Goal: Task Accomplishment & Management: Use online tool/utility

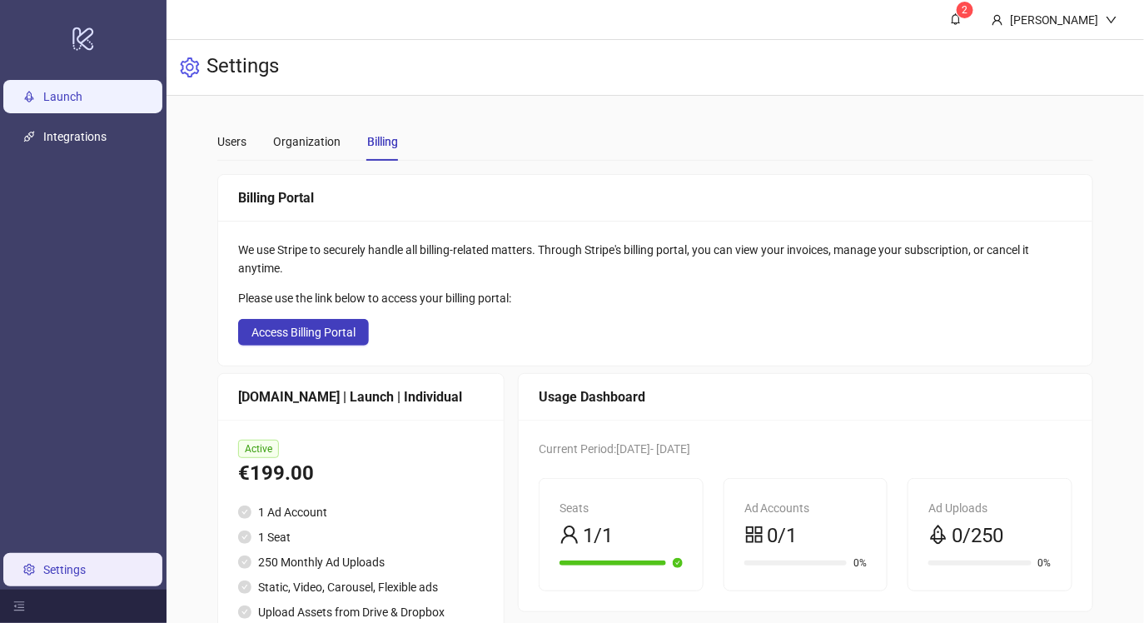
click at [82, 102] on link "Launch" at bounding box center [62, 96] width 39 height 13
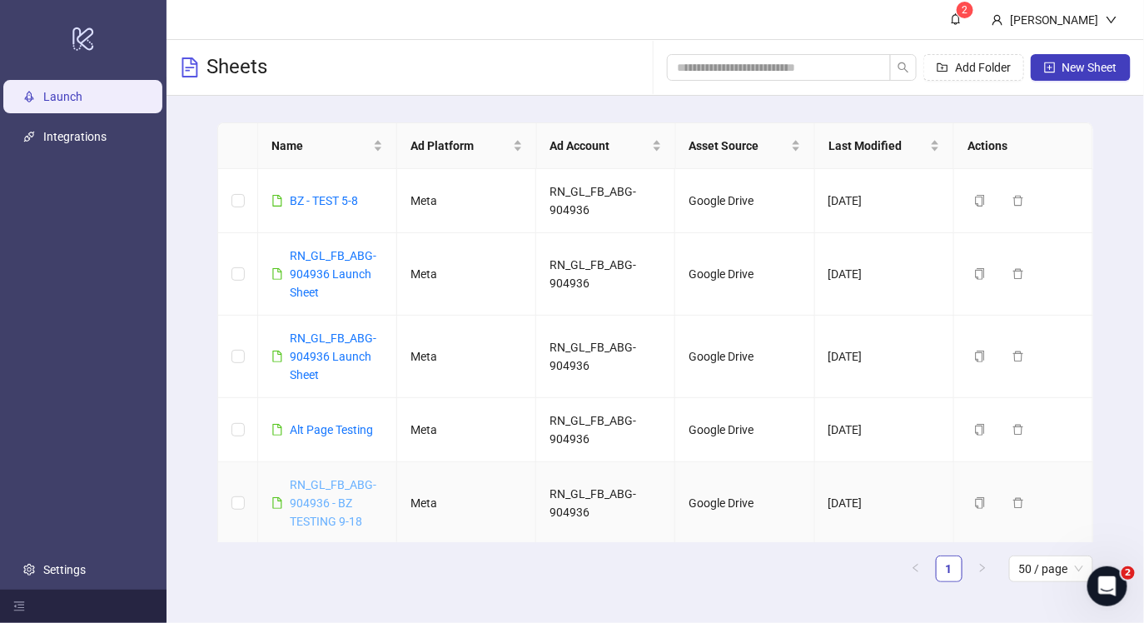
click at [326, 501] on link "RN_GL_FB_ABG-904936 - BZ TESTING 9-18" at bounding box center [333, 503] width 87 height 50
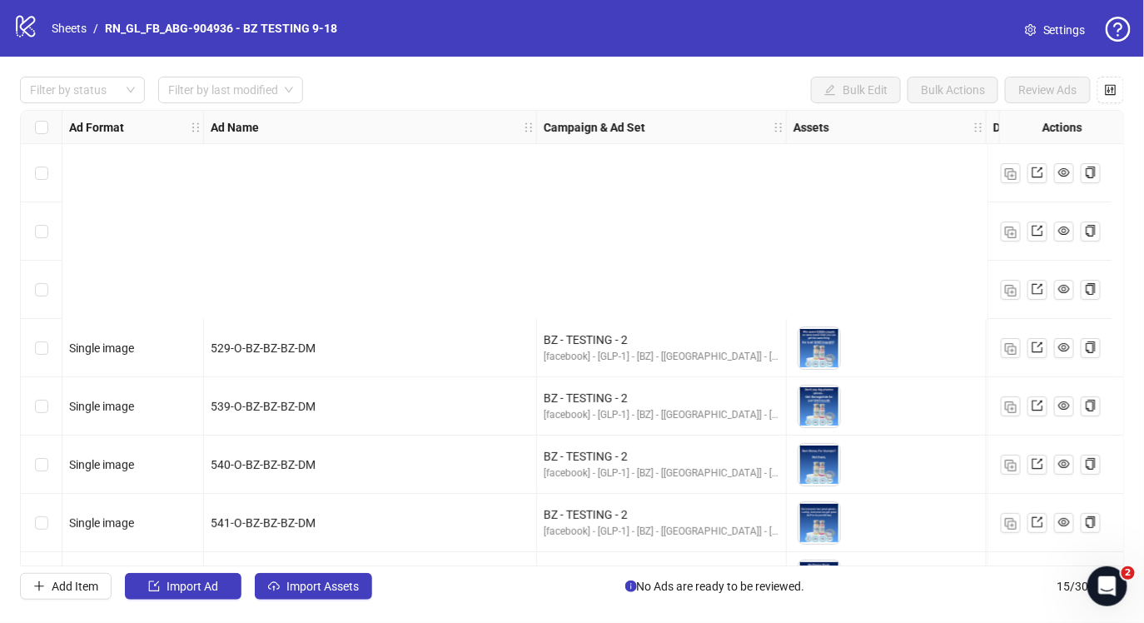
scroll to position [459, 0]
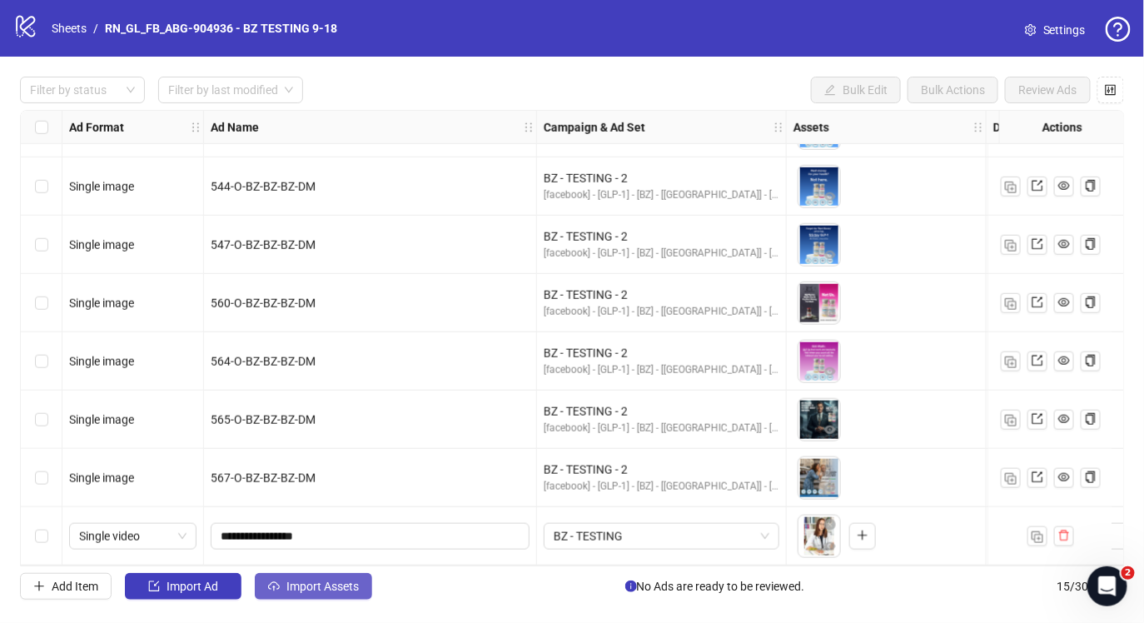
click at [328, 581] on span "Import Assets" at bounding box center [322, 585] width 72 height 13
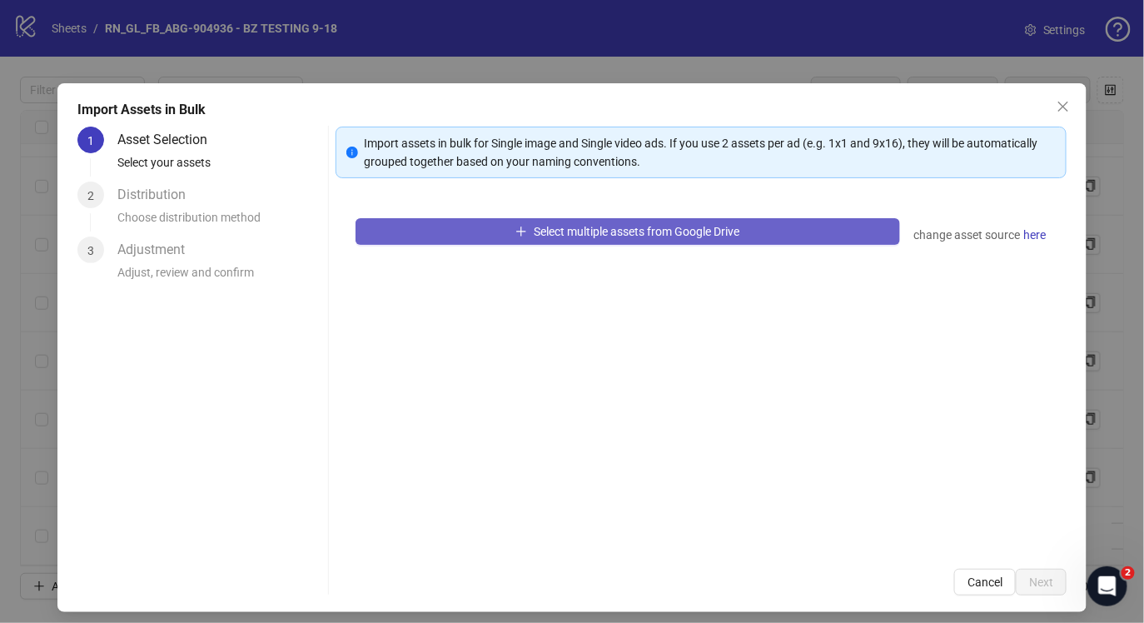
click at [465, 238] on button "Select multiple assets from Google Drive" at bounding box center [628, 231] width 545 height 27
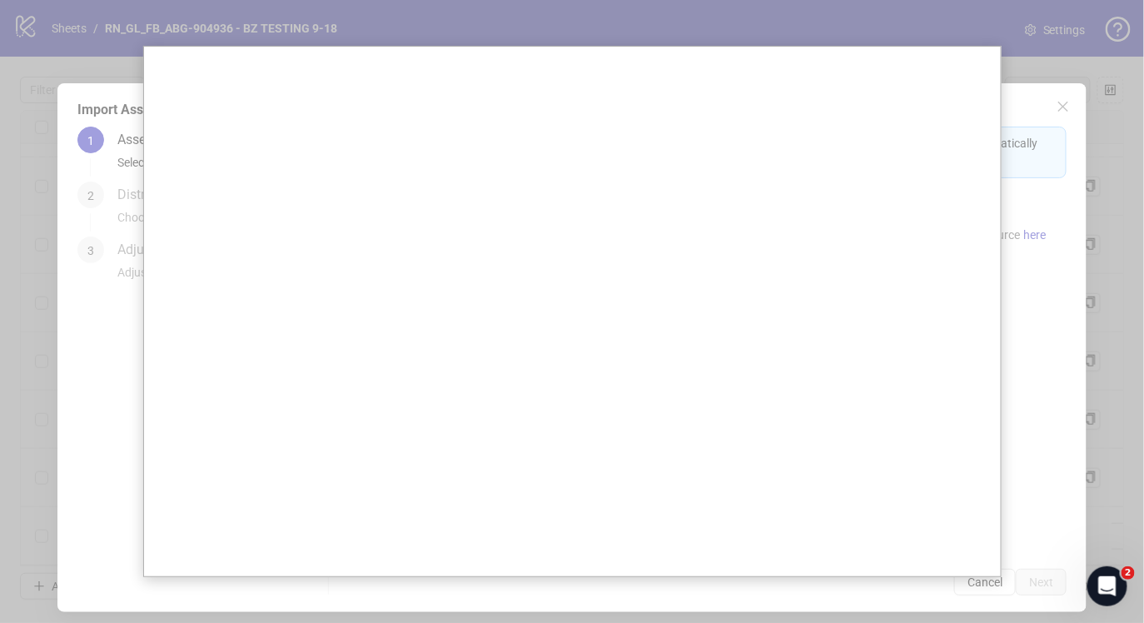
scroll to position [0, 0]
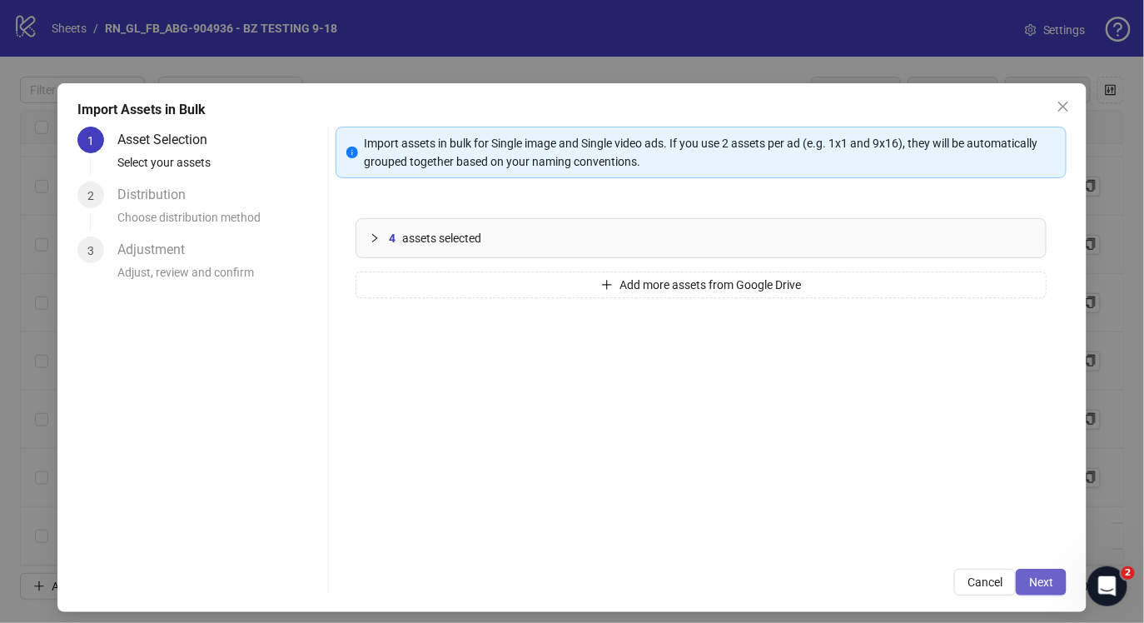
click at [1043, 581] on span "Next" at bounding box center [1041, 581] width 24 height 13
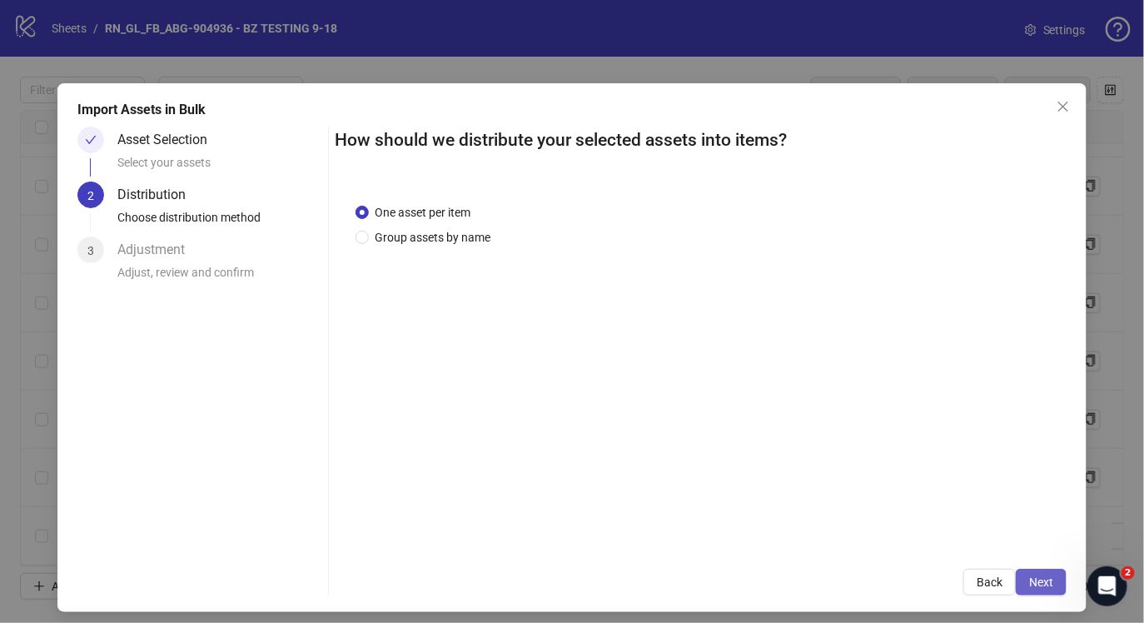
click at [1042, 584] on span "Next" at bounding box center [1041, 581] width 24 height 13
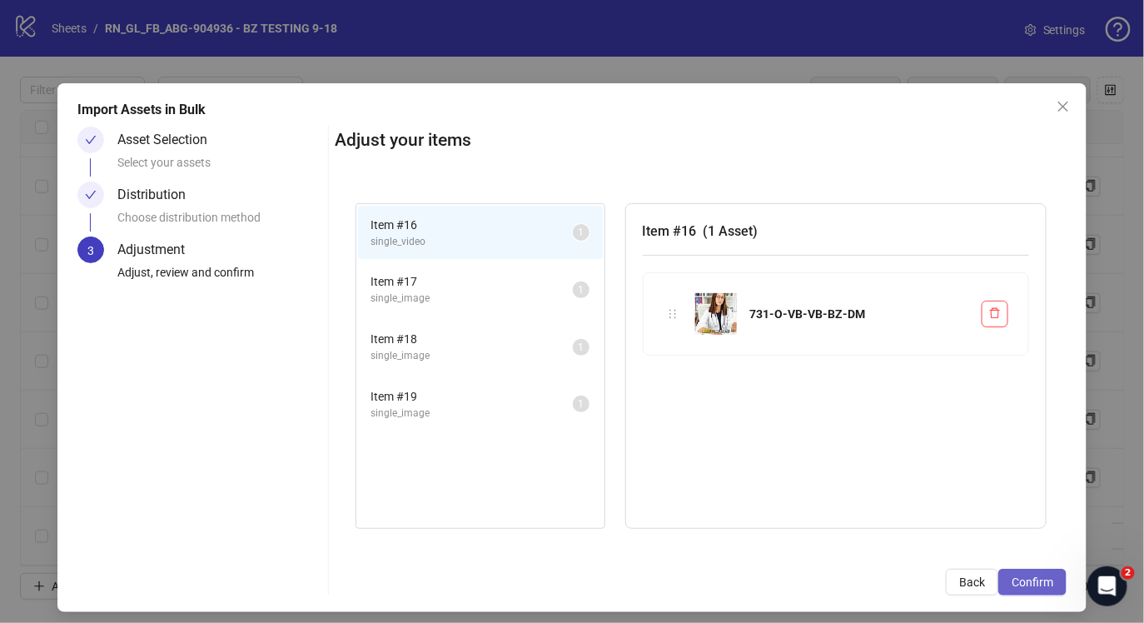
click at [1033, 575] on span "Confirm" at bounding box center [1033, 581] width 42 height 13
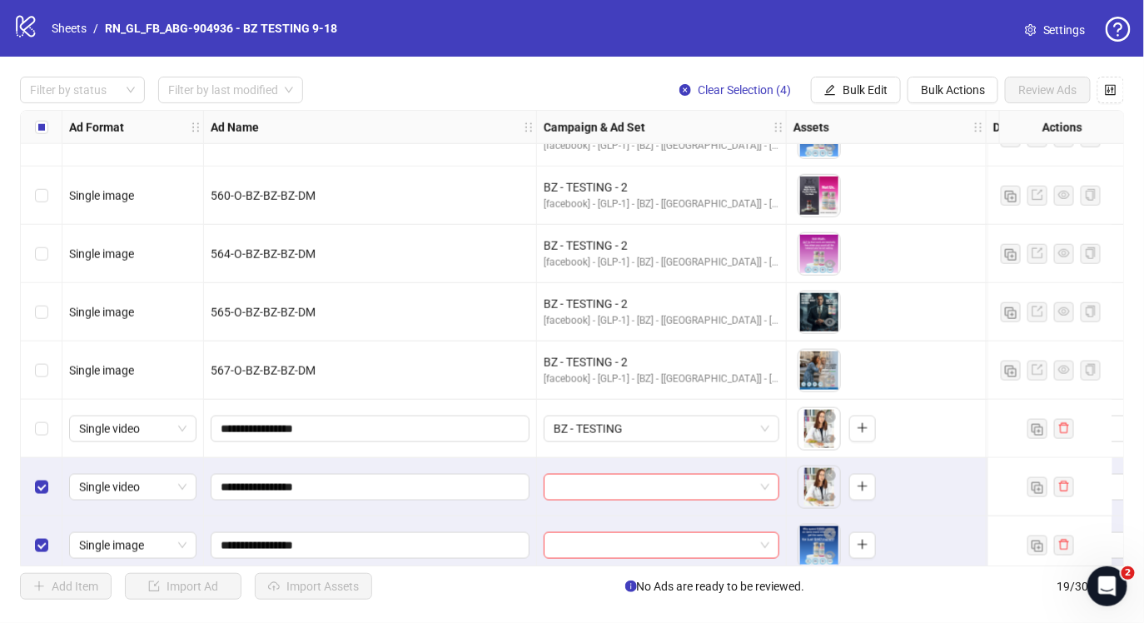
scroll to position [692, 0]
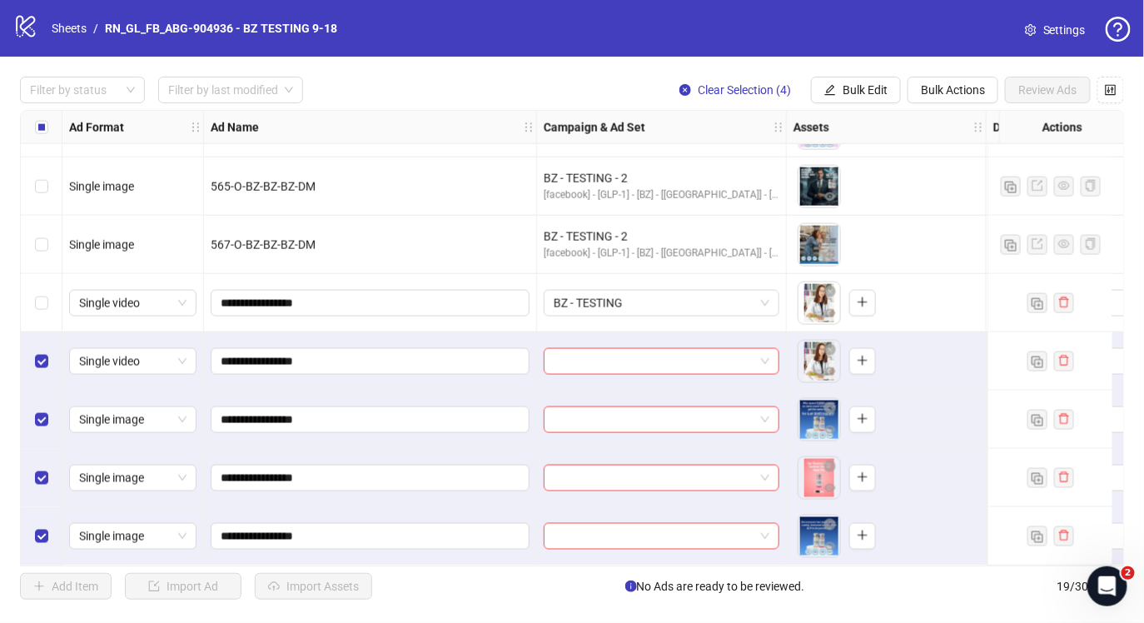
click at [47, 354] on div "Select row 16" at bounding box center [42, 361] width 42 height 58
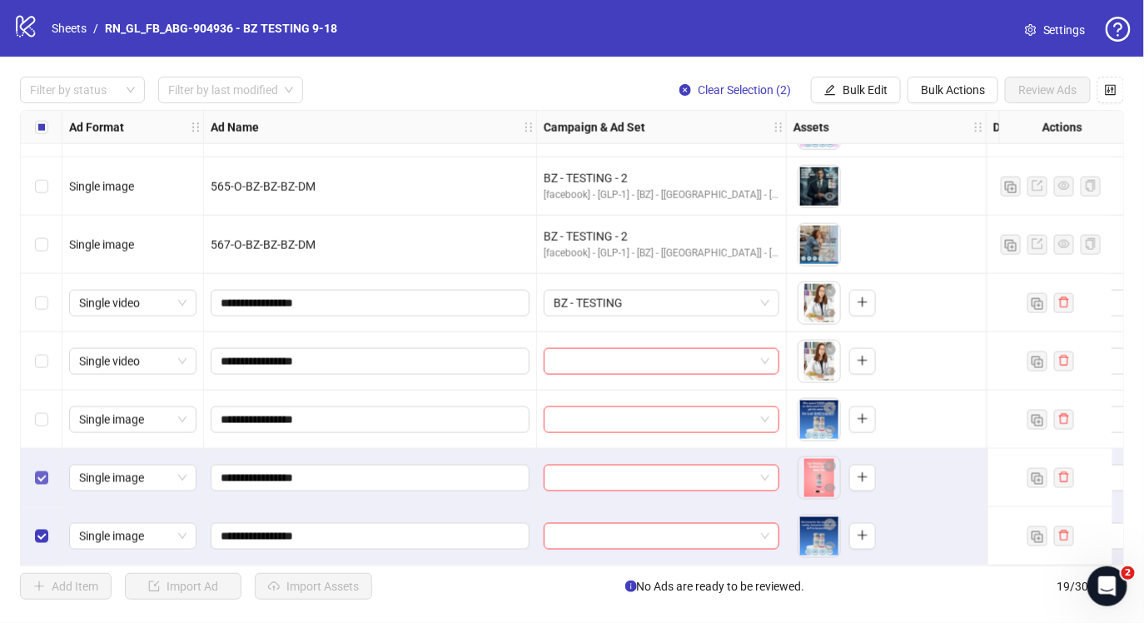
drag, startPoint x: 42, startPoint y: 452, endPoint x: 40, endPoint y: 463, distance: 11.1
click at [42, 454] on div "Select row 18" at bounding box center [42, 478] width 42 height 58
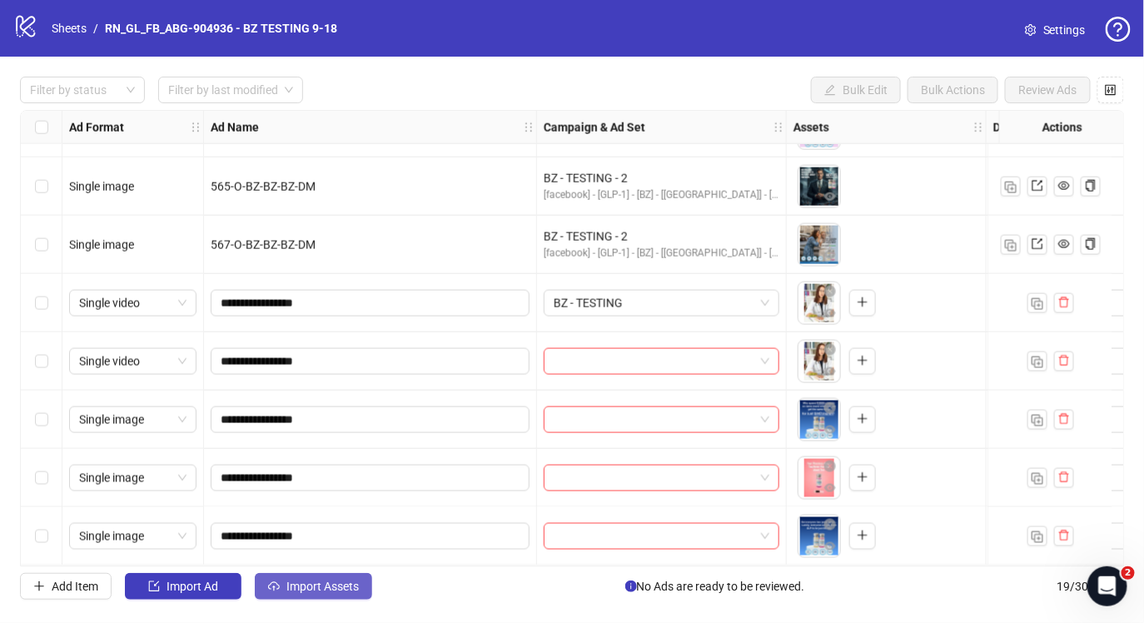
click at [313, 583] on span "Import Assets" at bounding box center [322, 585] width 72 height 13
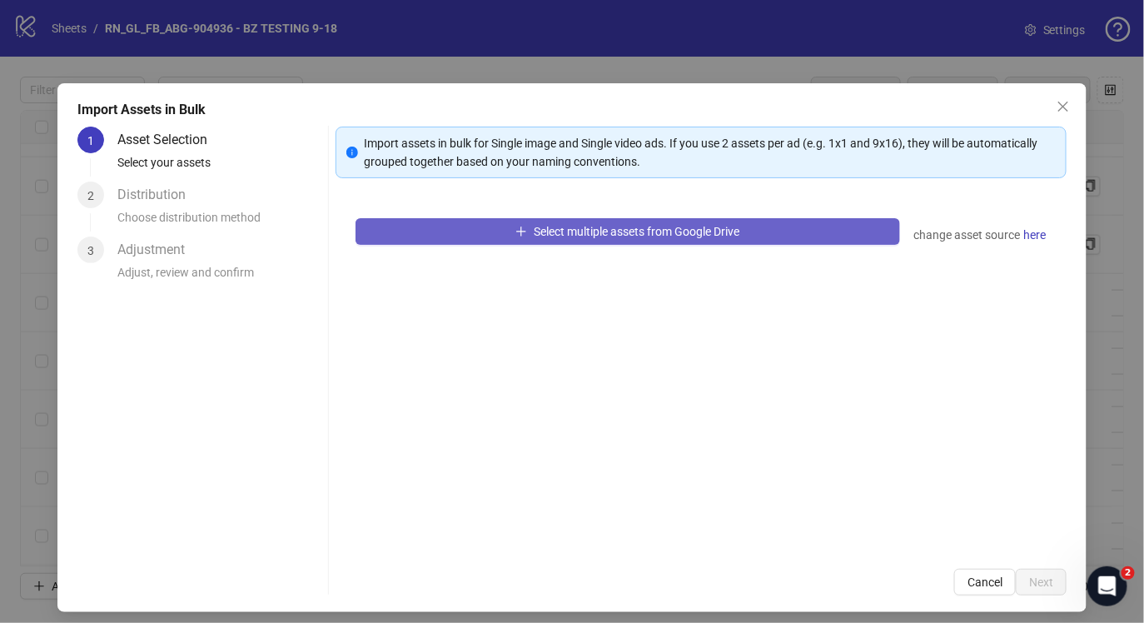
click at [499, 222] on button "Select multiple assets from Google Drive" at bounding box center [628, 231] width 545 height 27
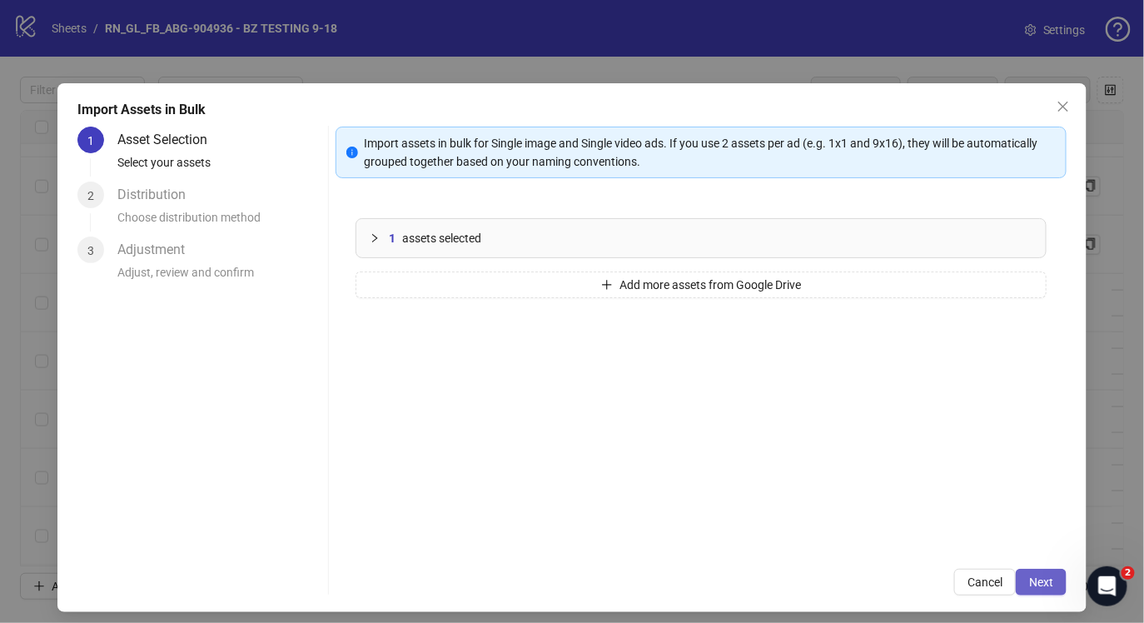
click at [1039, 582] on span "Next" at bounding box center [1041, 581] width 24 height 13
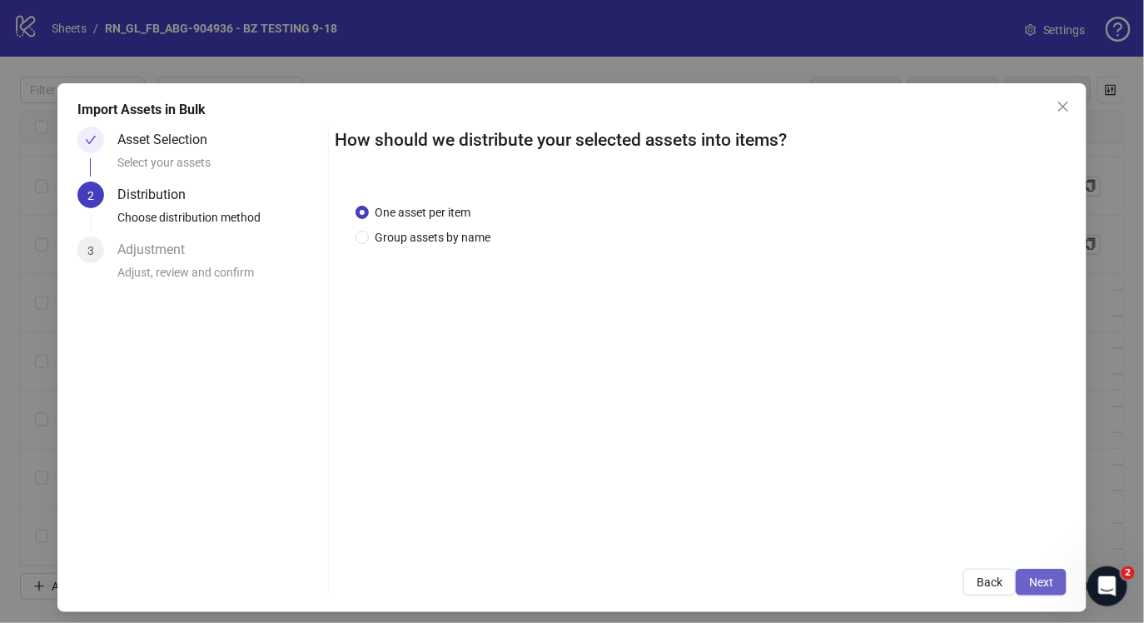
click at [1042, 582] on span "Next" at bounding box center [1041, 581] width 24 height 13
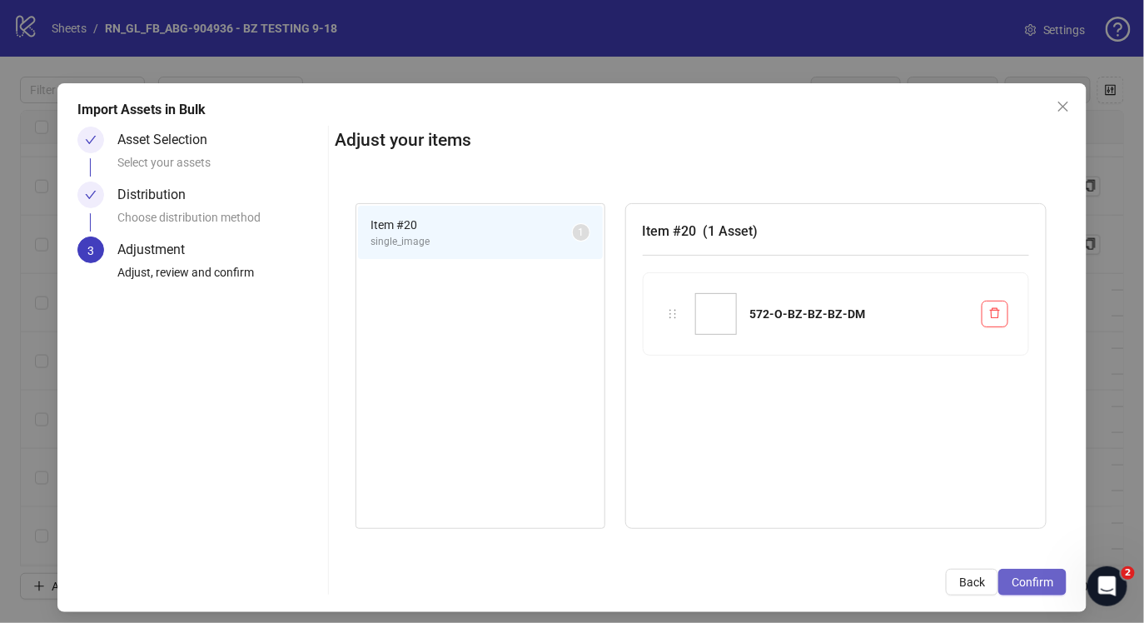
click at [1042, 582] on span "Confirm" at bounding box center [1033, 581] width 42 height 13
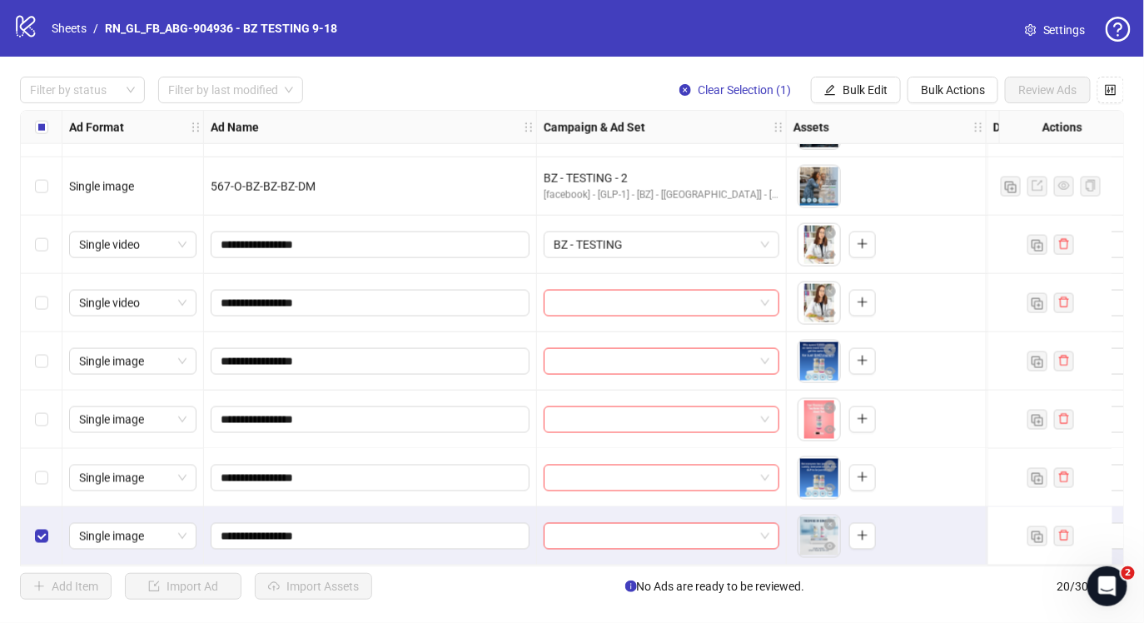
scroll to position [750, 0]
click at [621, 292] on input "search" at bounding box center [654, 303] width 201 height 25
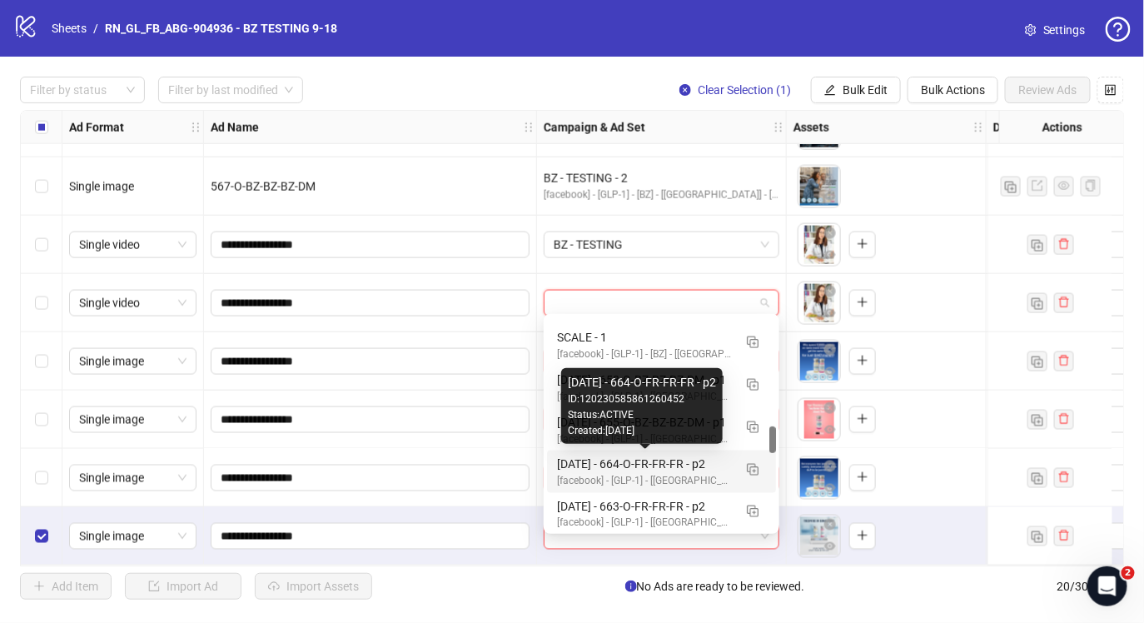
scroll to position [830, 0]
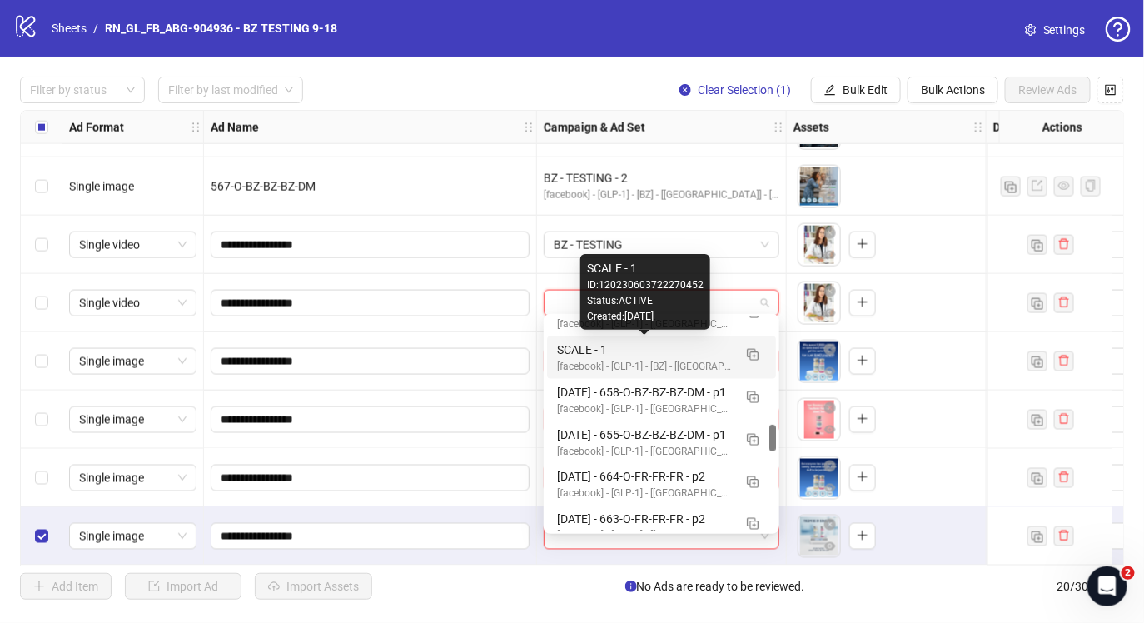
click at [642, 357] on div "SCALE - 1" at bounding box center [645, 350] width 176 height 18
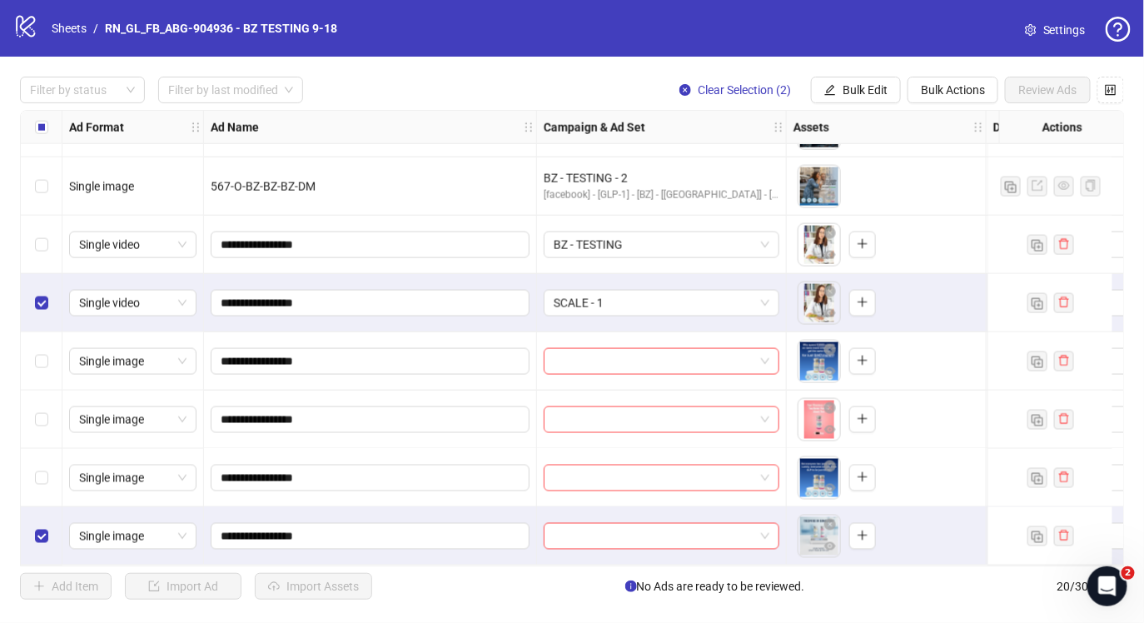
click at [32, 348] on div "Select row 17" at bounding box center [42, 361] width 42 height 58
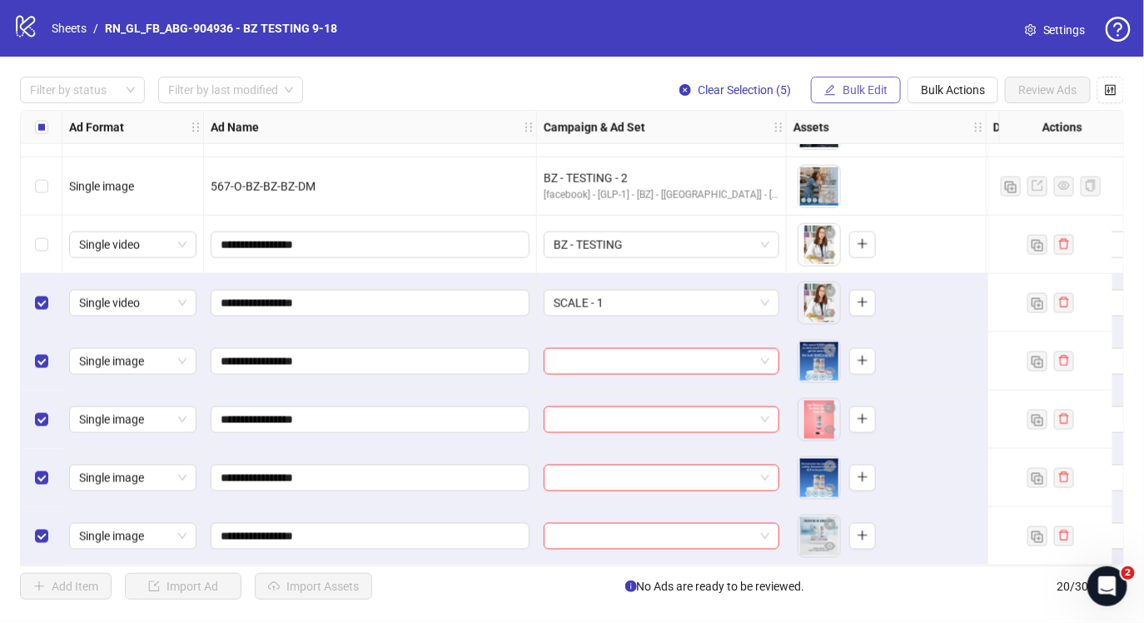
click at [872, 87] on span "Bulk Edit" at bounding box center [865, 89] width 45 height 13
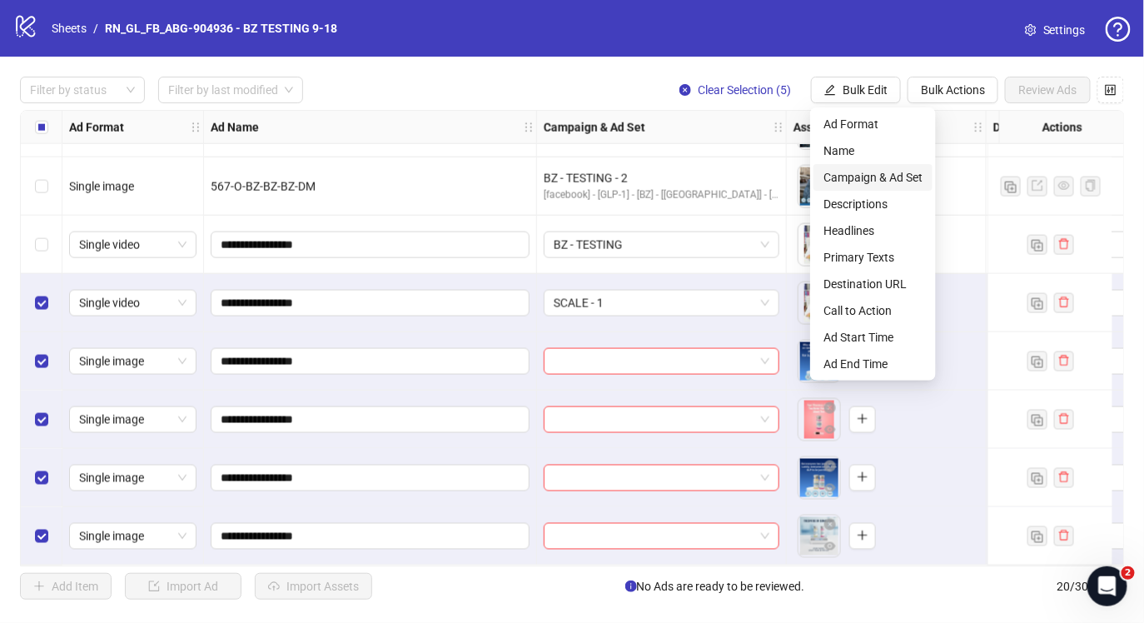
click at [878, 171] on span "Campaign & Ad Set" at bounding box center [872, 177] width 99 height 18
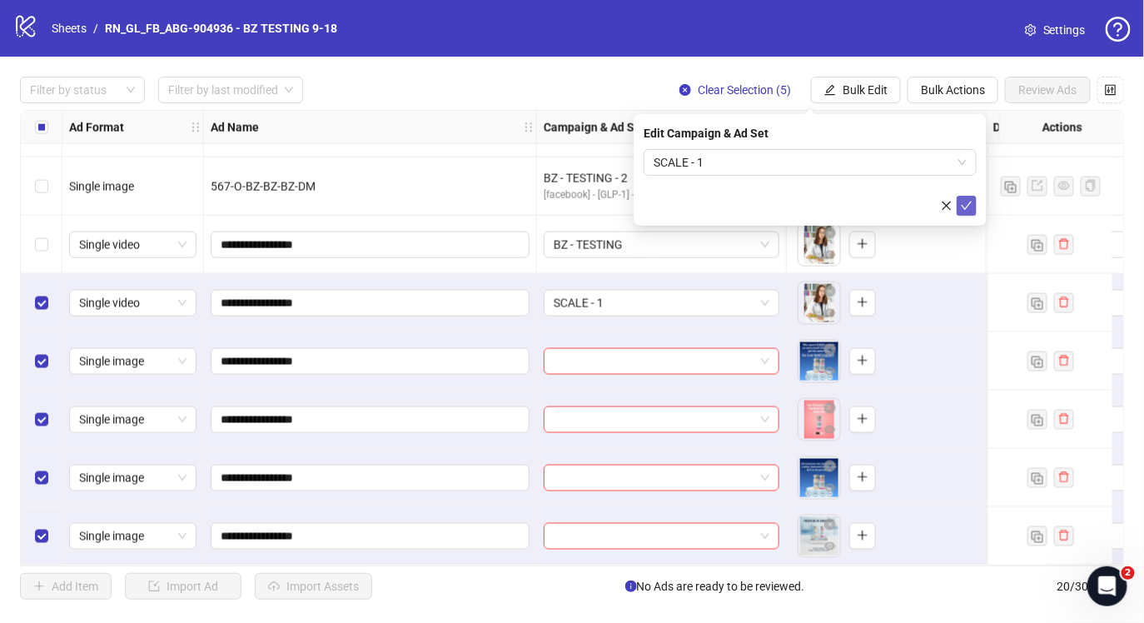
click at [967, 203] on icon "check" at bounding box center [967, 206] width 12 height 12
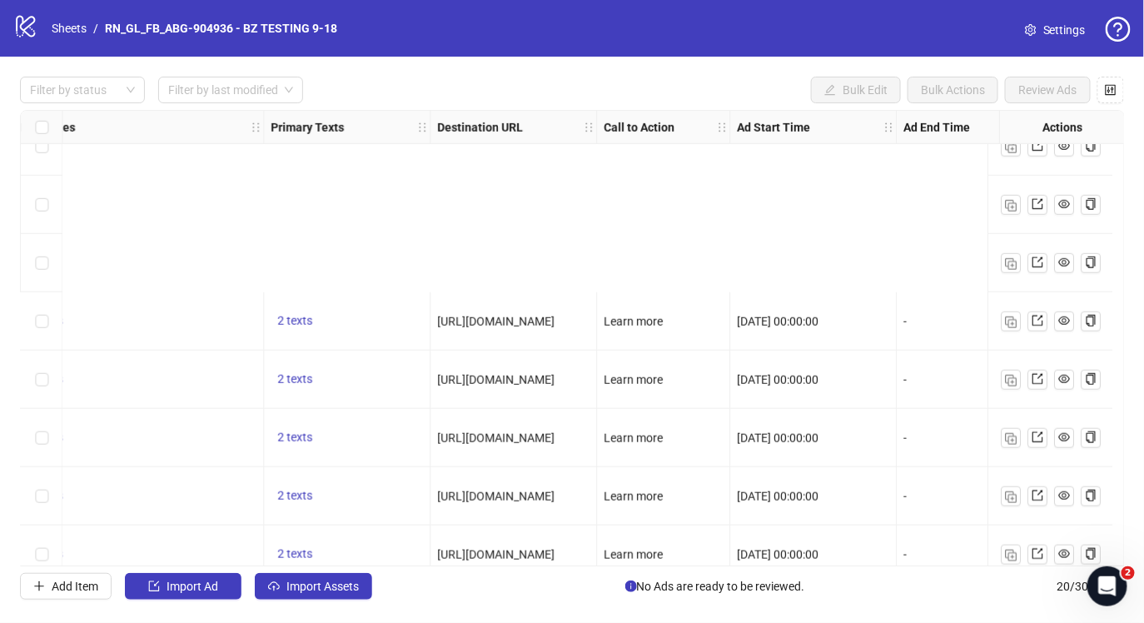
scroll to position [750, 1222]
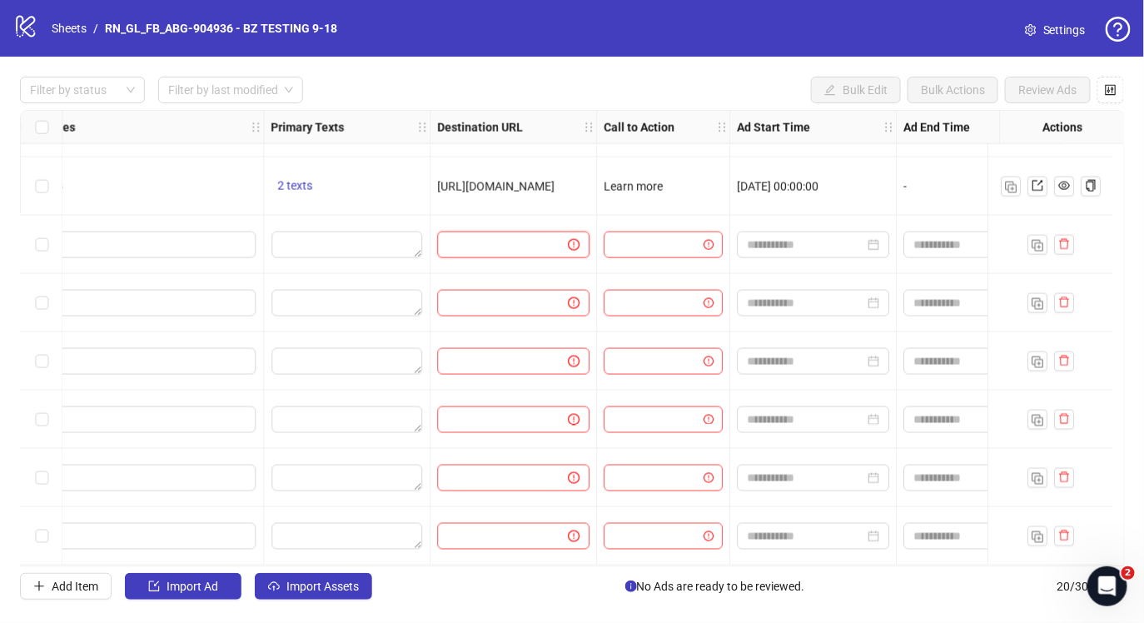
click at [518, 244] on input "text" at bounding box center [495, 245] width 97 height 18
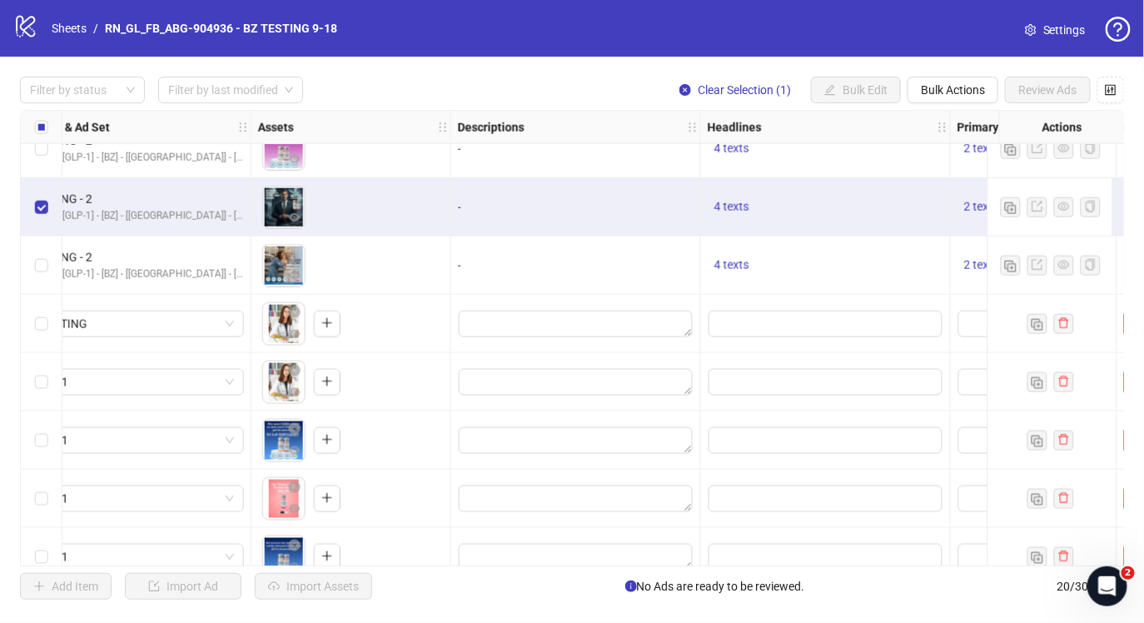
scroll to position [665, 729]
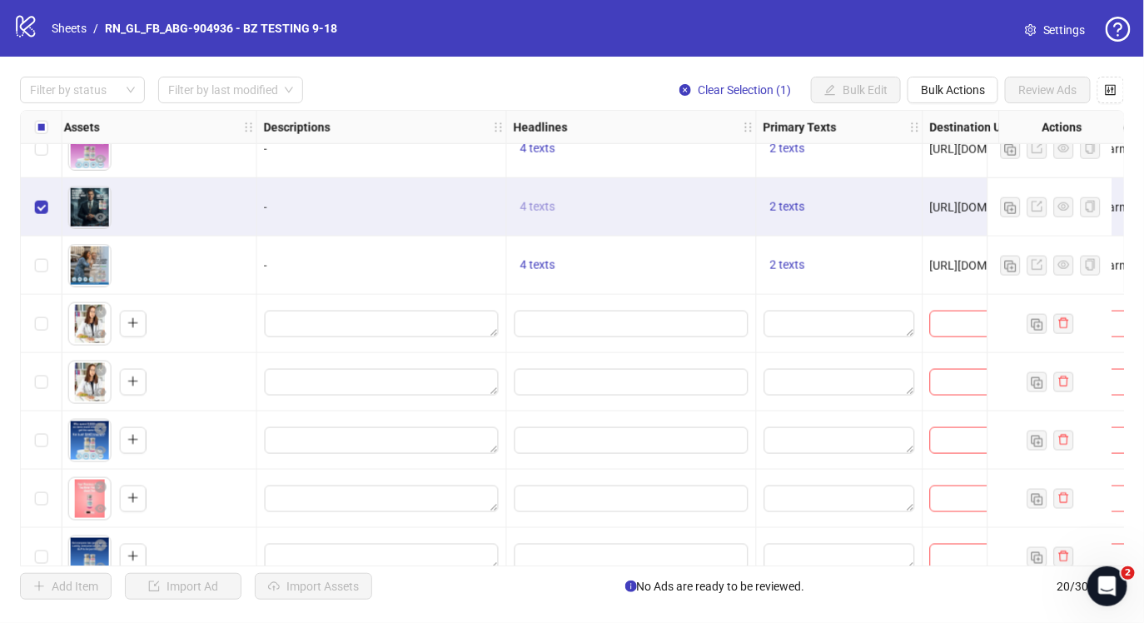
click at [541, 203] on span "4 texts" at bounding box center [537, 206] width 35 height 13
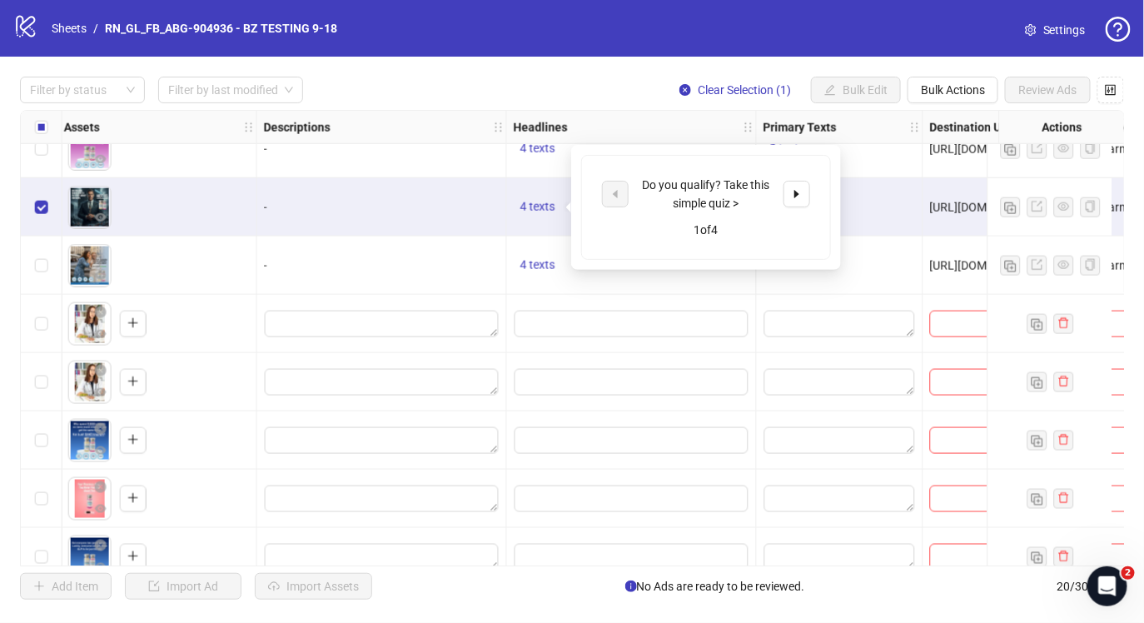
click at [654, 202] on div "Do you qualify? Take this simple quiz >" at bounding box center [706, 194] width 138 height 37
click at [670, 191] on div "Do you qualify? Take this simple quiz >" at bounding box center [706, 194] width 138 height 37
click at [590, 327] on input "Edit values" at bounding box center [632, 324] width 234 height 27
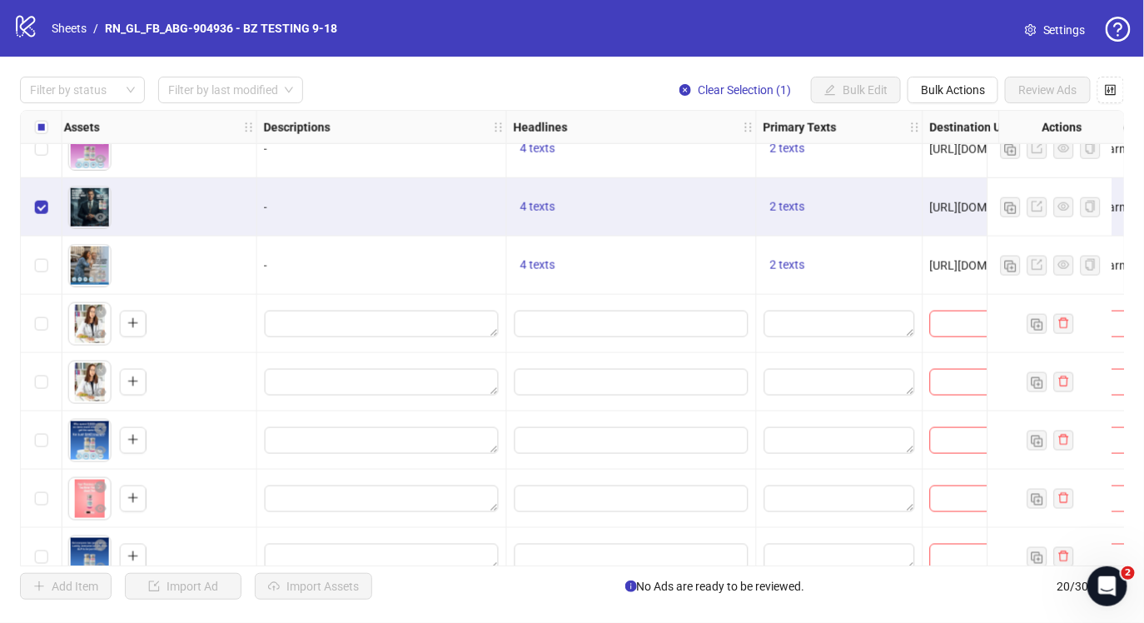
click at [414, 262] on div "-" at bounding box center [382, 265] width 236 height 18
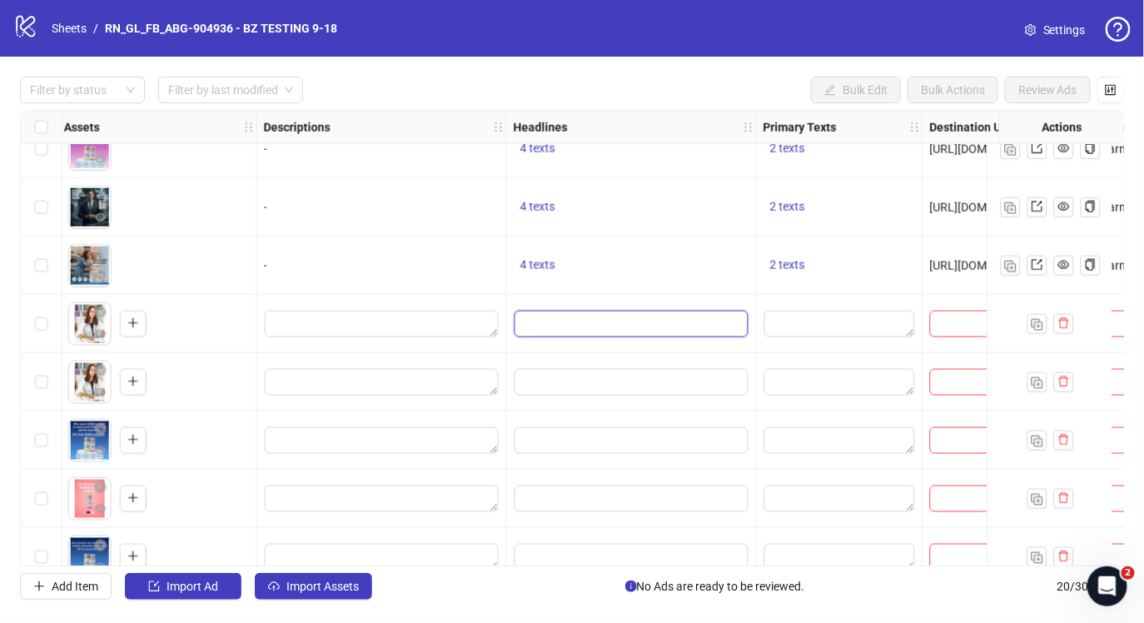
click at [658, 321] on input "Edit values" at bounding box center [632, 324] width 234 height 27
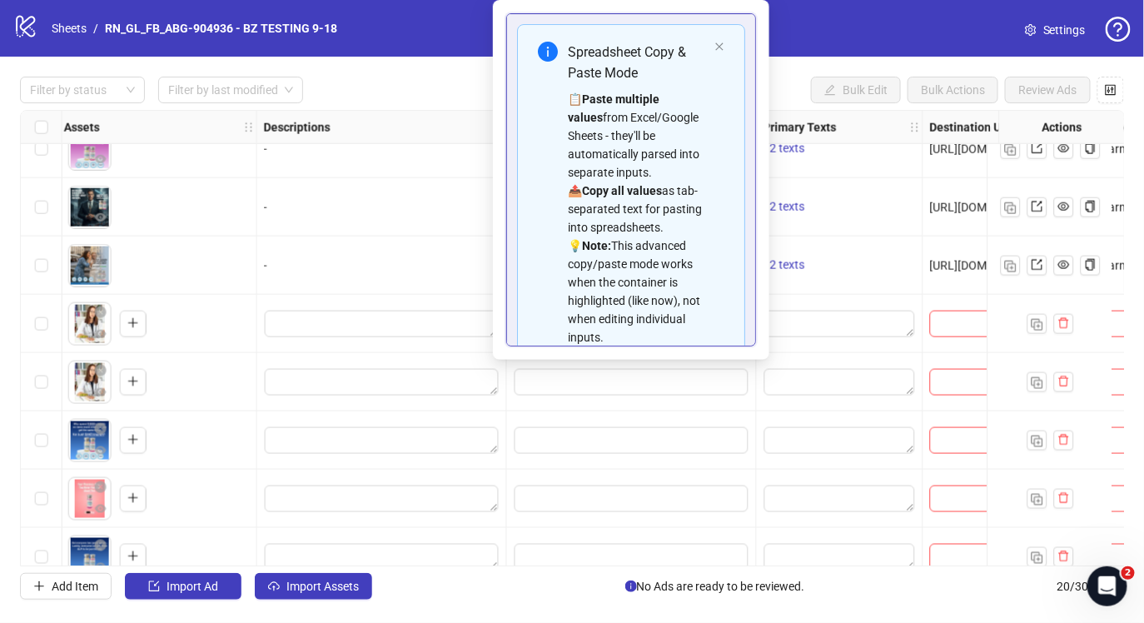
scroll to position [94, 0]
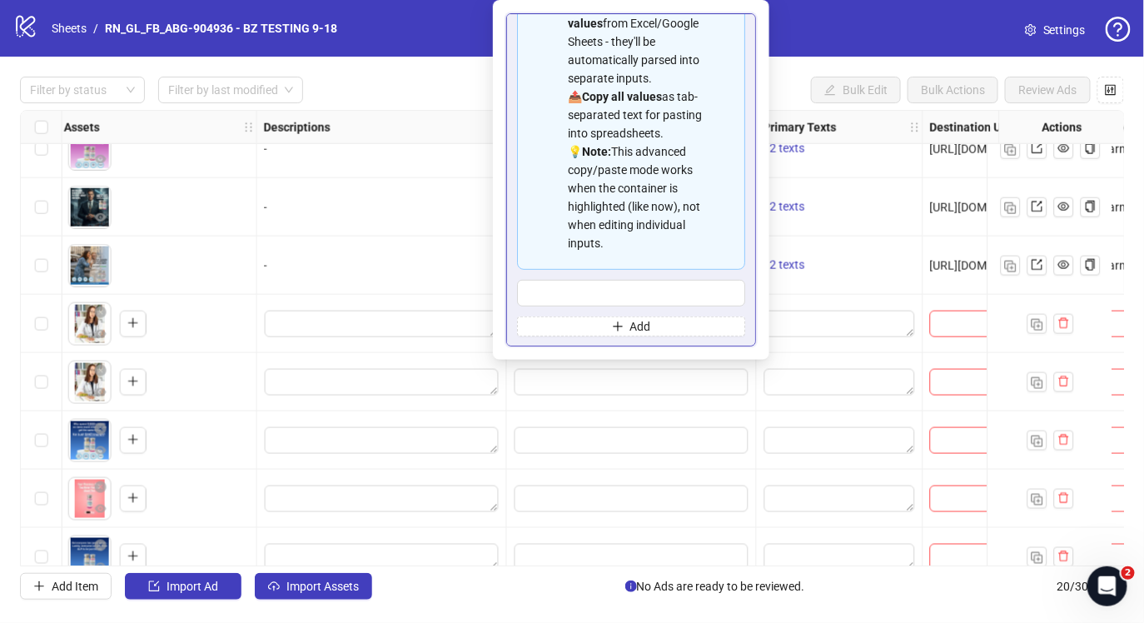
click at [47, 324] on div "Select row 15" at bounding box center [42, 324] width 42 height 58
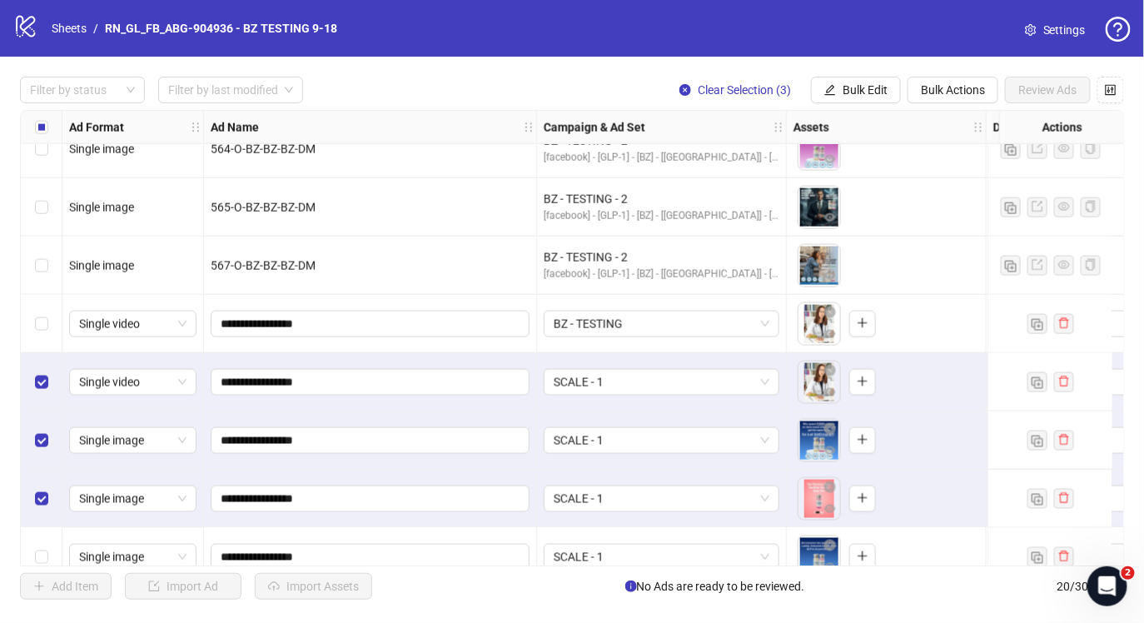
scroll to position [750, 0]
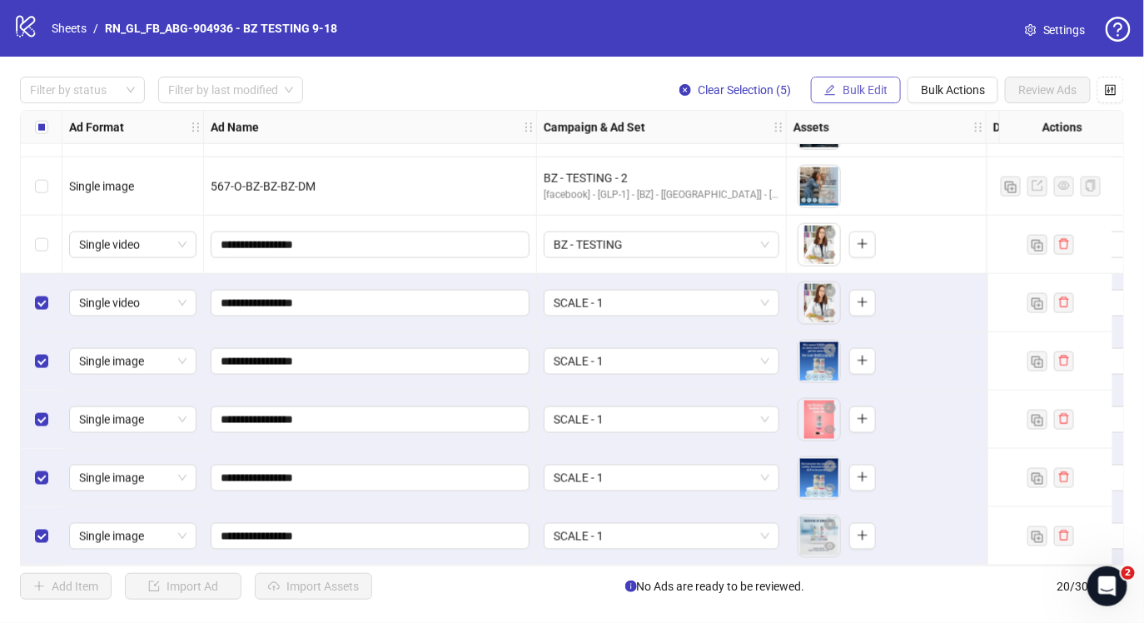
click at [841, 87] on button "Bulk Edit" at bounding box center [856, 90] width 90 height 27
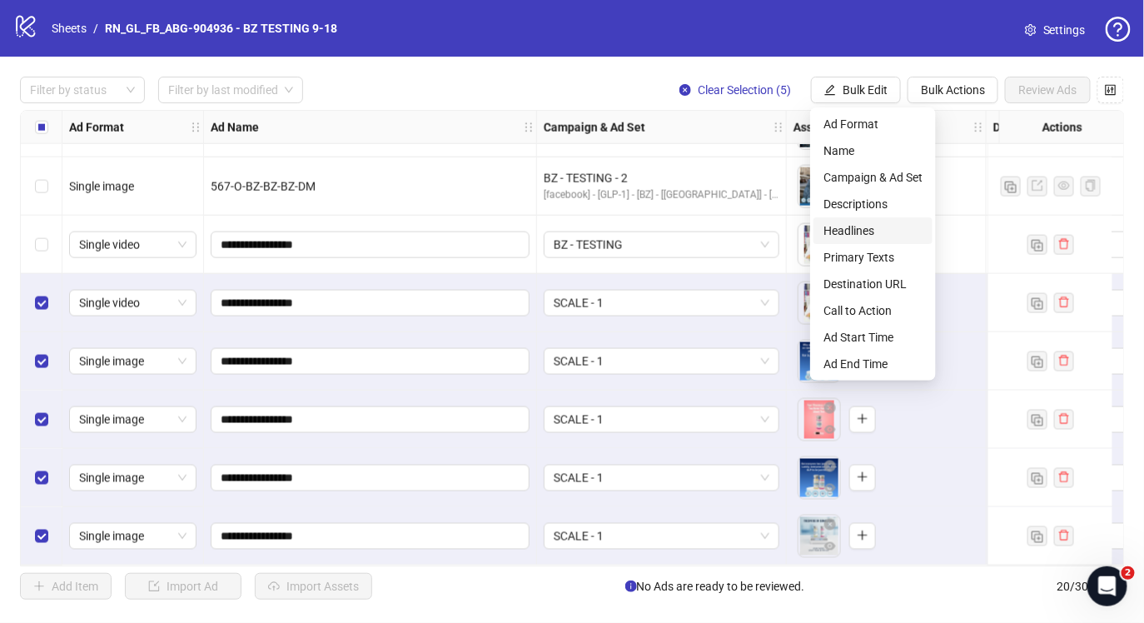
click at [885, 226] on span "Headlines" at bounding box center [872, 230] width 99 height 18
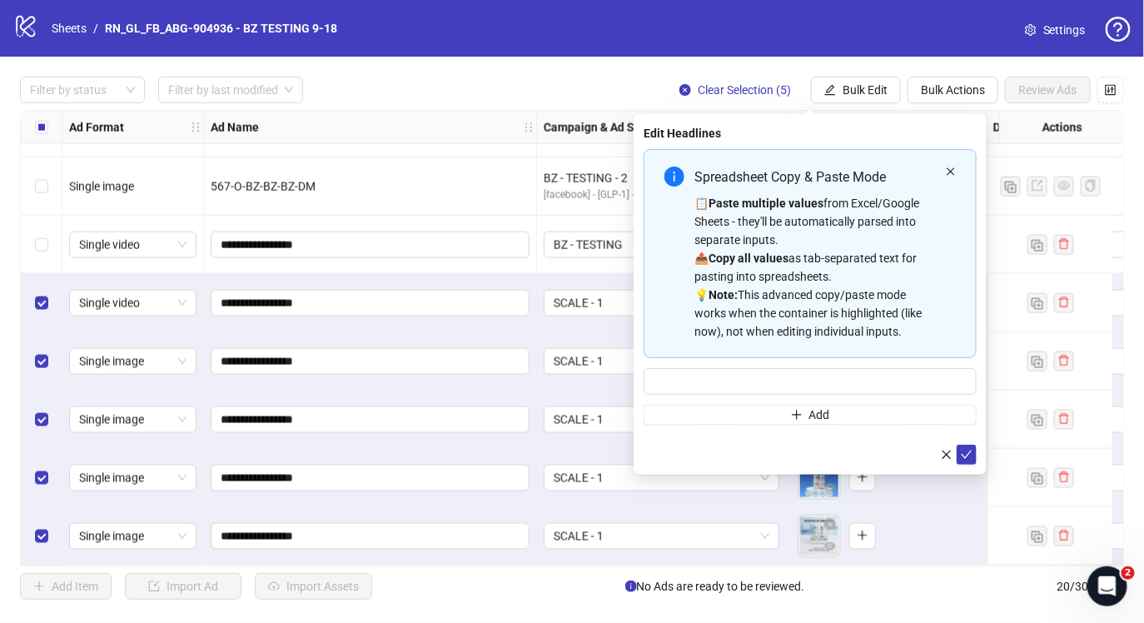
click at [946, 170] on icon "close" at bounding box center [951, 172] width 10 height 10
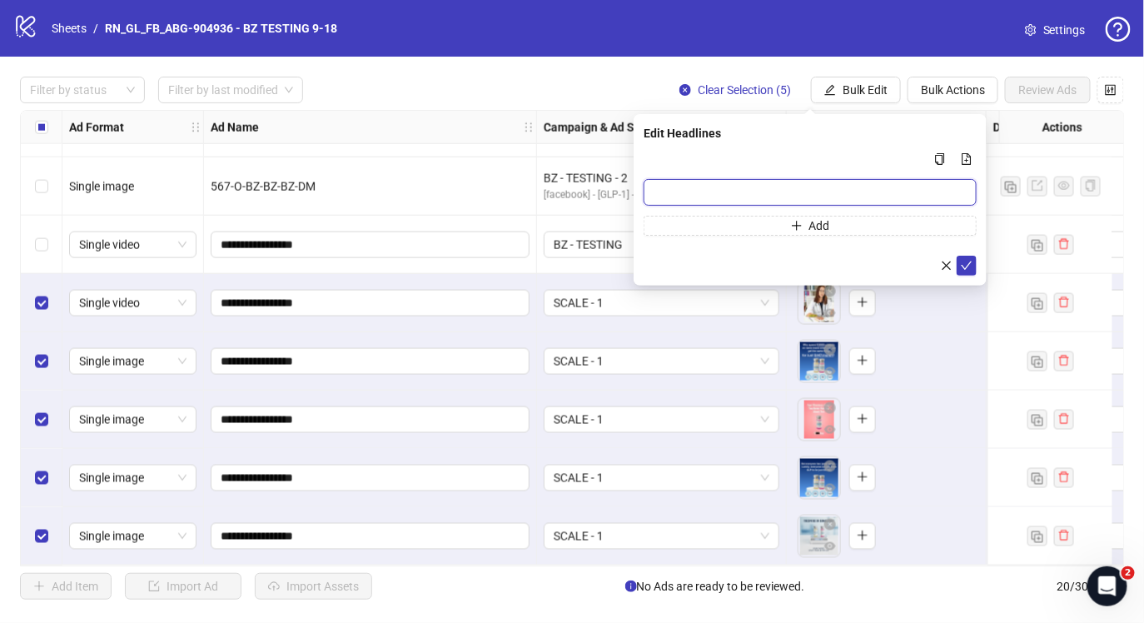
click at [868, 192] on input "Multi-input container - paste or copy values" at bounding box center [810, 192] width 333 height 27
click at [947, 266] on icon "close" at bounding box center [947, 266] width 12 height 12
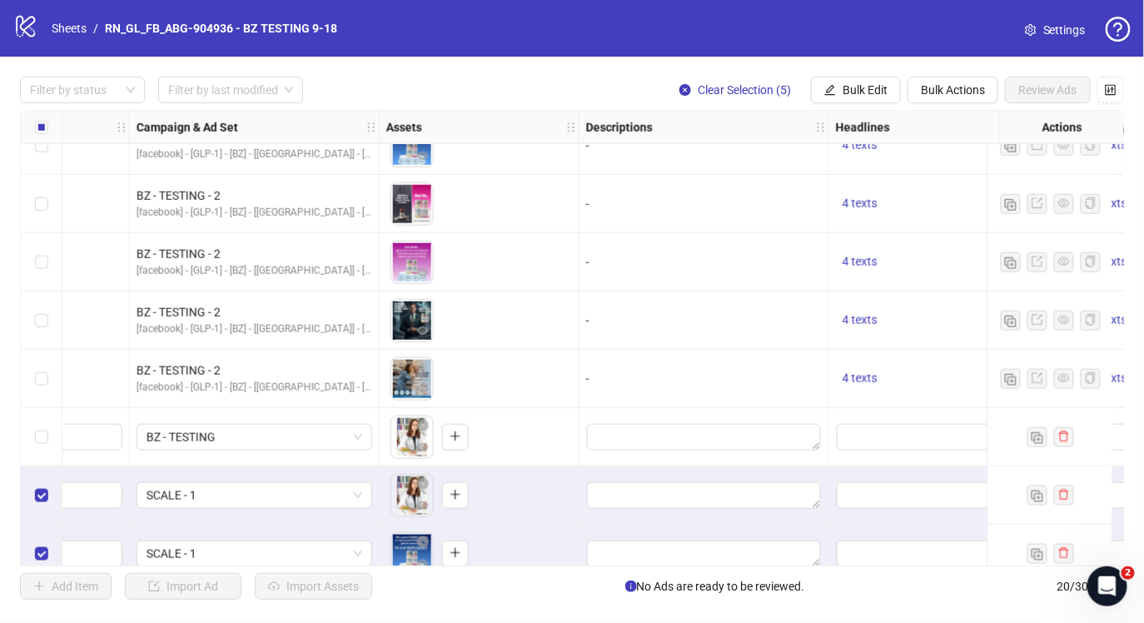
scroll to position [552, 650]
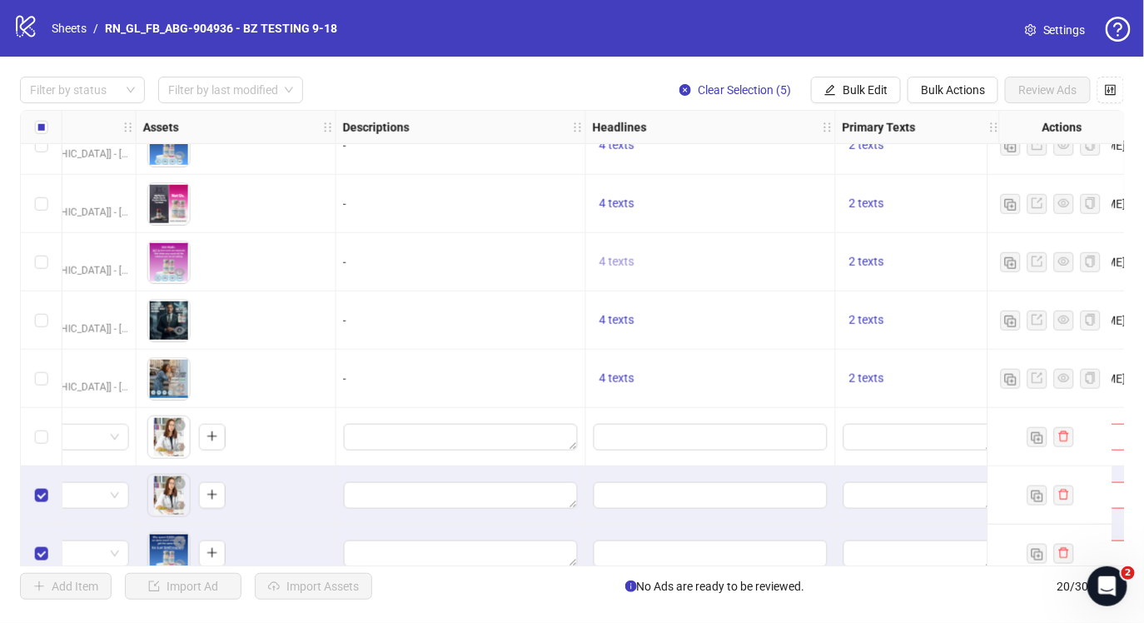
click at [618, 263] on span "4 texts" at bounding box center [616, 261] width 35 height 13
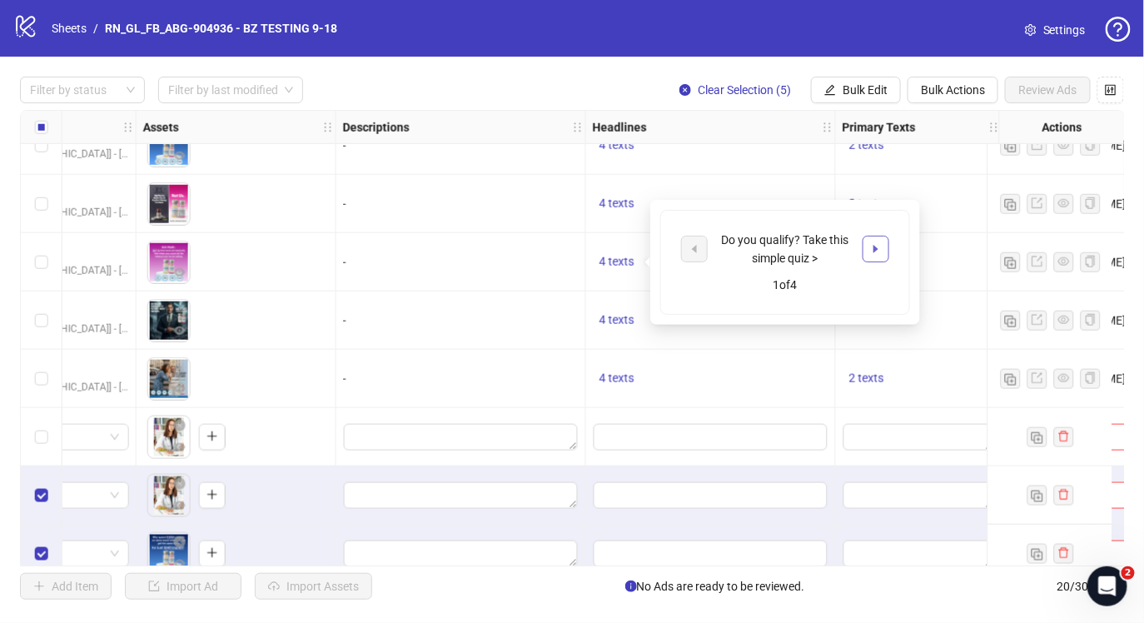
click at [873, 243] on icon "caret-right" at bounding box center [876, 249] width 12 height 12
click at [694, 245] on icon "caret-left" at bounding box center [695, 249] width 12 height 12
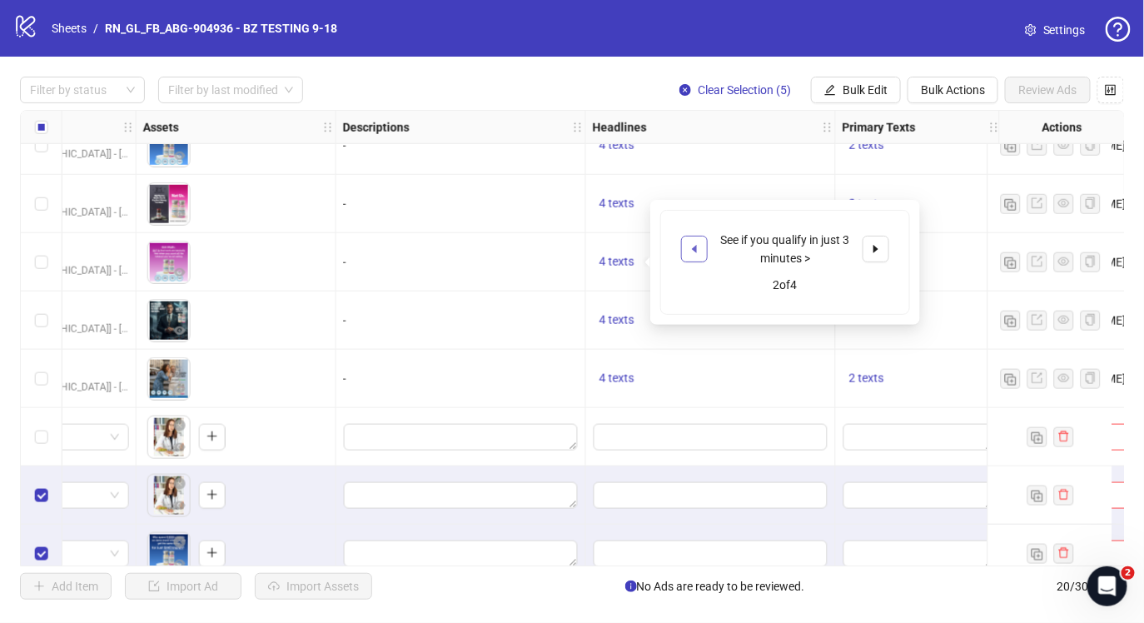
click at [695, 244] on icon "caret-left" at bounding box center [695, 249] width 12 height 12
click at [743, 231] on div "Do you qualify? Take this simple quiz >" at bounding box center [785, 249] width 138 height 37
click at [744, 231] on div "Do you qualify? Take this simple quiz >" at bounding box center [785, 249] width 138 height 37
click at [674, 331] on div "4 texts" at bounding box center [711, 320] width 250 height 58
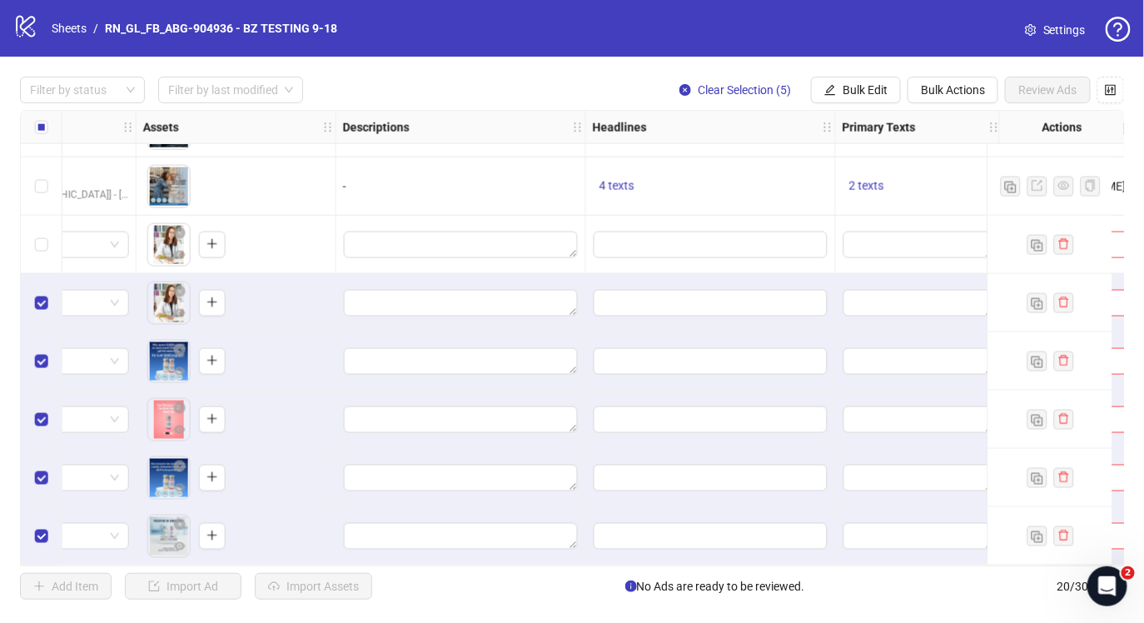
scroll to position [750, 0]
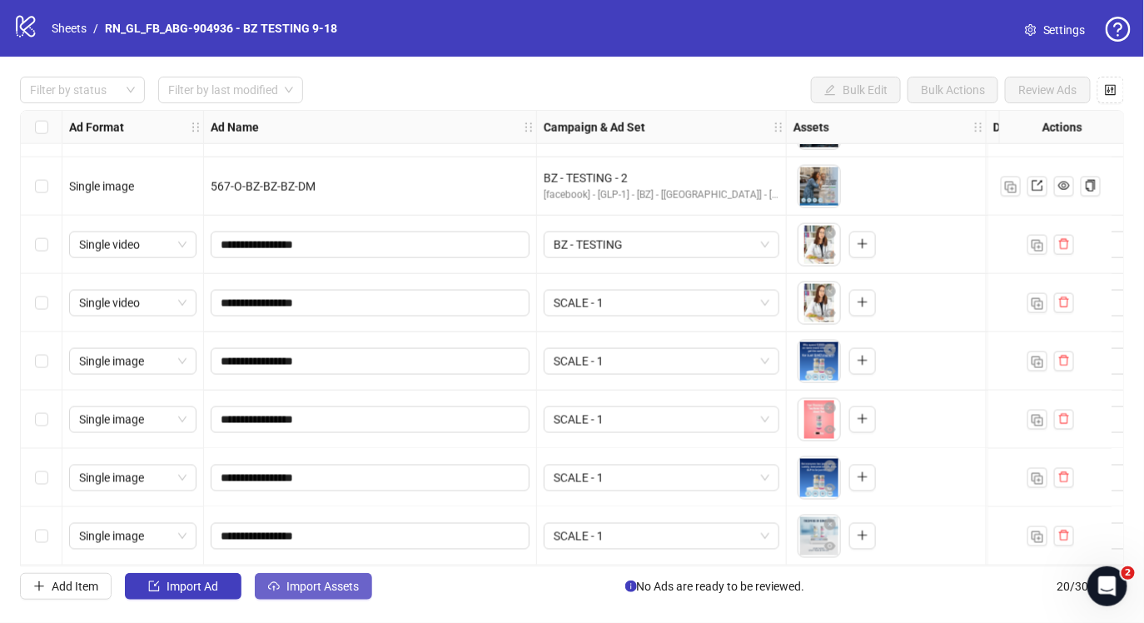
click at [321, 593] on span "Import Assets" at bounding box center [322, 585] width 72 height 13
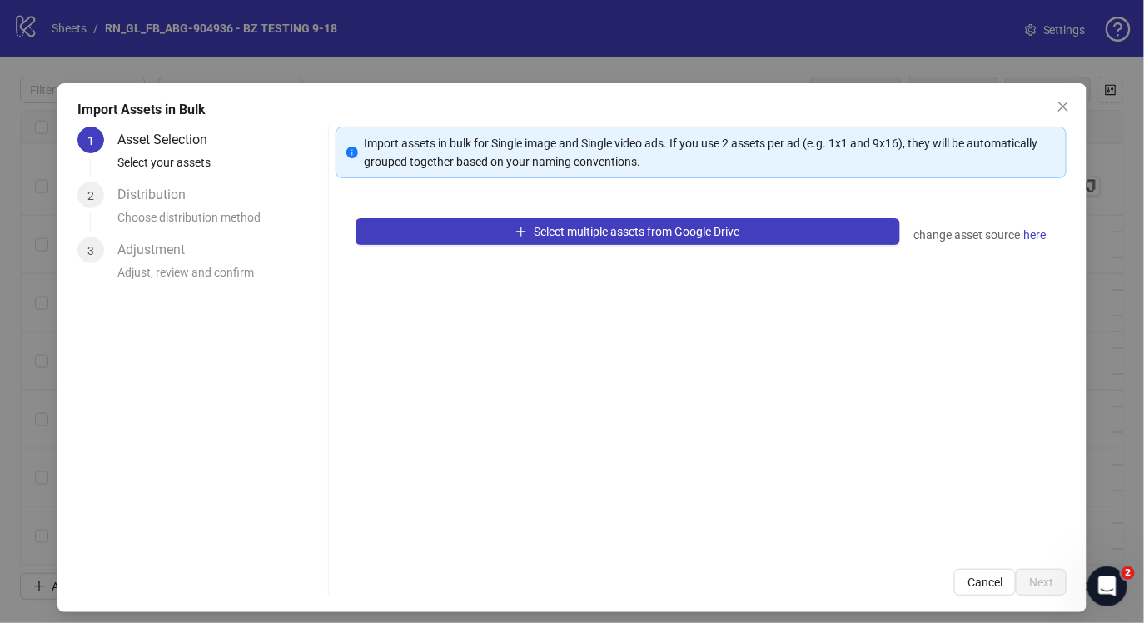
drag, startPoint x: 980, startPoint y: 579, endPoint x: 864, endPoint y: 581, distance: 115.7
click at [980, 579] on span "Cancel" at bounding box center [984, 581] width 35 height 13
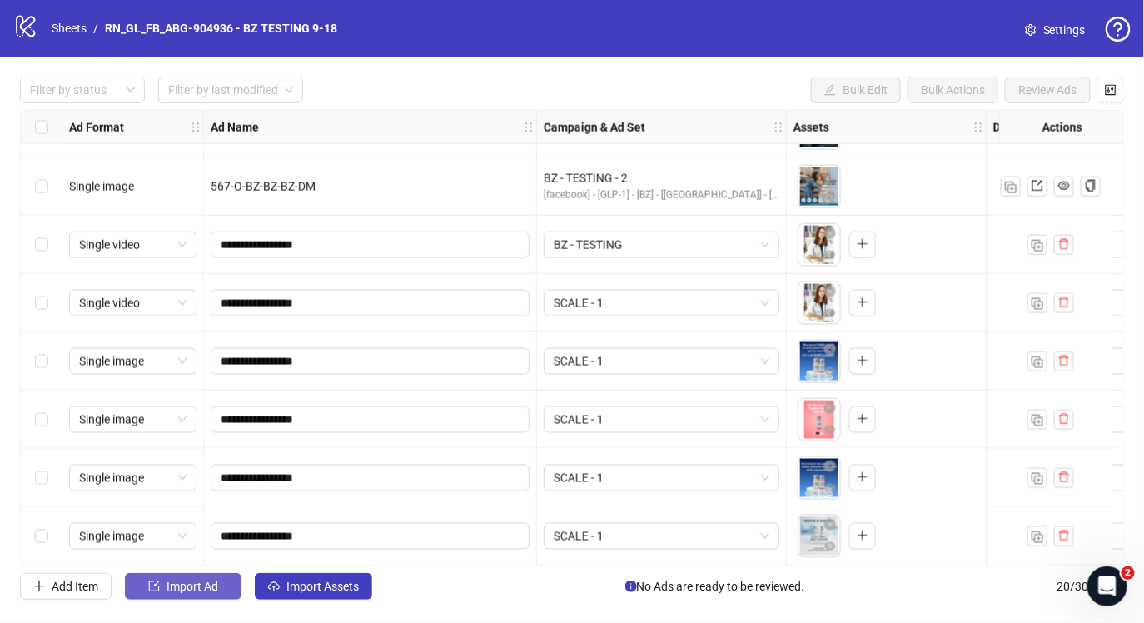
click at [210, 588] on span "Import Ad" at bounding box center [193, 585] width 52 height 13
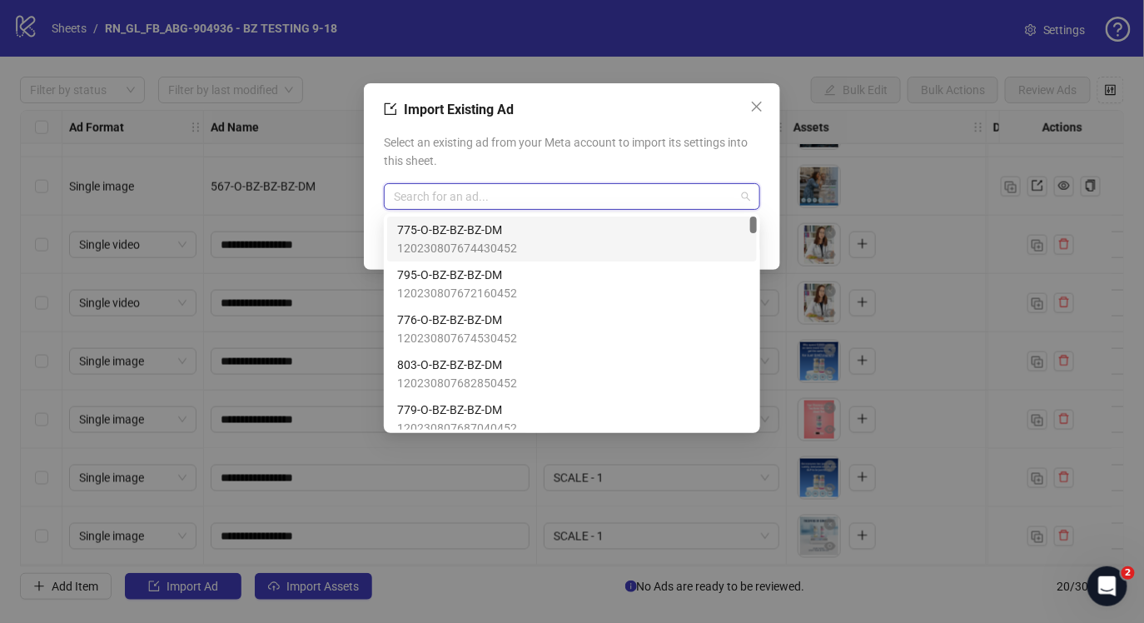
click at [450, 193] on input "search" at bounding box center [564, 196] width 341 height 25
click at [469, 226] on span "775-O-BZ-BZ-BZ-DM" at bounding box center [457, 230] width 120 height 18
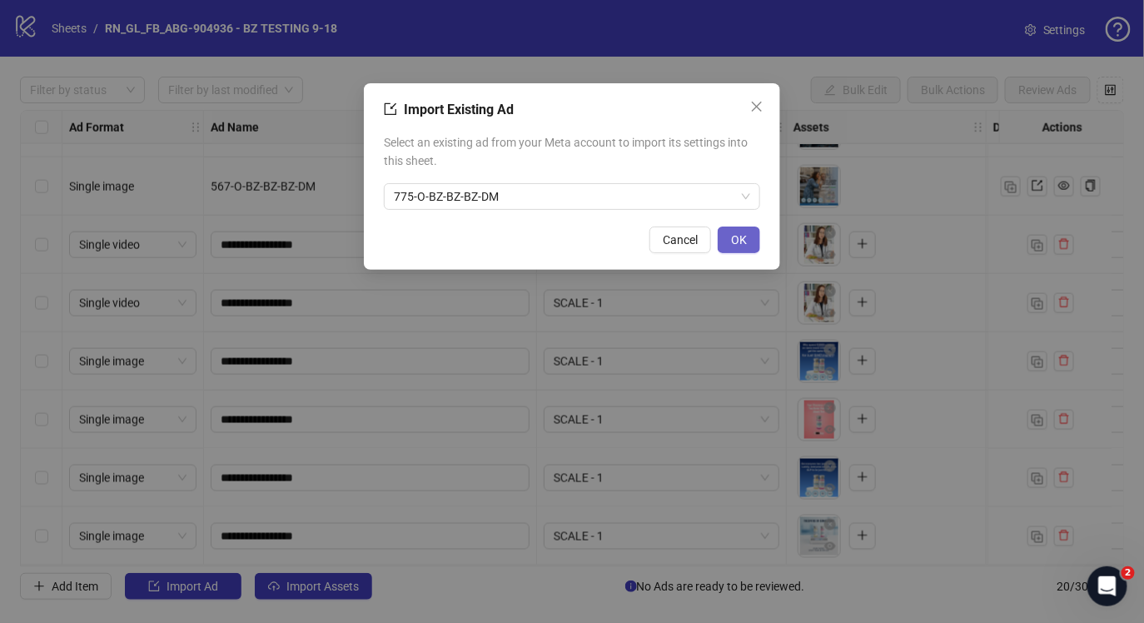
click at [740, 241] on span "OK" at bounding box center [739, 239] width 16 height 13
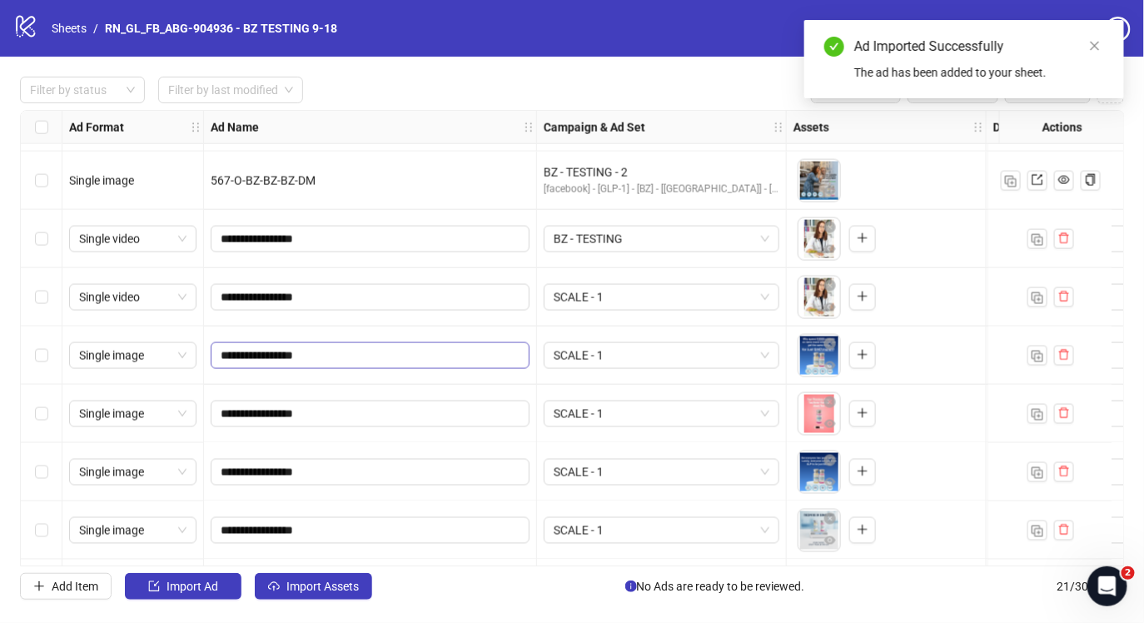
scroll to position [808, 0]
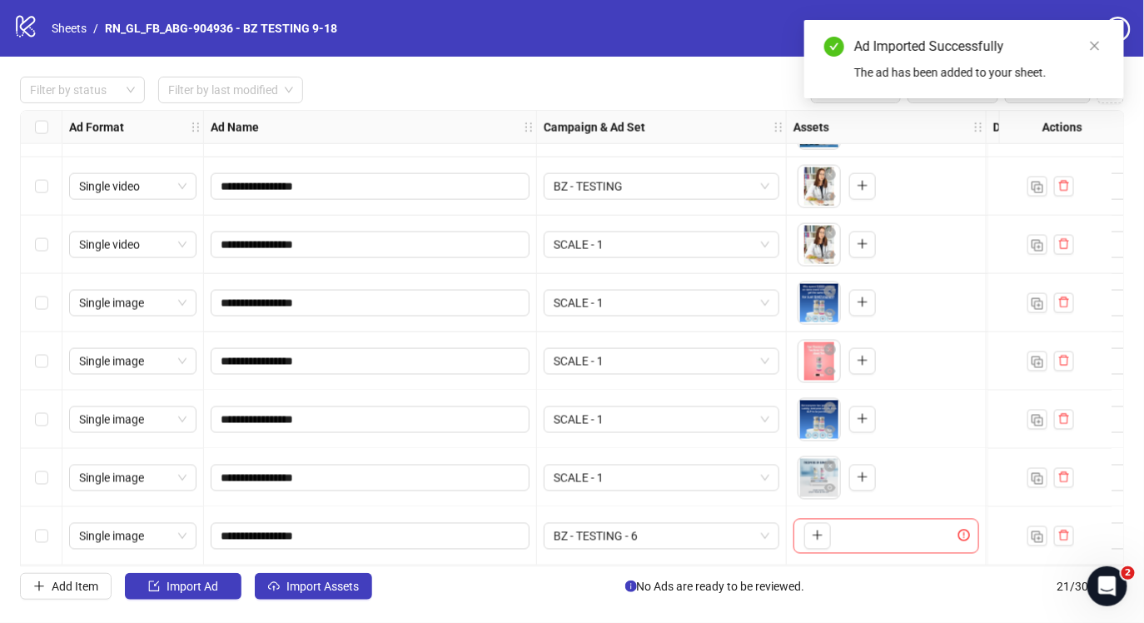
click at [34, 525] on div "Select row 21" at bounding box center [42, 536] width 42 height 58
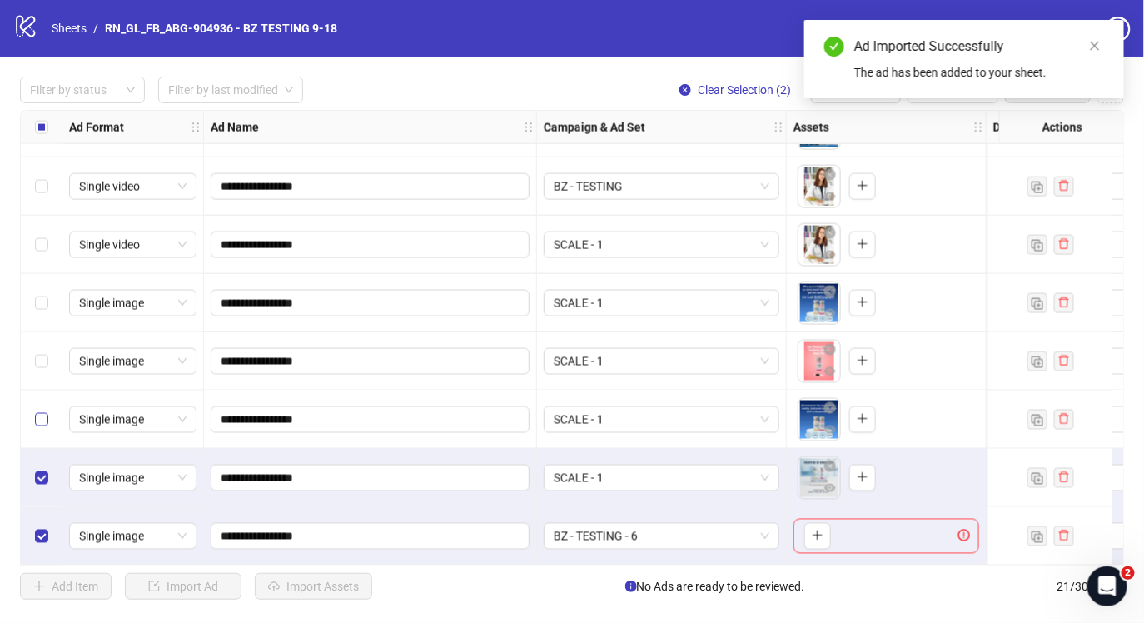
click at [39, 420] on label "Select row 19" at bounding box center [41, 419] width 13 height 18
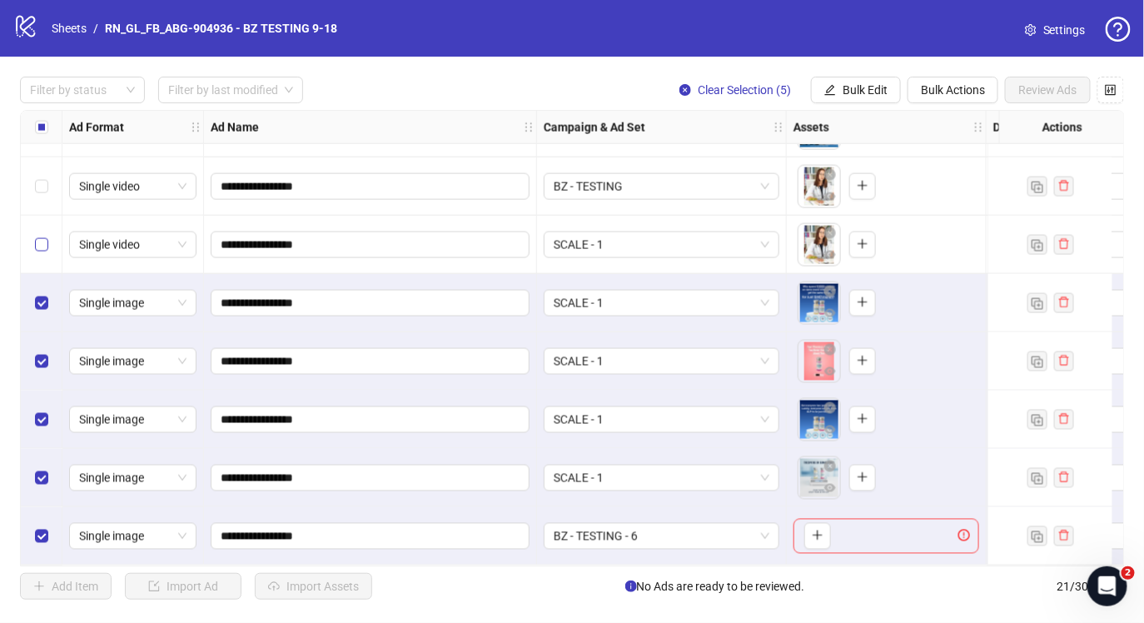
click at [40, 236] on label "Select row 16" at bounding box center [41, 245] width 13 height 18
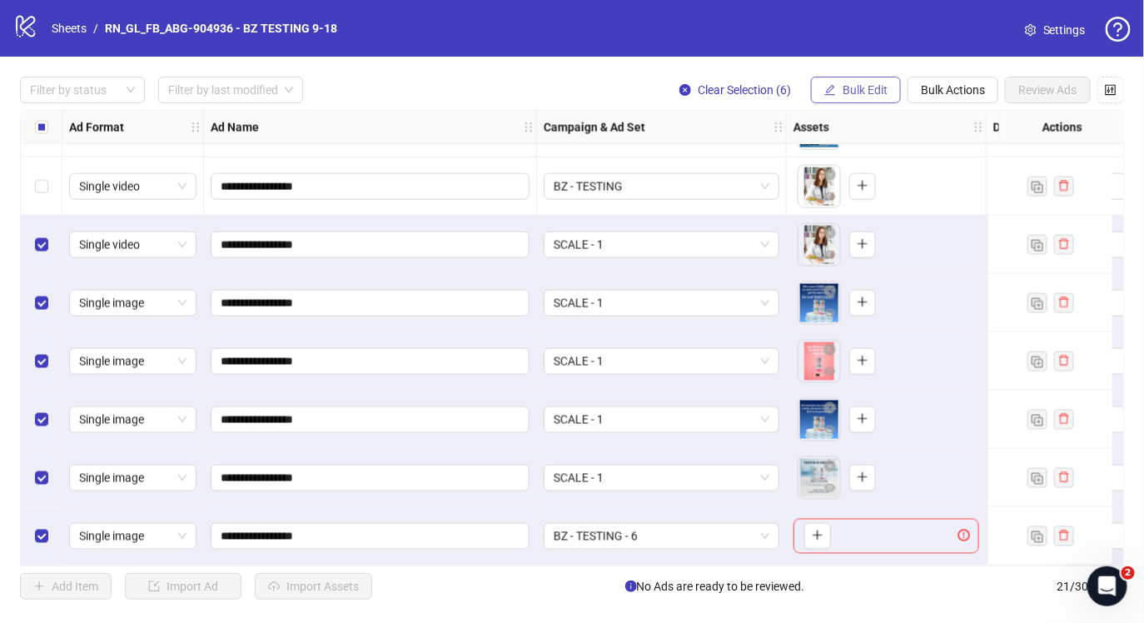
click at [871, 83] on span "Bulk Edit" at bounding box center [865, 89] width 45 height 13
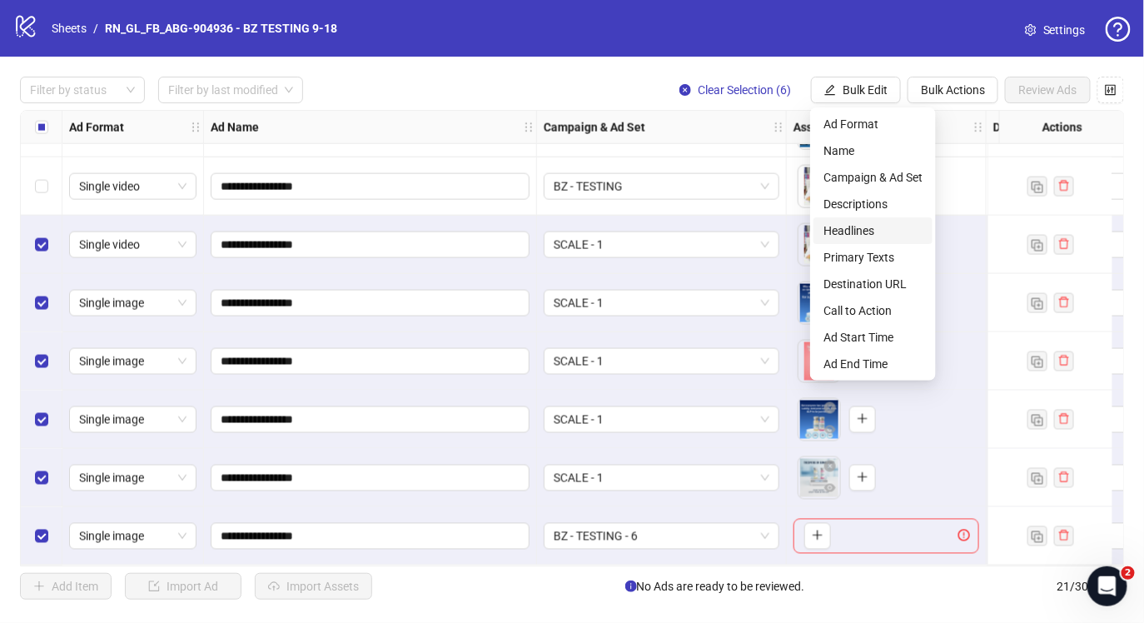
click at [873, 235] on span "Headlines" at bounding box center [872, 230] width 99 height 18
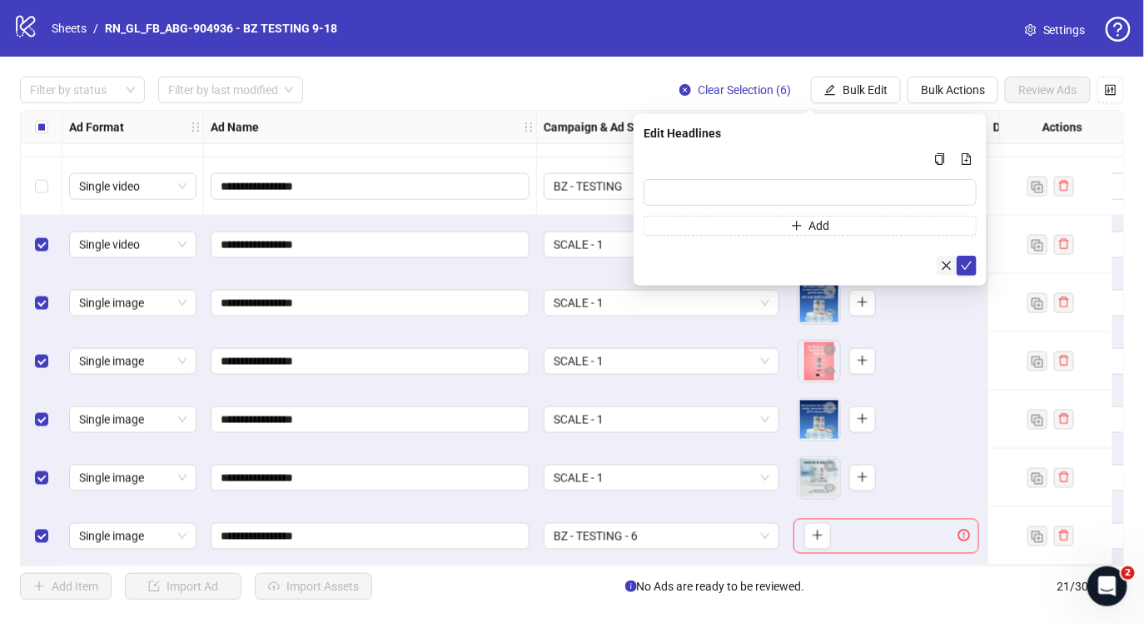
click at [939, 264] on button "button" at bounding box center [947, 266] width 20 height 20
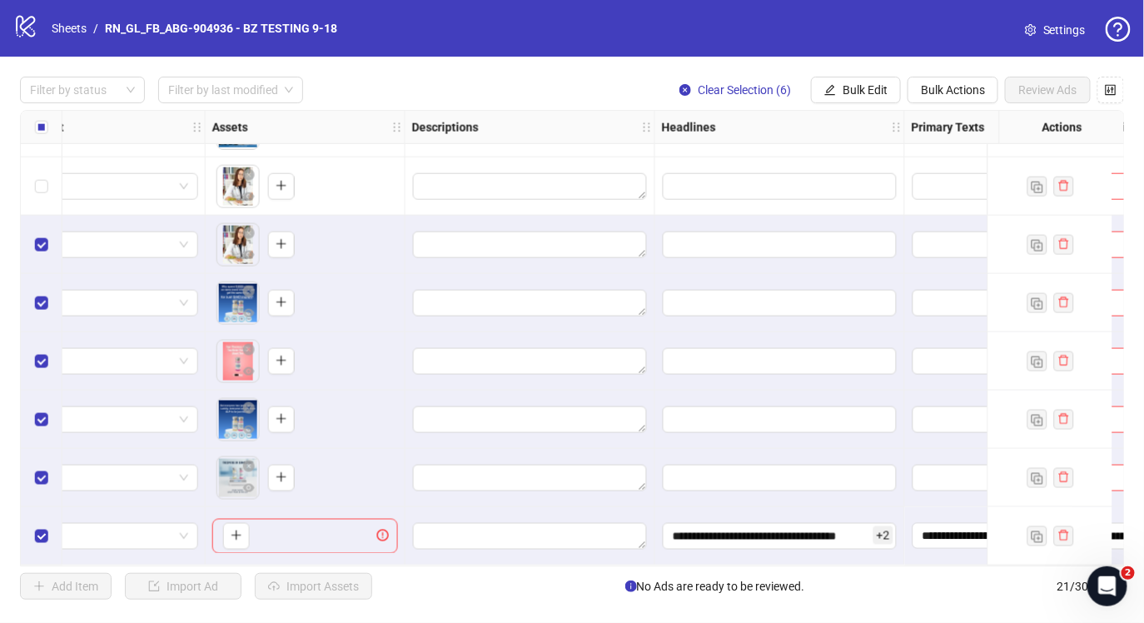
scroll to position [808, 594]
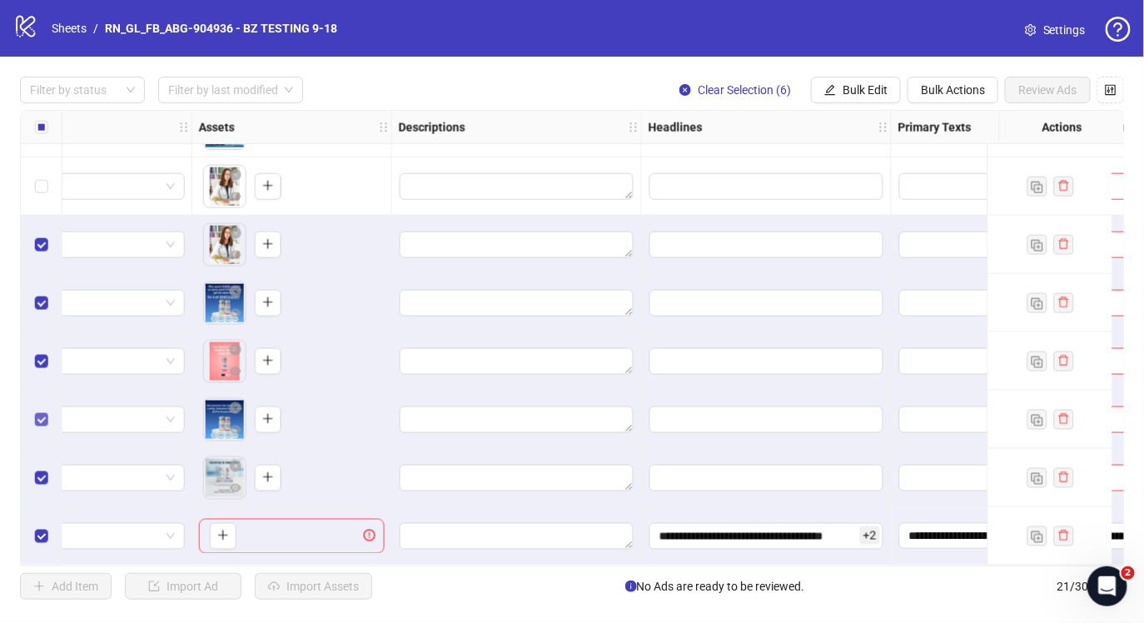
click at [838, 92] on button "Bulk Edit" at bounding box center [856, 90] width 90 height 27
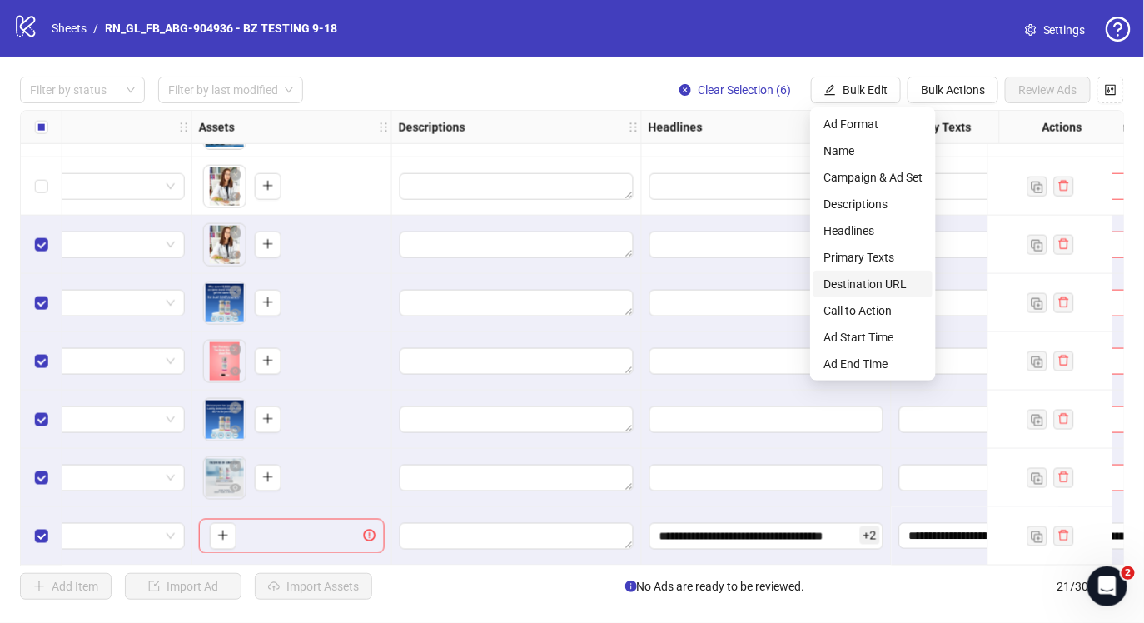
click at [861, 282] on span "Destination URL" at bounding box center [872, 284] width 99 height 18
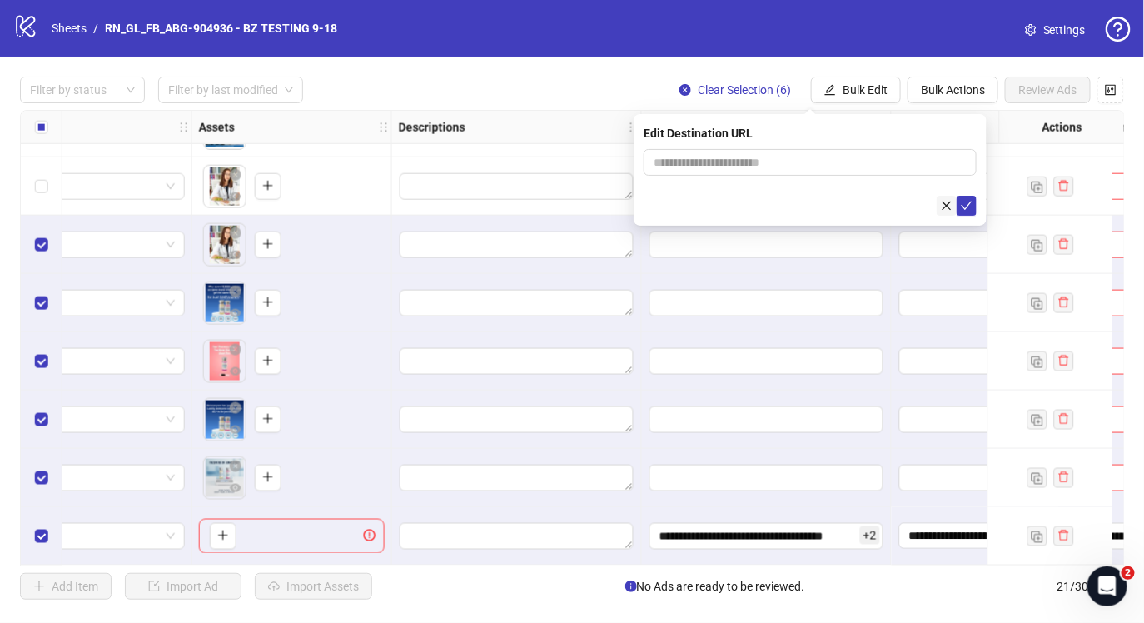
click at [947, 207] on icon "close" at bounding box center [947, 206] width 12 height 12
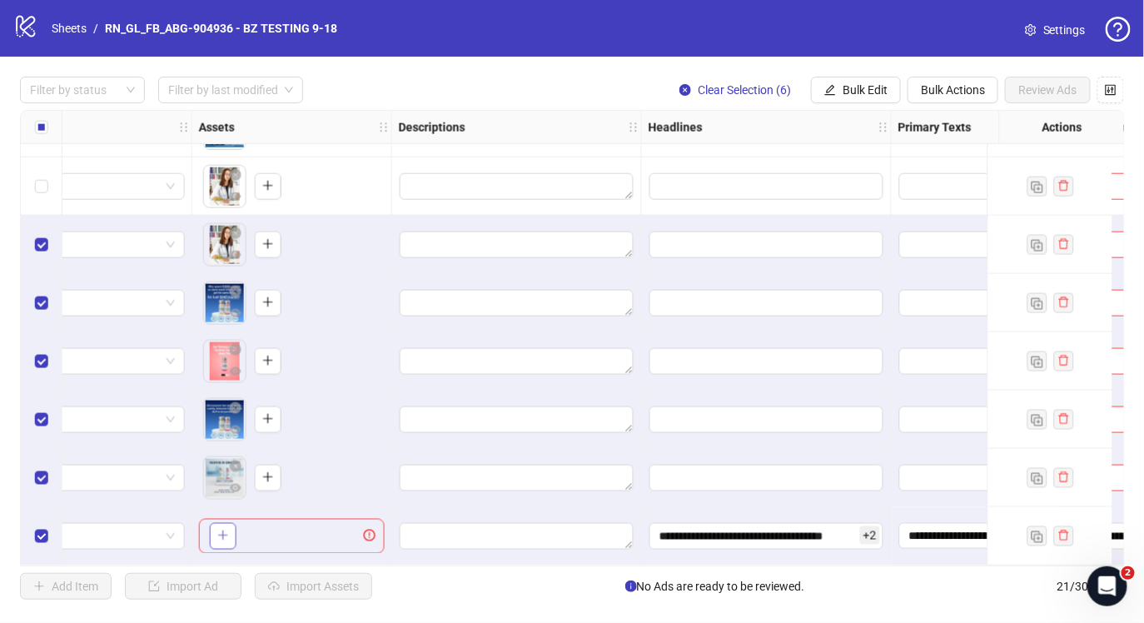
click at [226, 530] on icon "plus" at bounding box center [223, 536] width 12 height 12
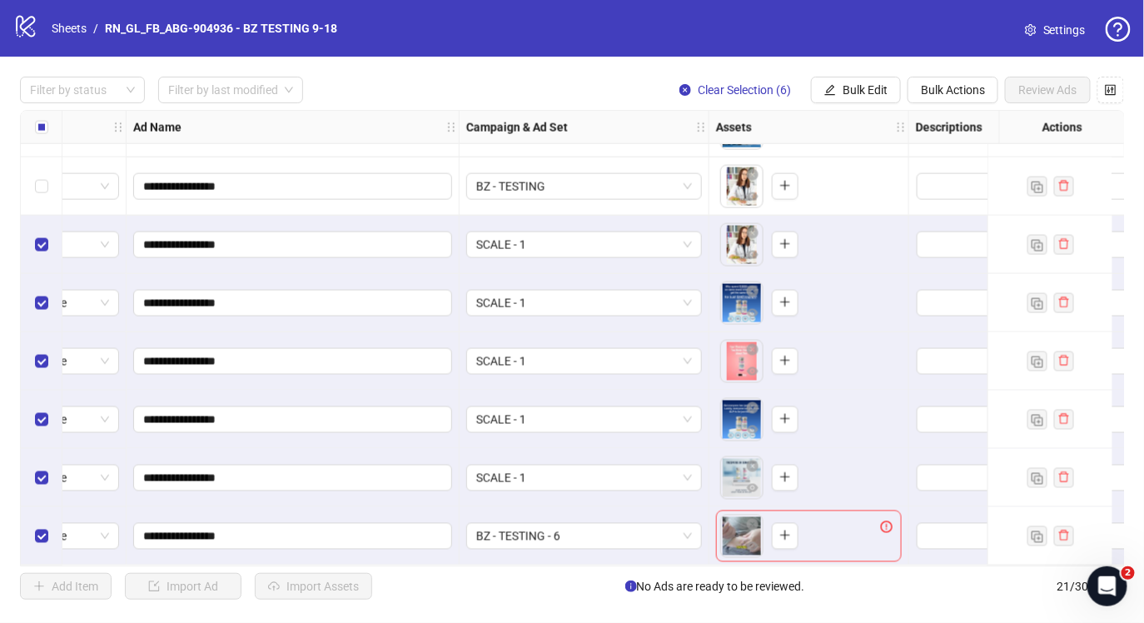
scroll to position [808, 66]
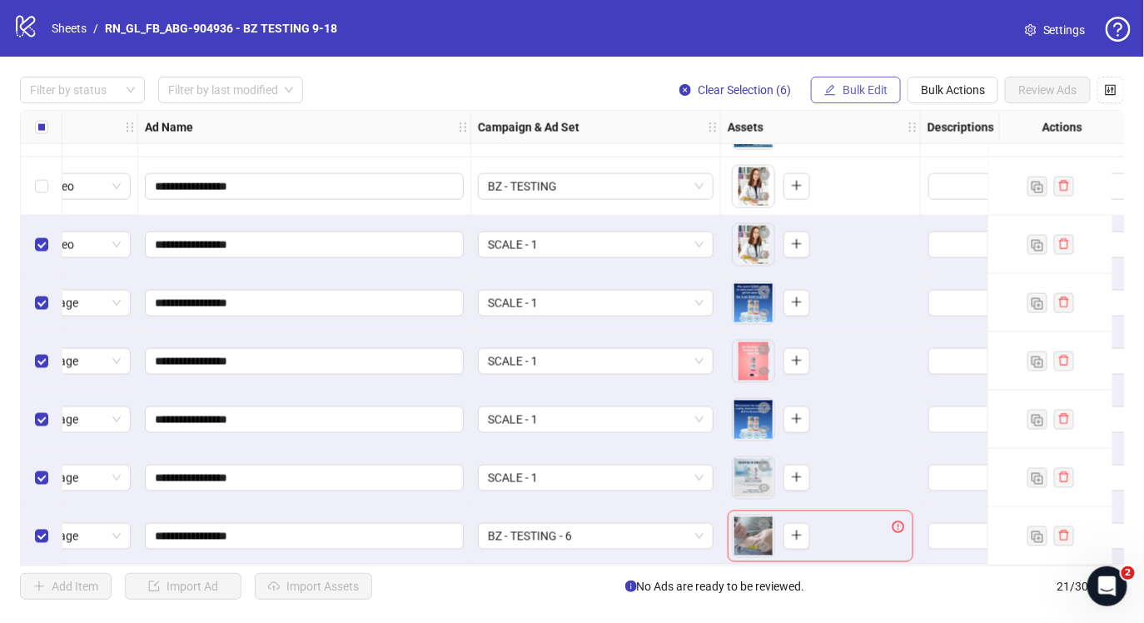
click at [843, 86] on span "Bulk Edit" at bounding box center [865, 89] width 45 height 13
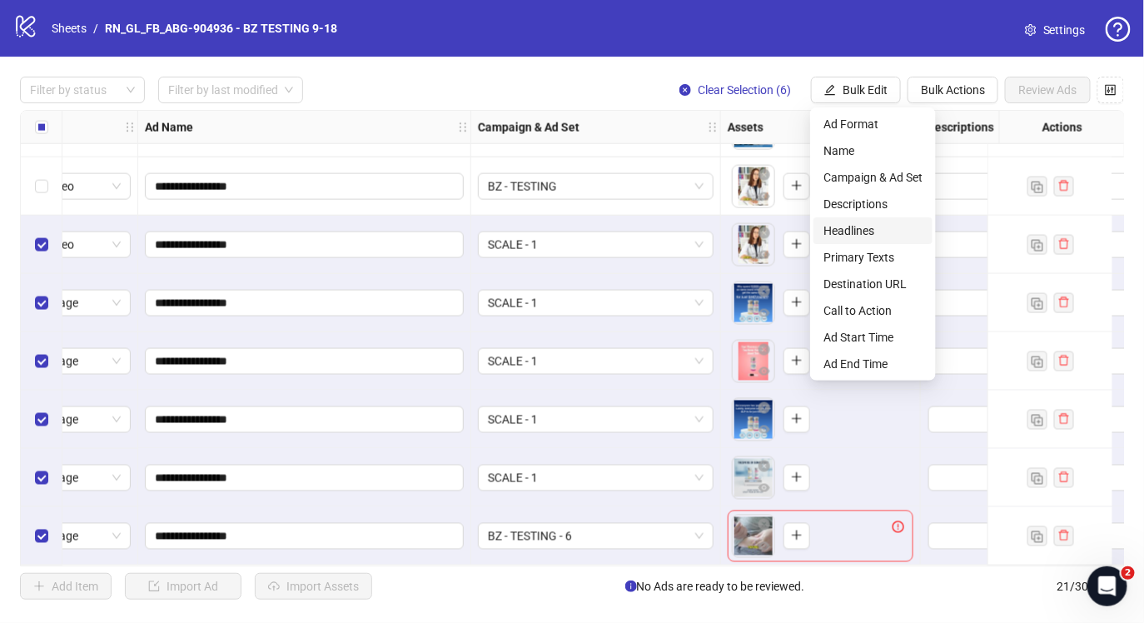
click at [862, 221] on span "Headlines" at bounding box center [872, 230] width 99 height 18
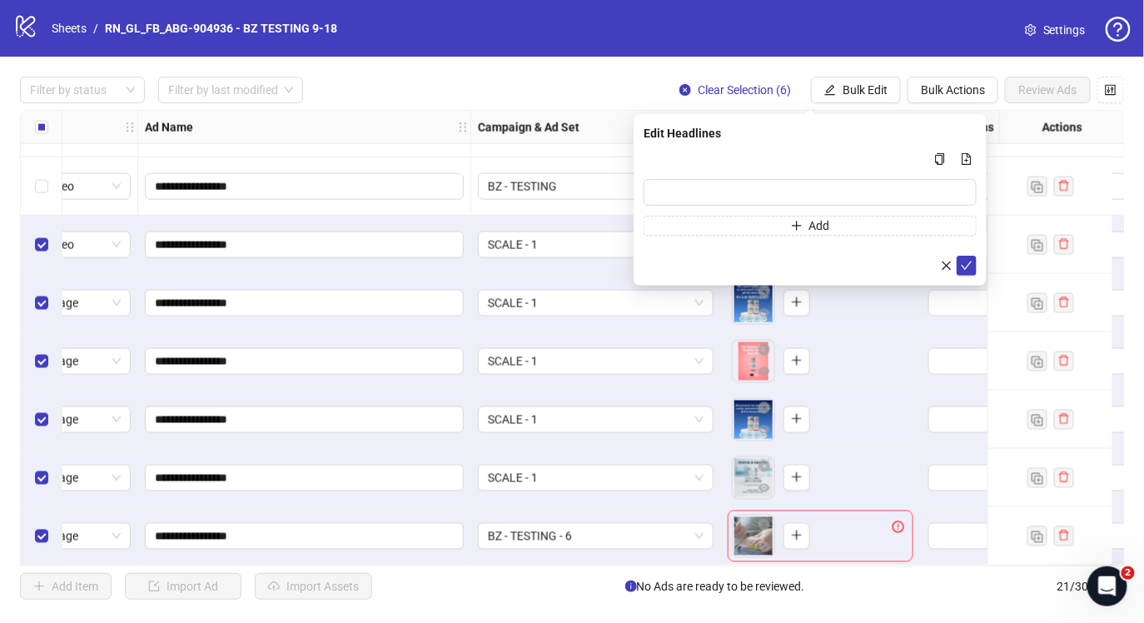
click at [938, 261] on button "button" at bounding box center [947, 266] width 20 height 20
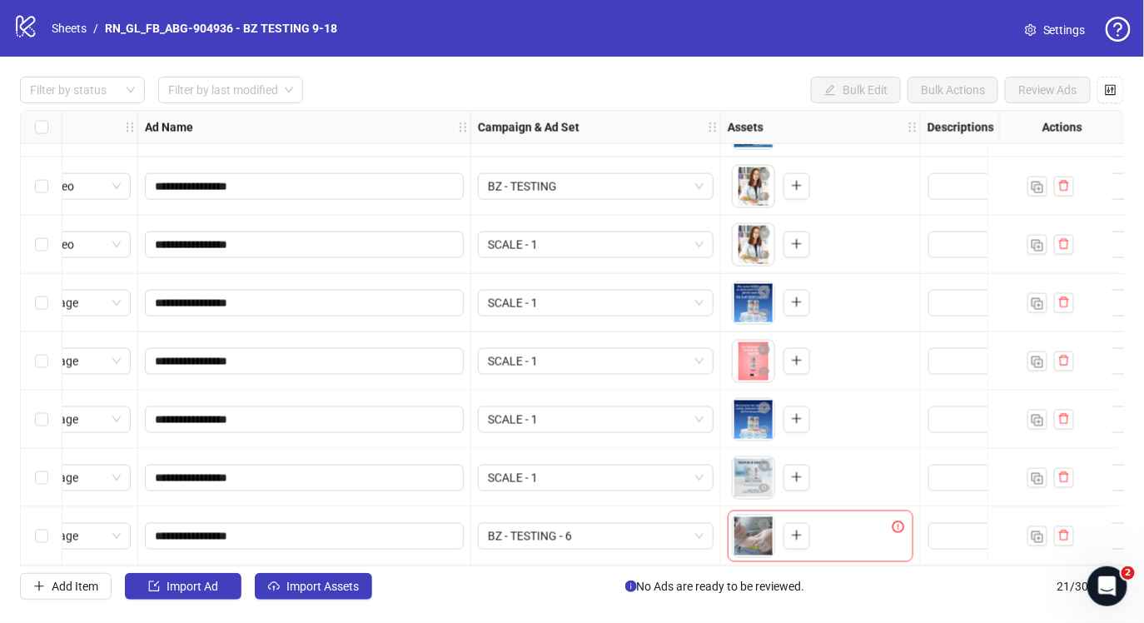
scroll to position [808, 0]
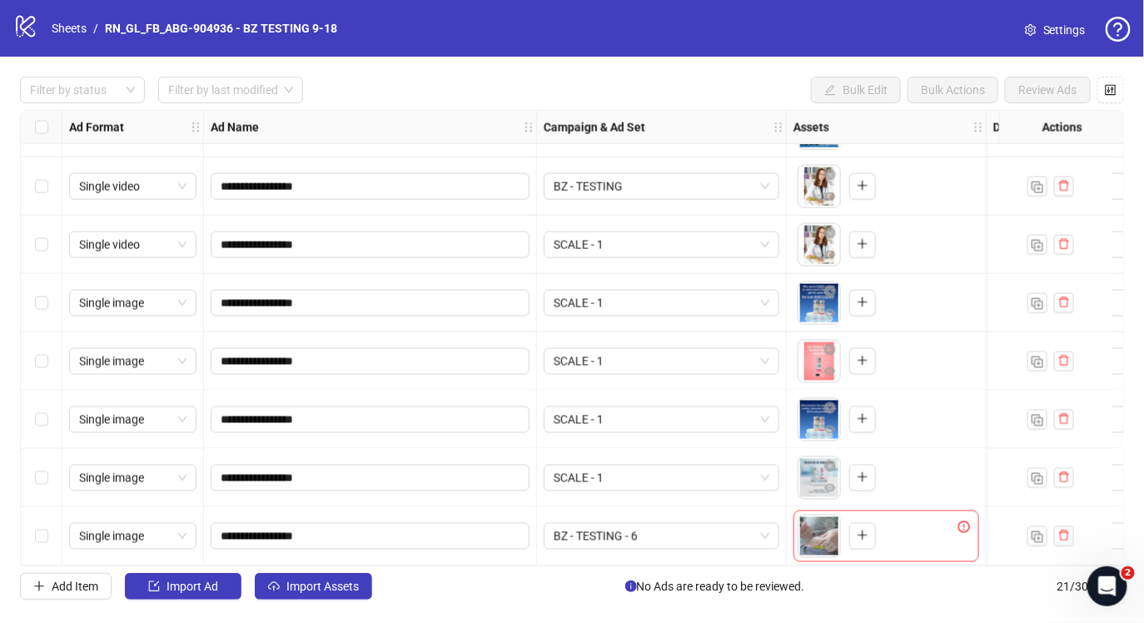
drag, startPoint x: 24, startPoint y: 538, endPoint x: 17, endPoint y: 445, distance: 93.5
click at [17, 445] on div "**********" at bounding box center [572, 338] width 1144 height 563
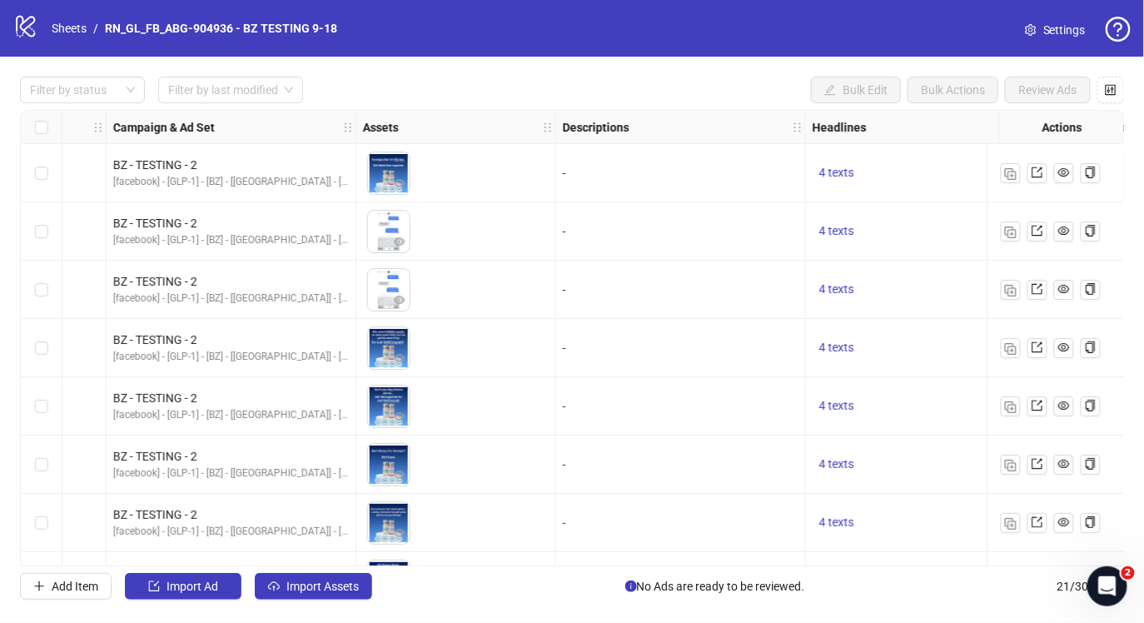
scroll to position [0, 0]
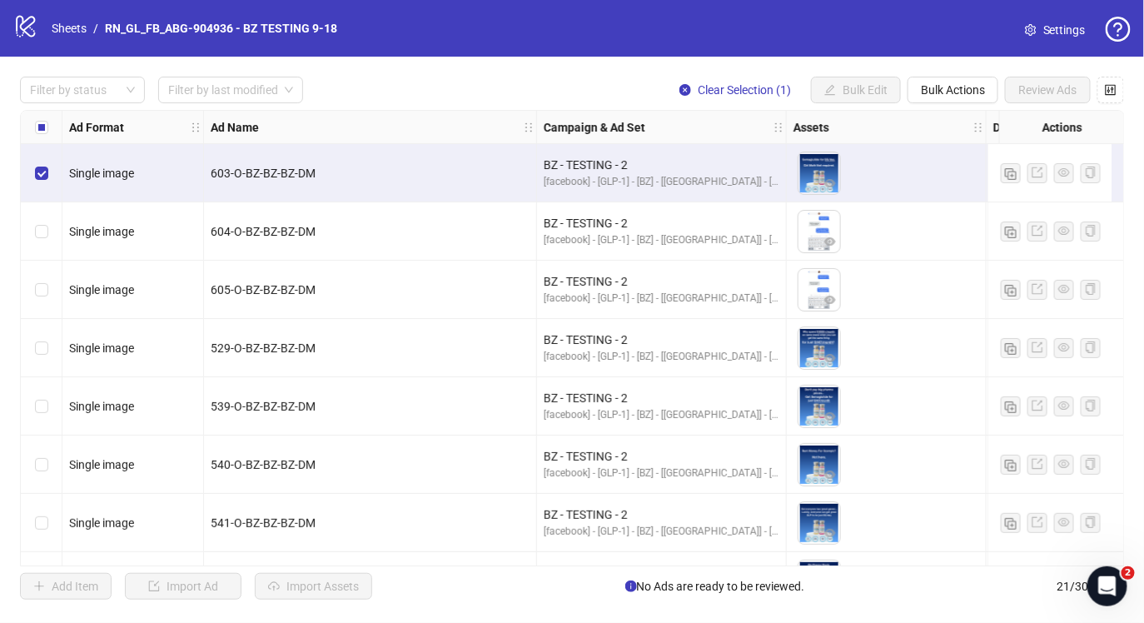
click at [44, 211] on div "Select row 2" at bounding box center [42, 231] width 42 height 58
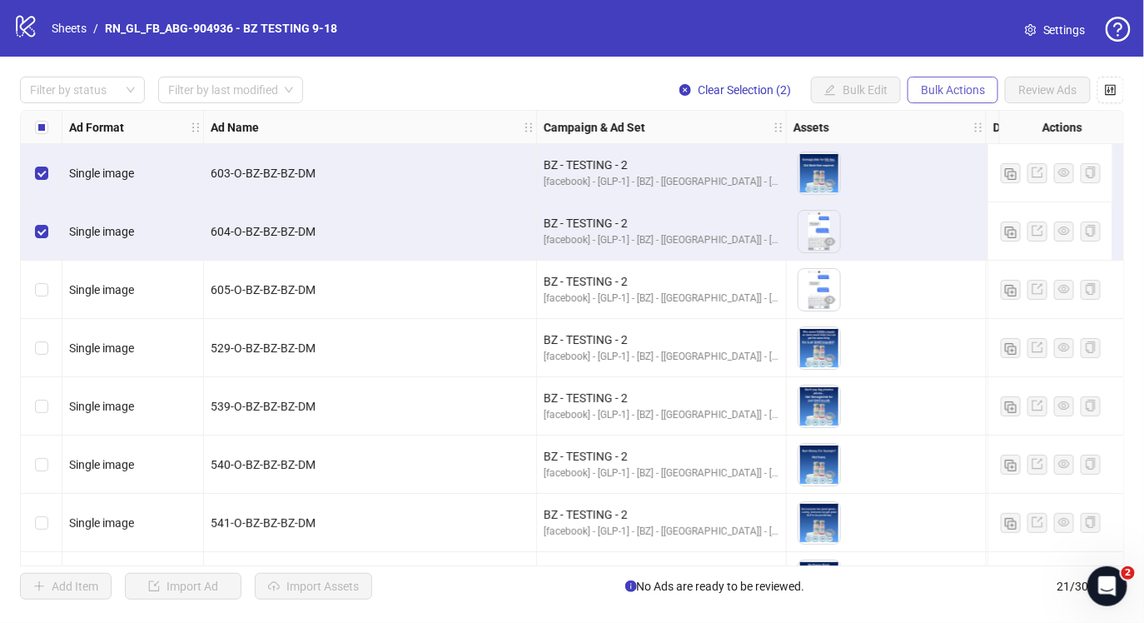
click at [955, 95] on span "Bulk Actions" at bounding box center [953, 89] width 64 height 13
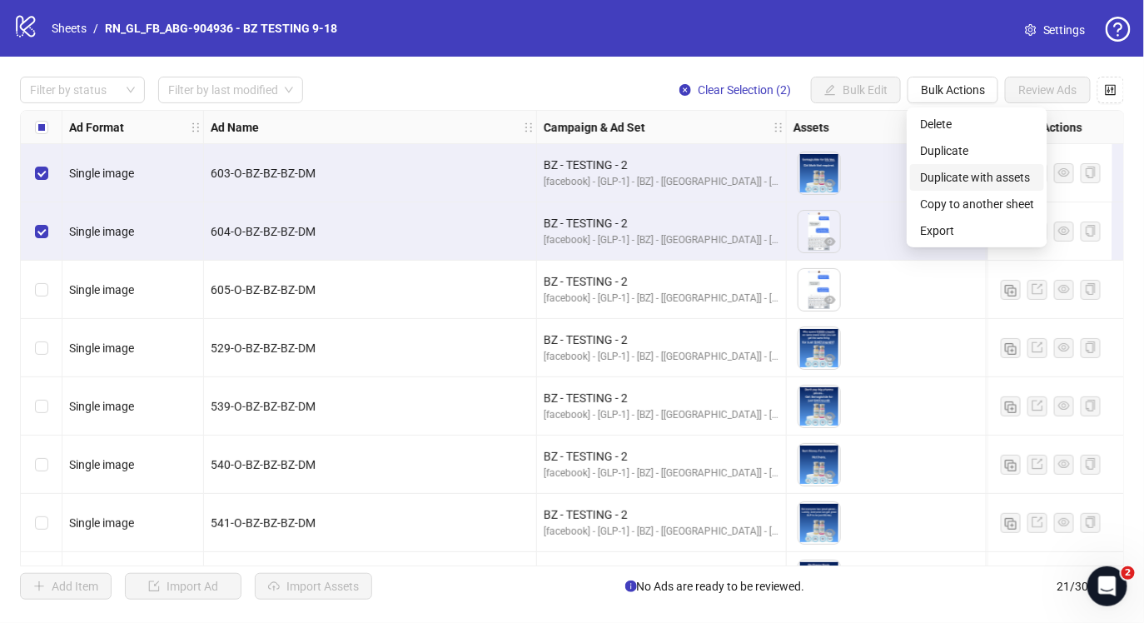
click at [965, 177] on span "Duplicate with assets" at bounding box center [977, 177] width 114 height 18
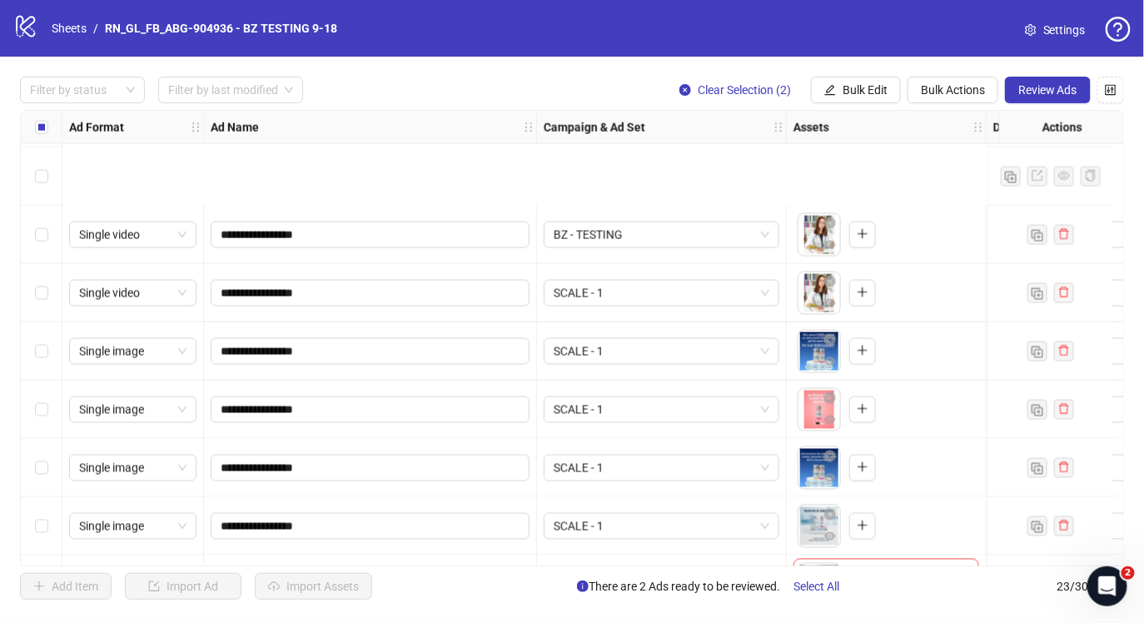
scroll to position [925, 0]
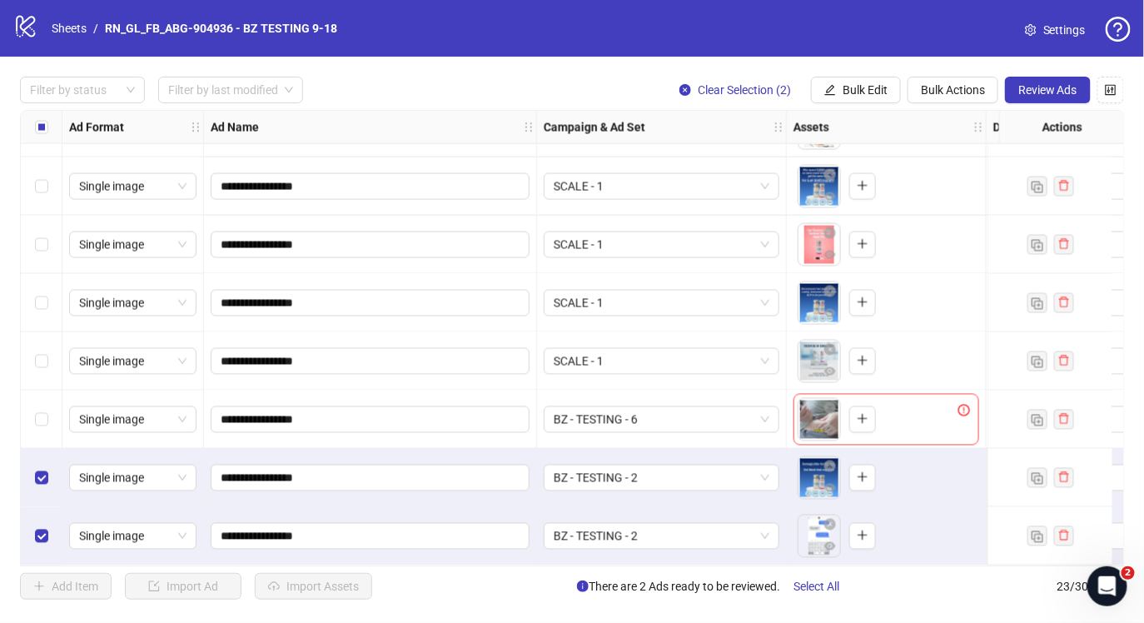
click at [41, 343] on div "Select row 20" at bounding box center [42, 361] width 42 height 58
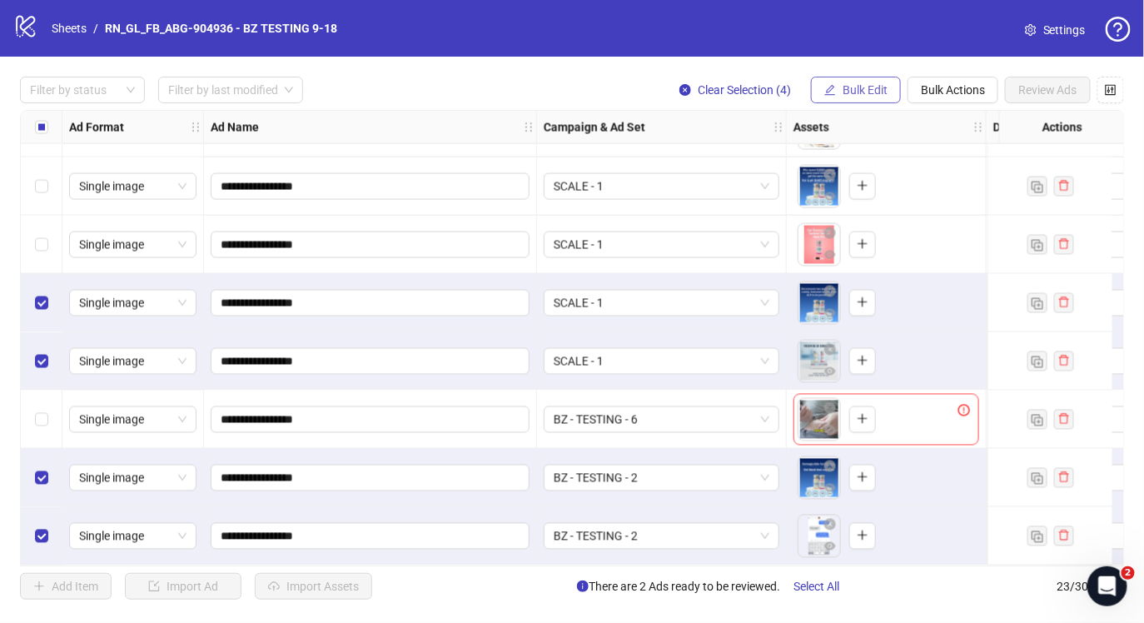
click at [843, 101] on button "Bulk Edit" at bounding box center [856, 90] width 90 height 27
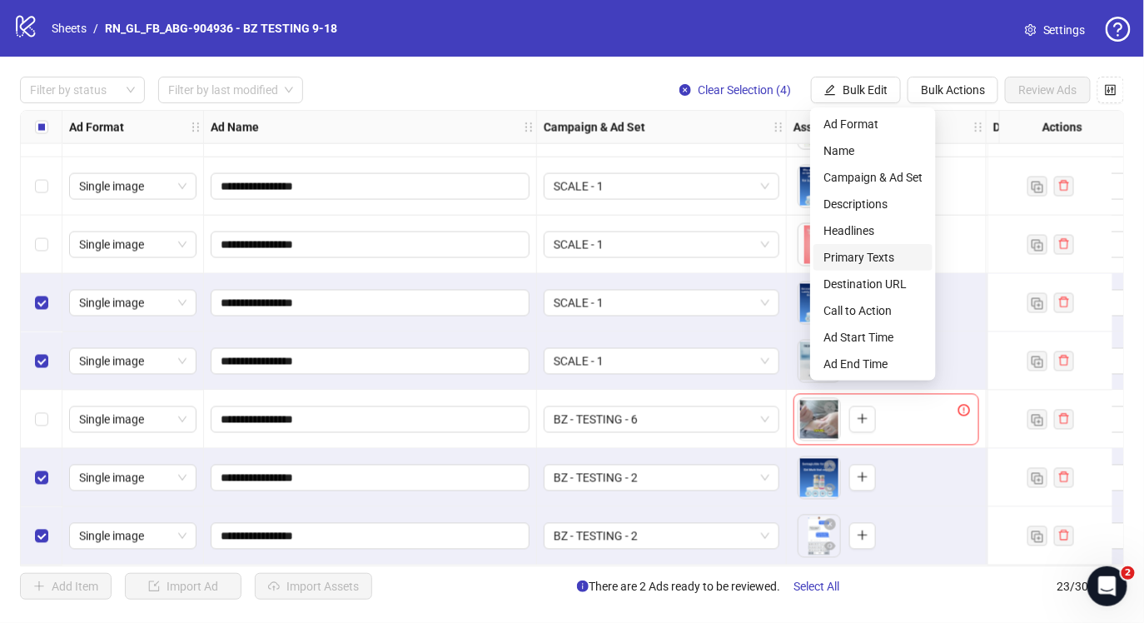
click at [870, 244] on li "Primary Texts" at bounding box center [872, 257] width 119 height 27
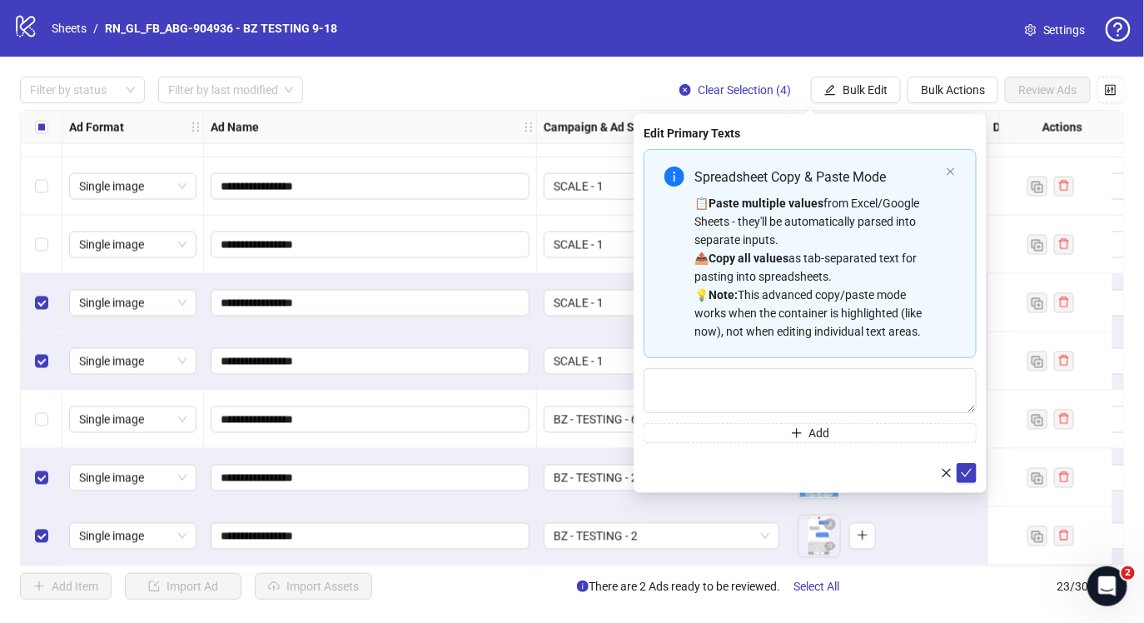
click at [940, 470] on button "button" at bounding box center [947, 473] width 20 height 20
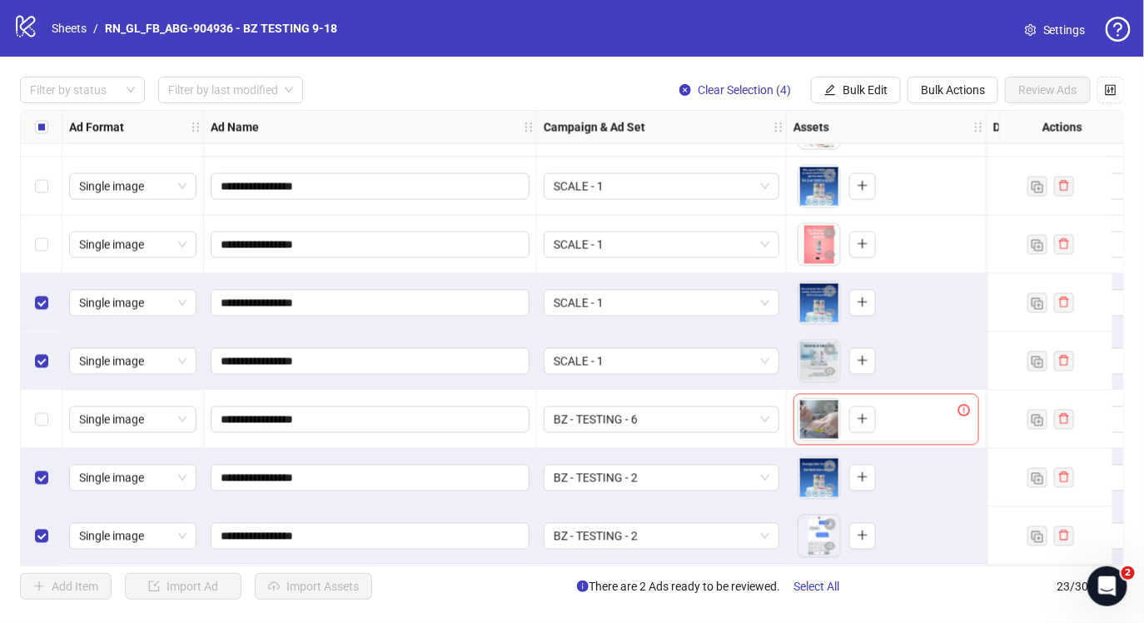
click at [23, 32] on icon at bounding box center [25, 27] width 19 height 22
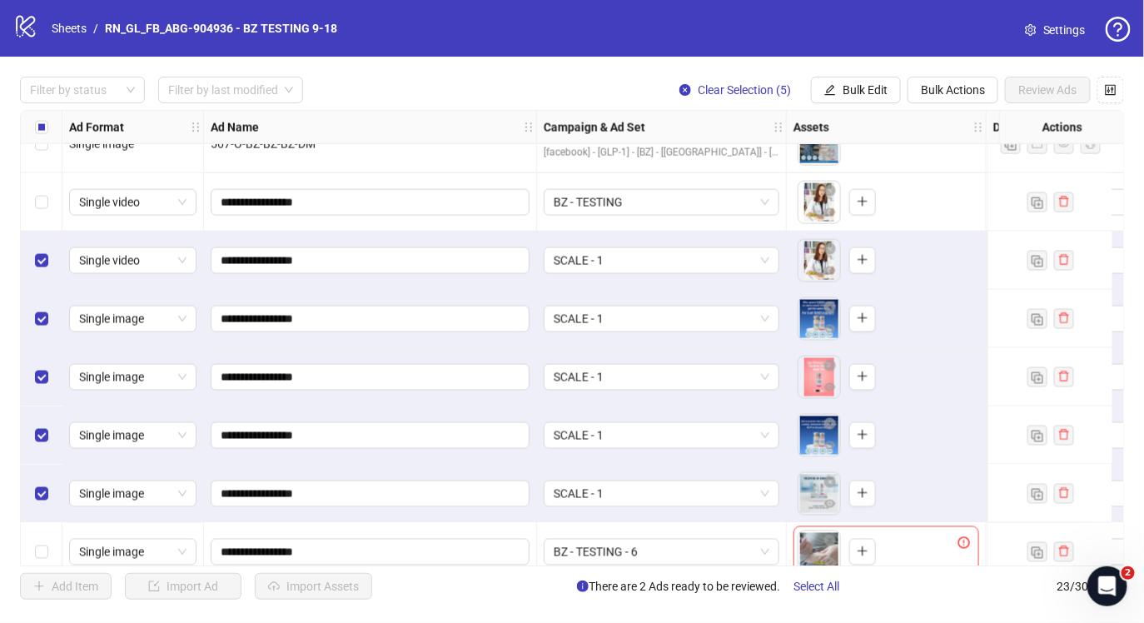
scroll to position [786, 0]
click at [934, 87] on span "Bulk Actions" at bounding box center [953, 89] width 64 height 13
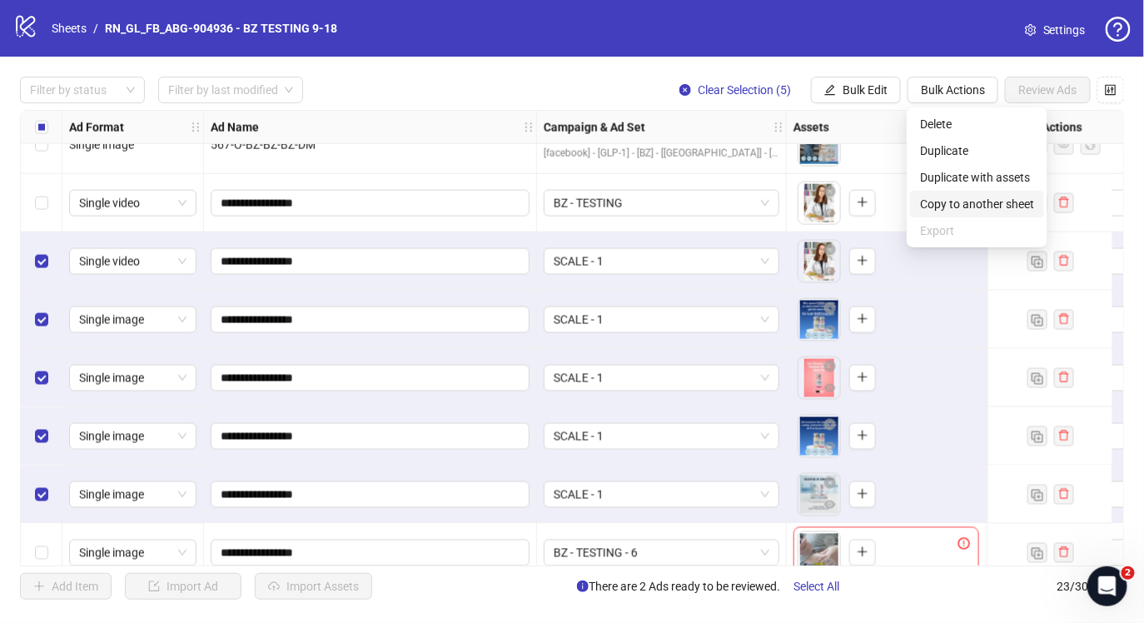
click at [977, 204] on span "Copy to another sheet" at bounding box center [977, 204] width 114 height 18
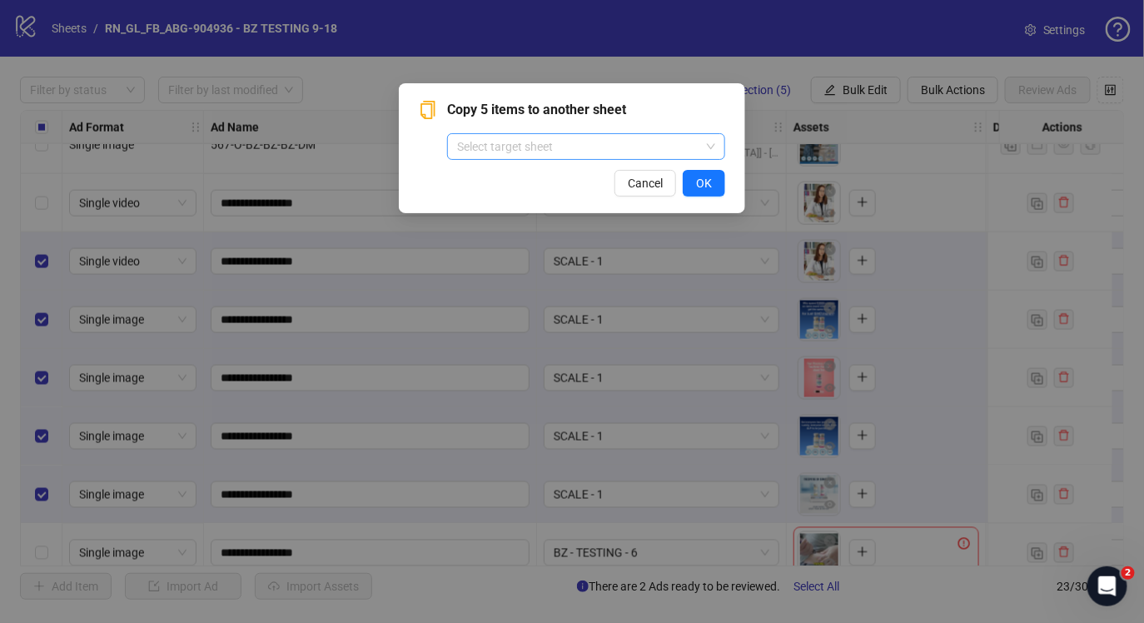
click at [559, 148] on input "search" at bounding box center [578, 146] width 243 height 25
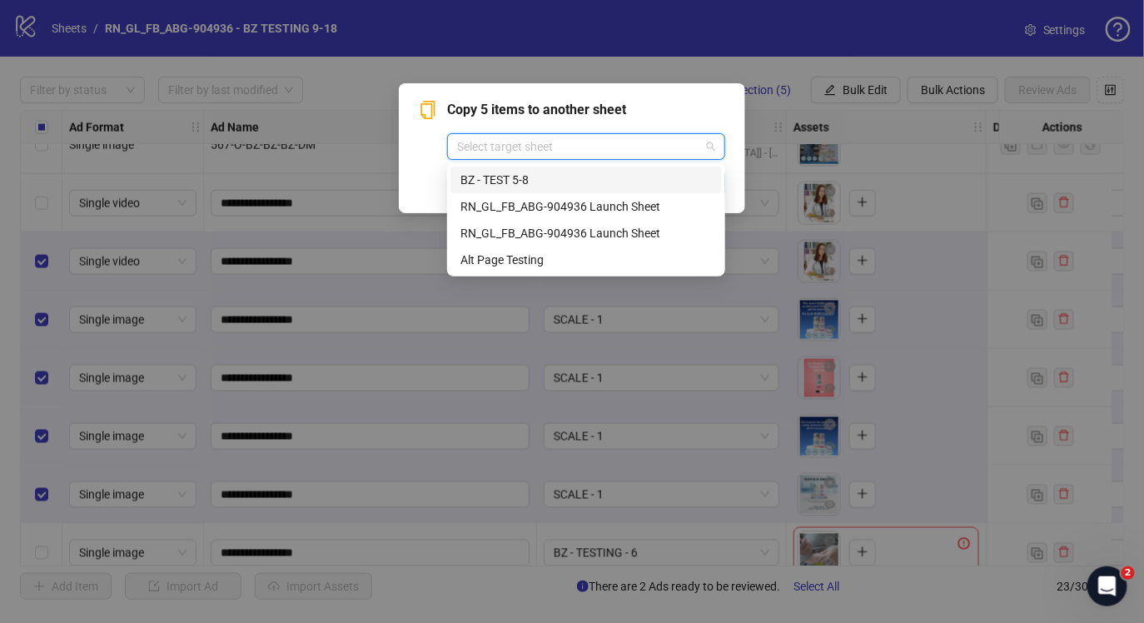
click at [406, 140] on div "Copy 5 items to another sheet Select target sheet Cancel OK" at bounding box center [572, 148] width 346 height 130
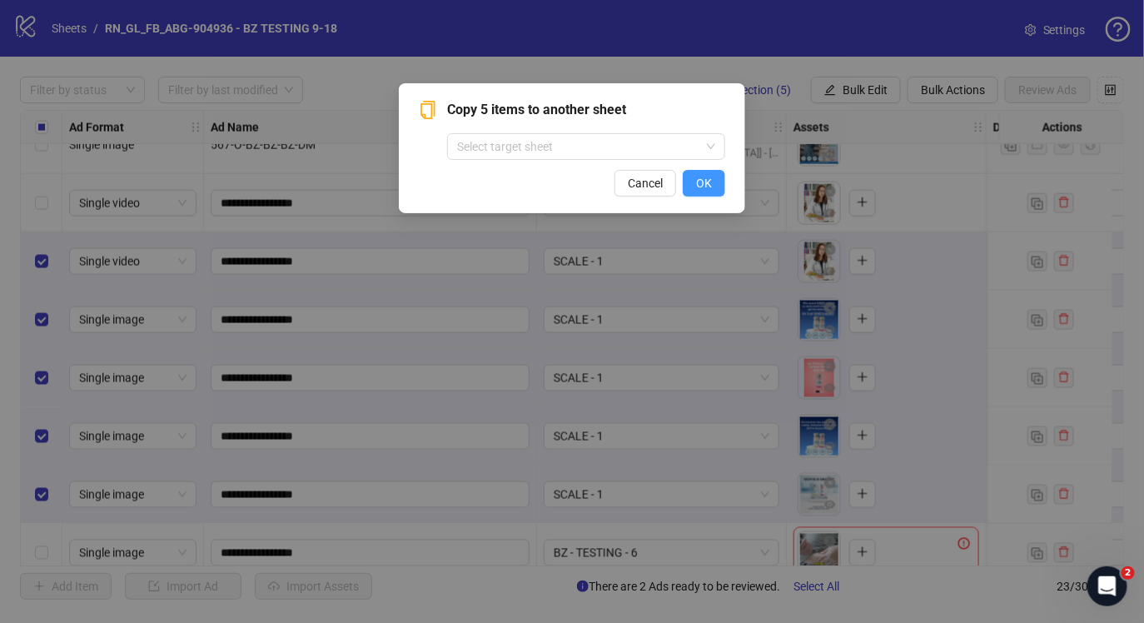
click at [698, 182] on span "OK" at bounding box center [704, 183] width 16 height 13
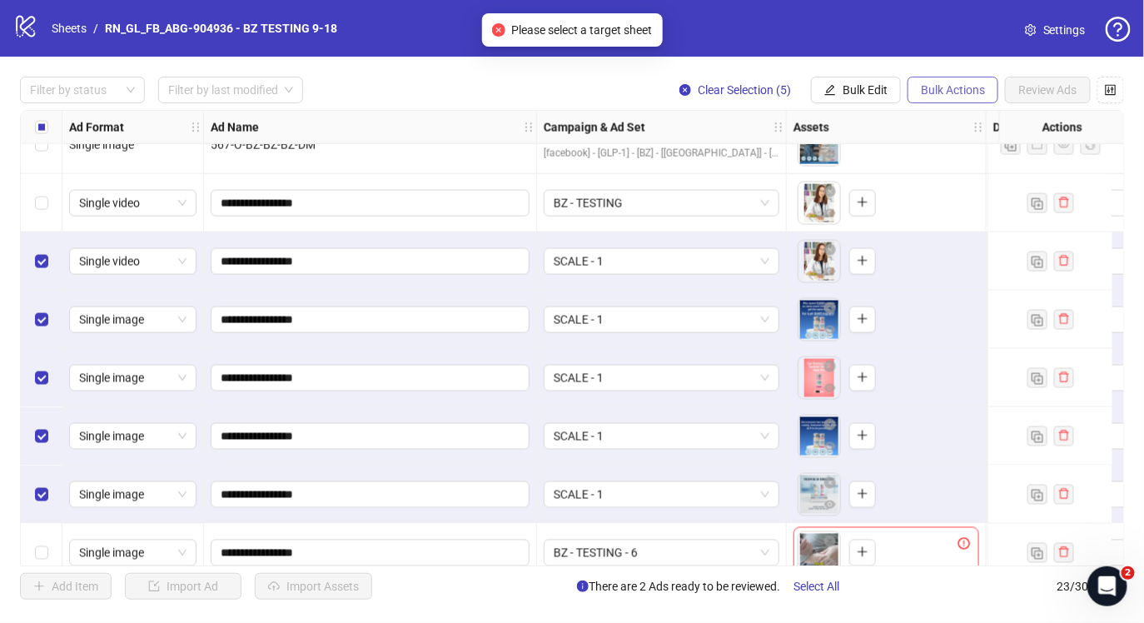
click at [958, 88] on span "Bulk Actions" at bounding box center [953, 89] width 64 height 13
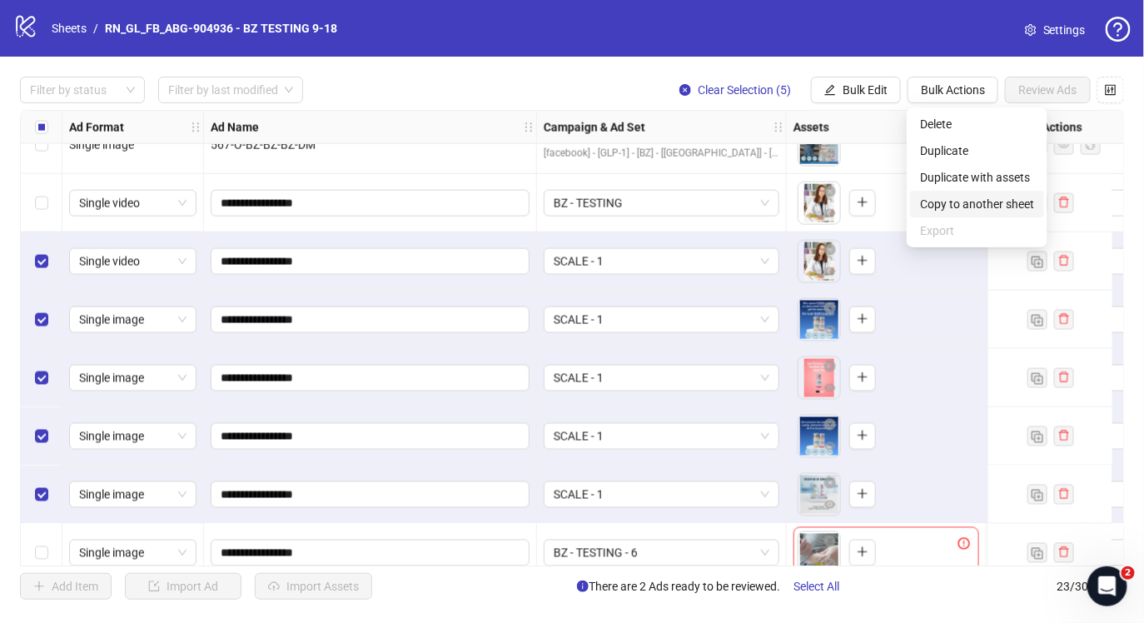
click at [956, 200] on span "Copy to another sheet" at bounding box center [977, 204] width 114 height 18
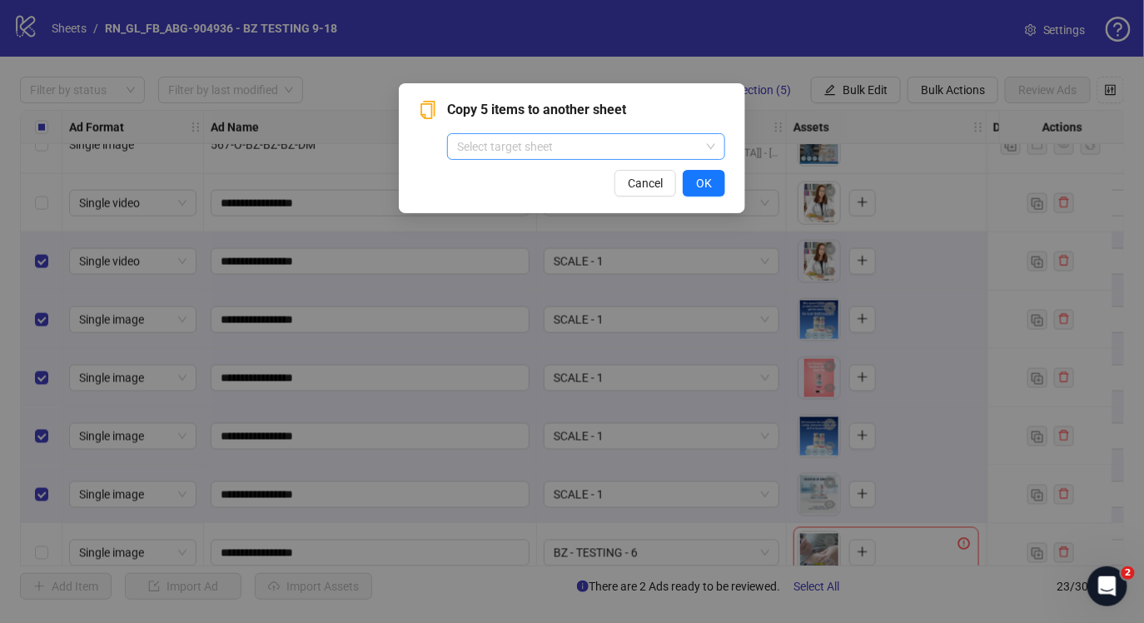
click at [581, 138] on input "search" at bounding box center [578, 146] width 243 height 25
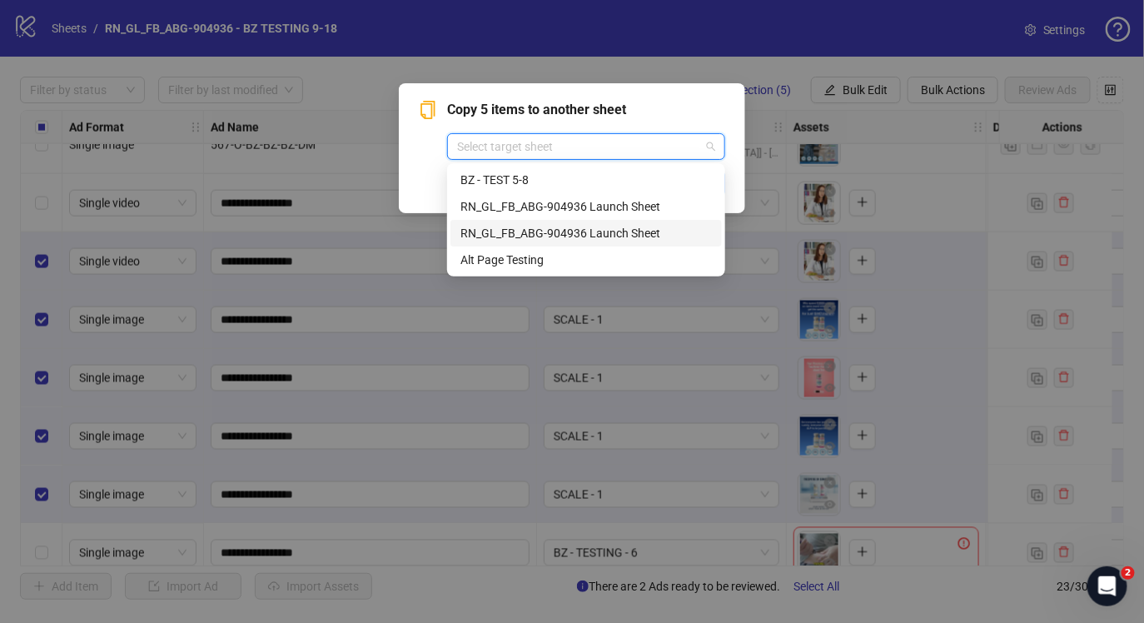
click at [552, 234] on div "RN_GL_FB_ABG-904936 Launch Sheet" at bounding box center [585, 233] width 251 height 18
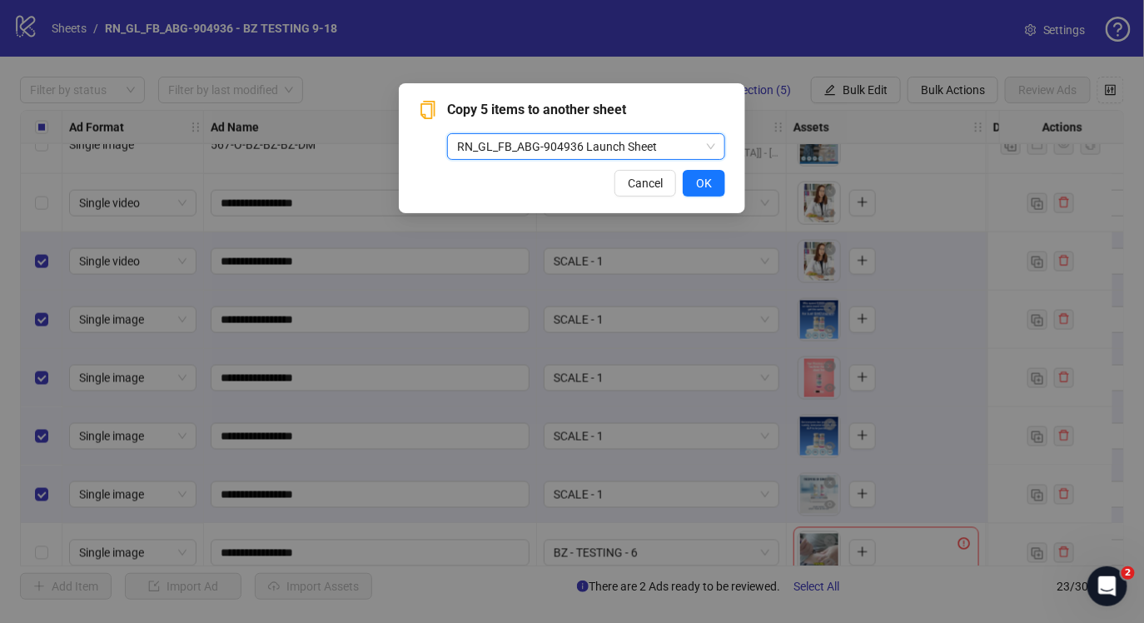
click at [386, 142] on div "Copy 5 items to another sheet RN_GL_FB_ABG-904936 Launch Sheet RN_GL_FB_ABG-904…" at bounding box center [572, 311] width 1144 height 623
click at [654, 182] on span "Cancel" at bounding box center [645, 183] width 35 height 13
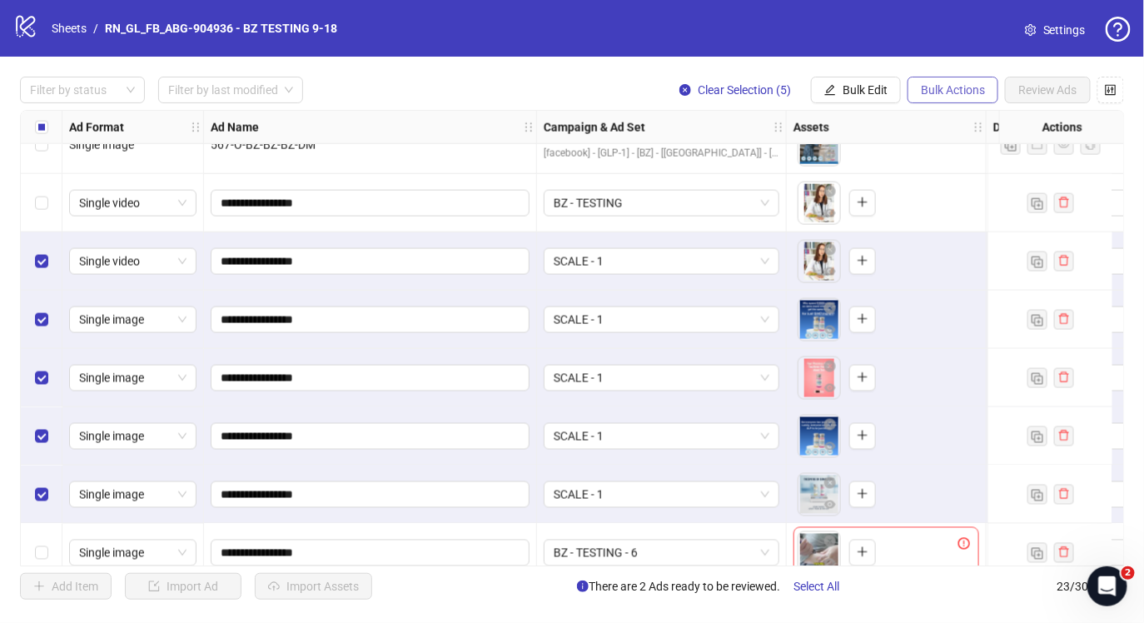
click at [965, 87] on span "Bulk Actions" at bounding box center [953, 89] width 64 height 13
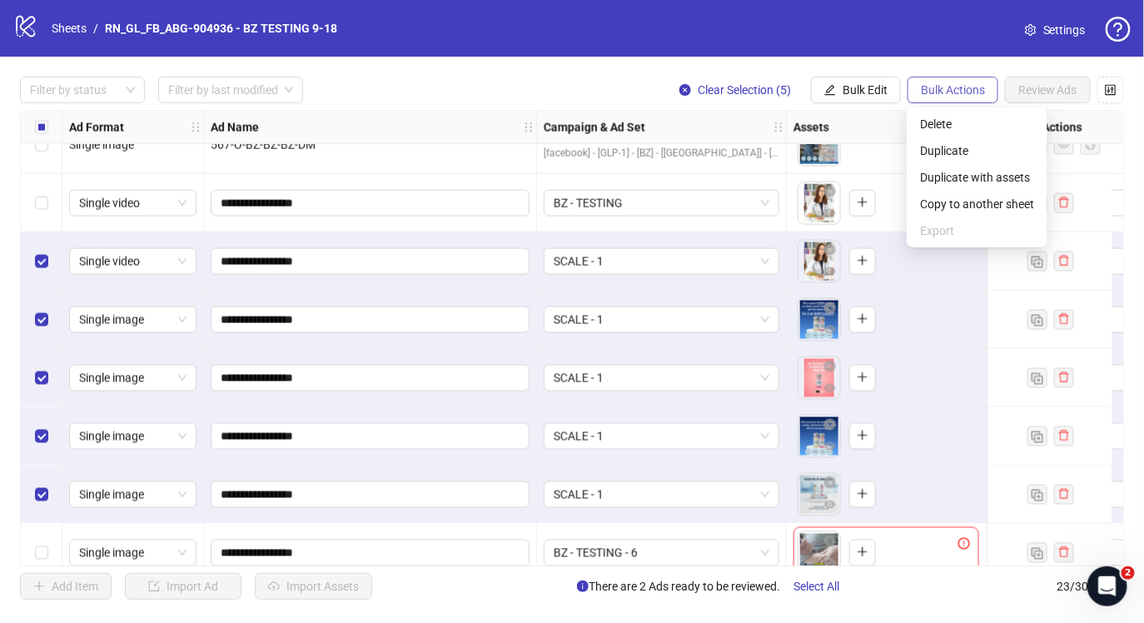
click at [967, 87] on span "Bulk Actions" at bounding box center [953, 89] width 64 height 13
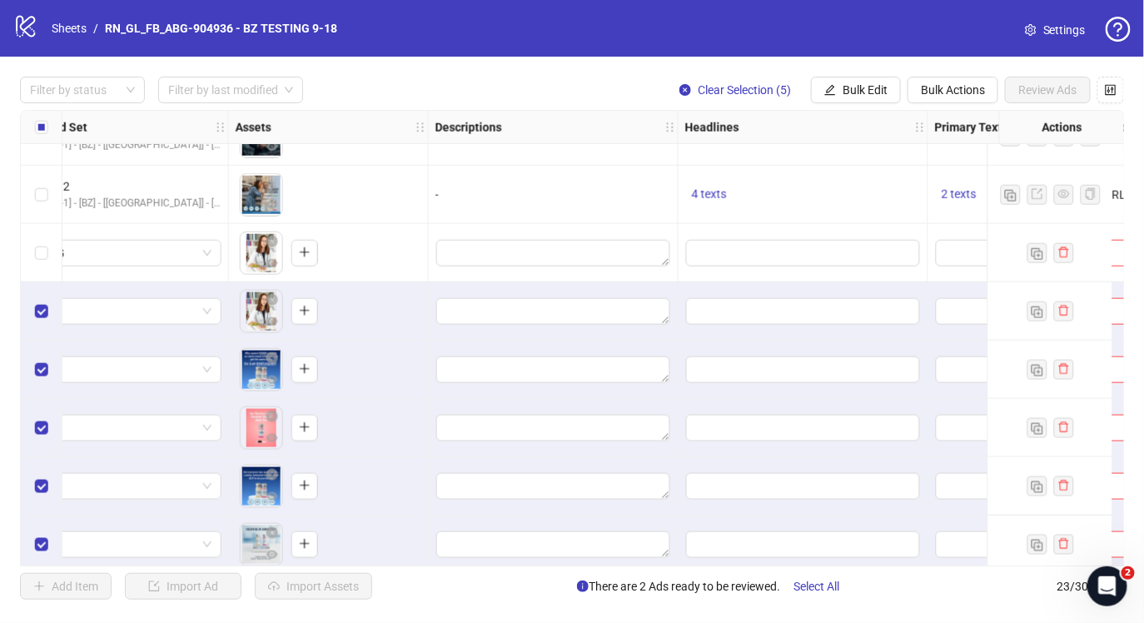
scroll to position [735, 558]
click at [715, 195] on span "4 texts" at bounding box center [709, 194] width 35 height 13
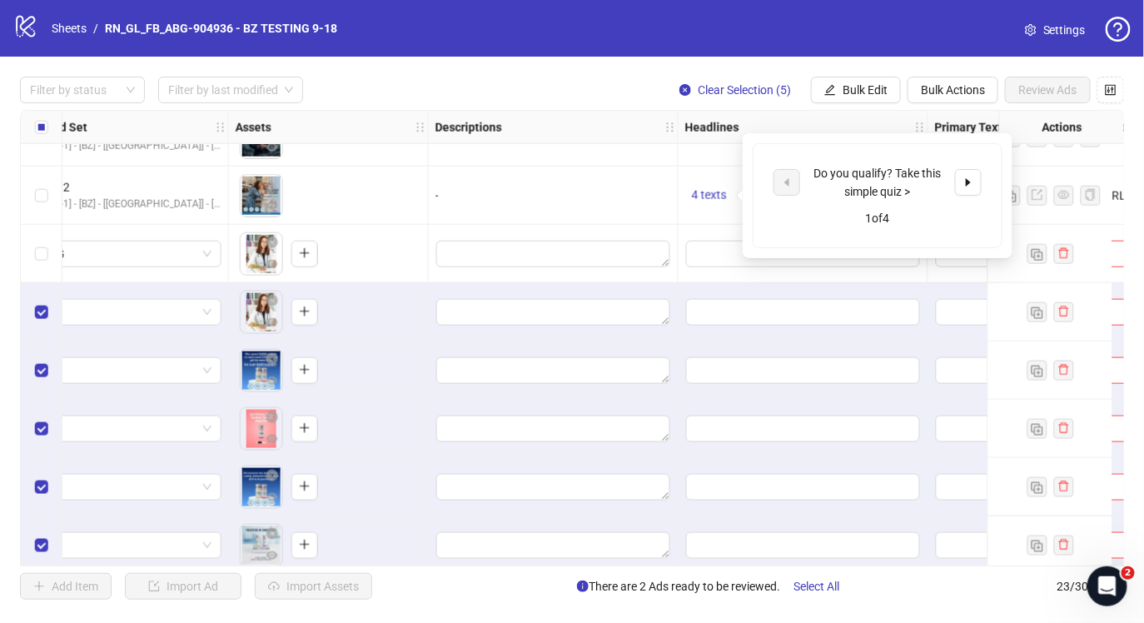
click at [858, 187] on div "Do you qualify? Take this simple quiz >" at bounding box center [877, 182] width 138 height 37
copy div "Do you qualify? Take this simple quiz >"
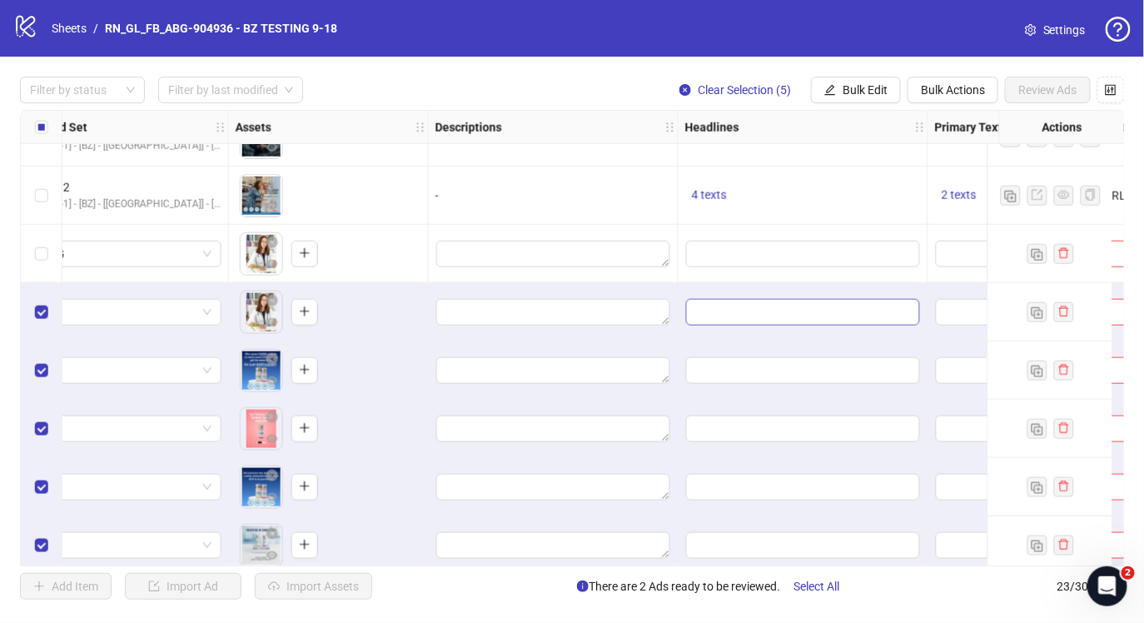
drag, startPoint x: 694, startPoint y: 296, endPoint x: 704, endPoint y: 311, distance: 17.3
click at [694, 296] on div at bounding box center [804, 312] width 250 height 58
click at [704, 311] on input "Edit values" at bounding box center [803, 312] width 234 height 27
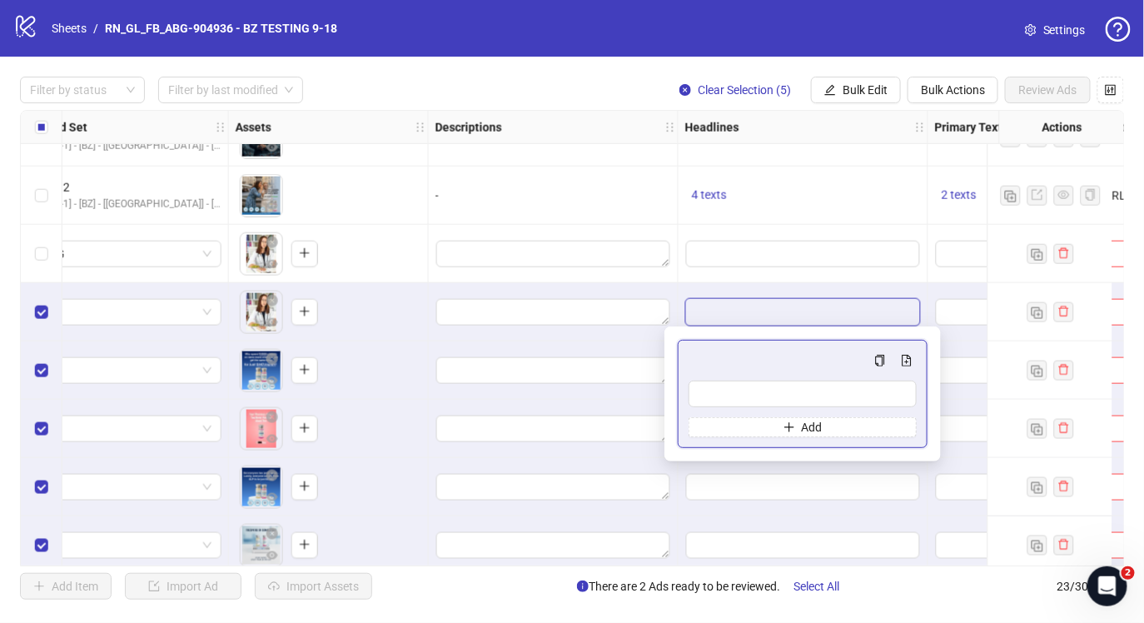
type input "**********"
click at [792, 423] on icon "plus" at bounding box center [789, 427] width 12 height 12
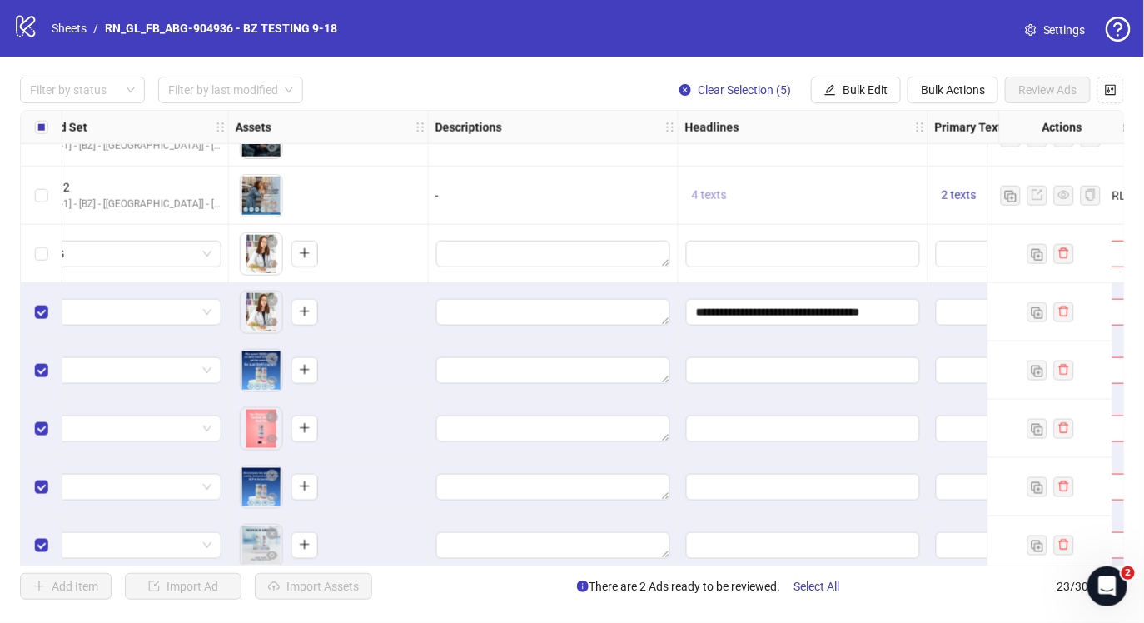
click at [714, 189] on span "4 texts" at bounding box center [709, 194] width 35 height 13
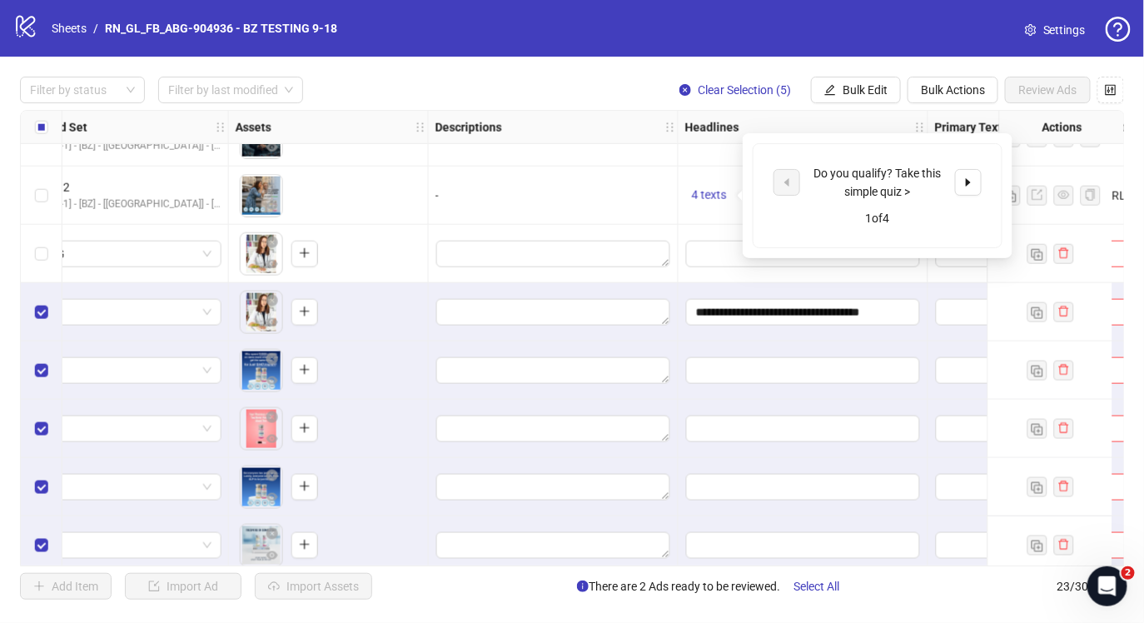
drag, startPoint x: 964, startPoint y: 182, endPoint x: 931, endPoint y: 186, distance: 33.5
click at [965, 182] on icon "caret-right" at bounding box center [968, 183] width 12 height 12
click at [893, 170] on div "See if you qualify in just 3 minutes >" at bounding box center [877, 182] width 138 height 37
click at [894, 170] on div "See if you qualify in just 3 minutes >" at bounding box center [877, 182] width 138 height 37
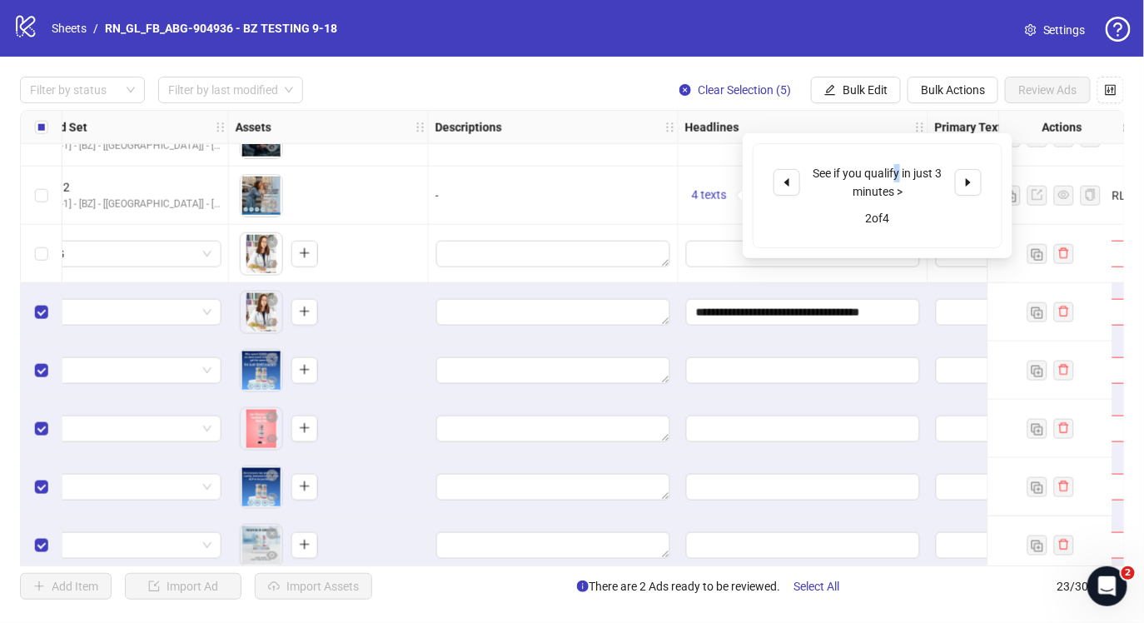
click at [893, 170] on div "See if you qualify in just 3 minutes >" at bounding box center [877, 182] width 138 height 37
copy div "See if you qualify in just 3 minutes >"
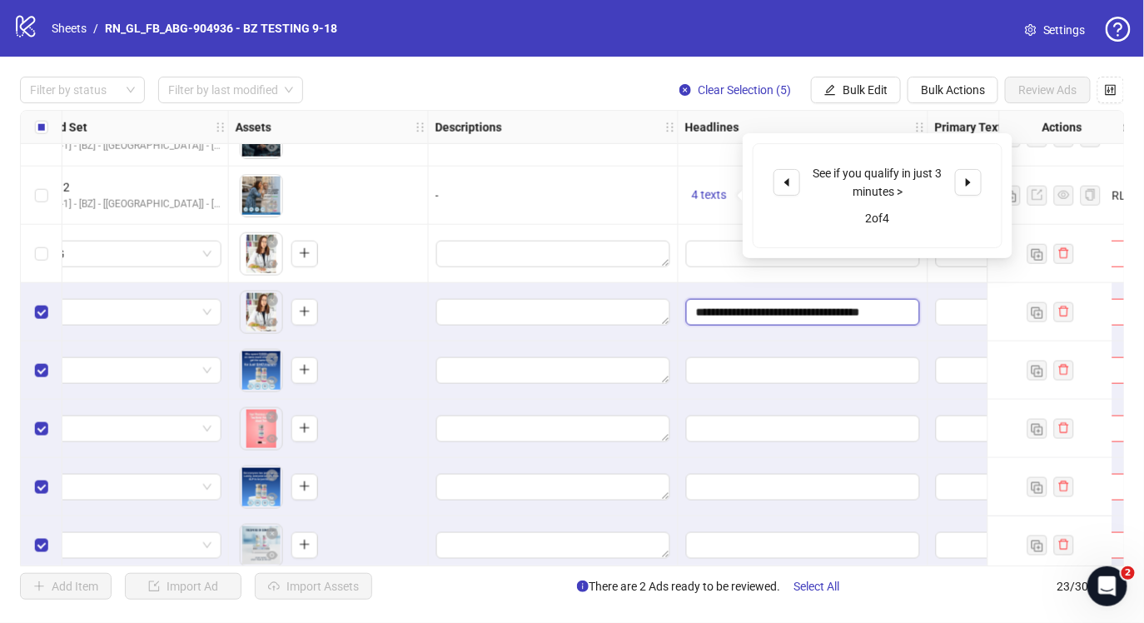
click at [836, 318] on input "**********" at bounding box center [803, 312] width 234 height 27
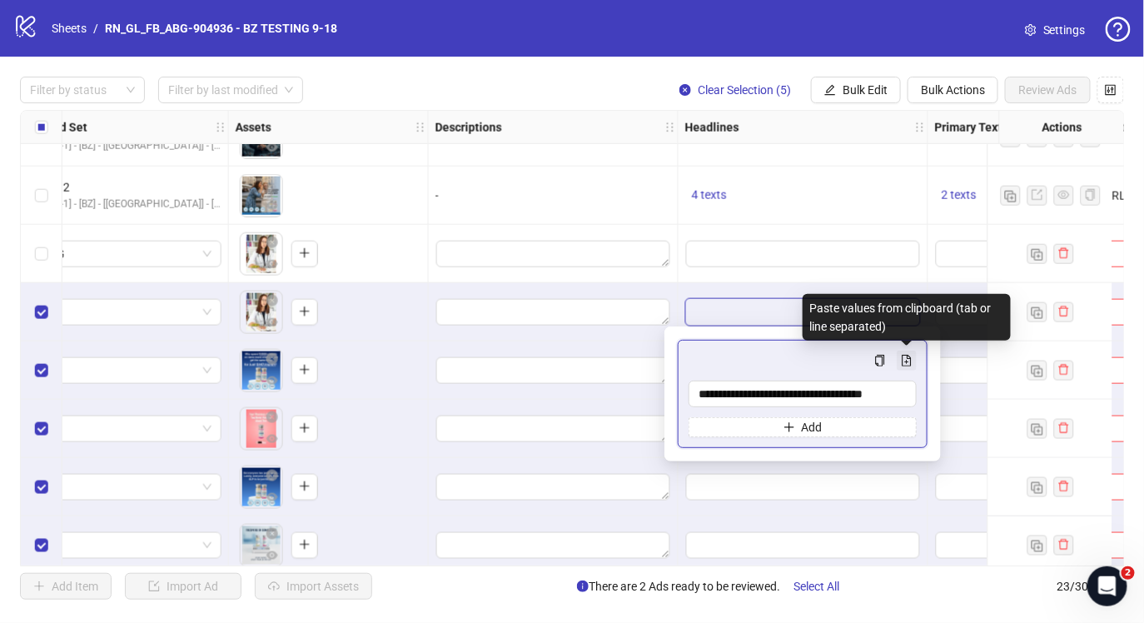
click at [904, 356] on icon "file-add" at bounding box center [907, 361] width 12 height 12
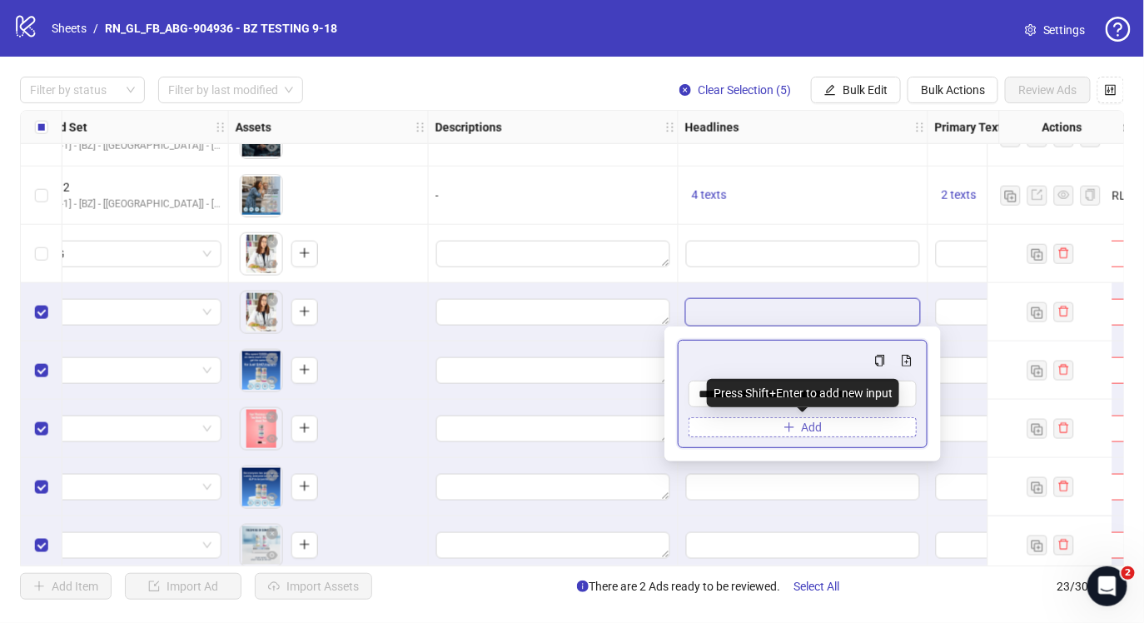
click at [776, 423] on button "Add" at bounding box center [803, 427] width 228 height 20
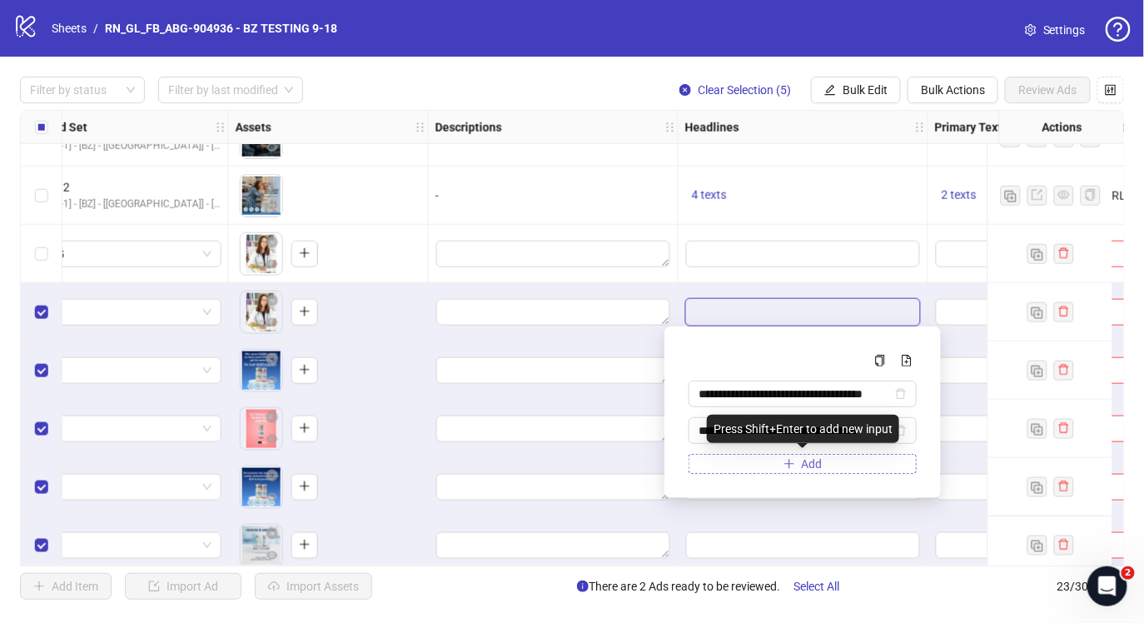
type input "**********"
click at [795, 459] on button "Add" at bounding box center [803, 464] width 228 height 20
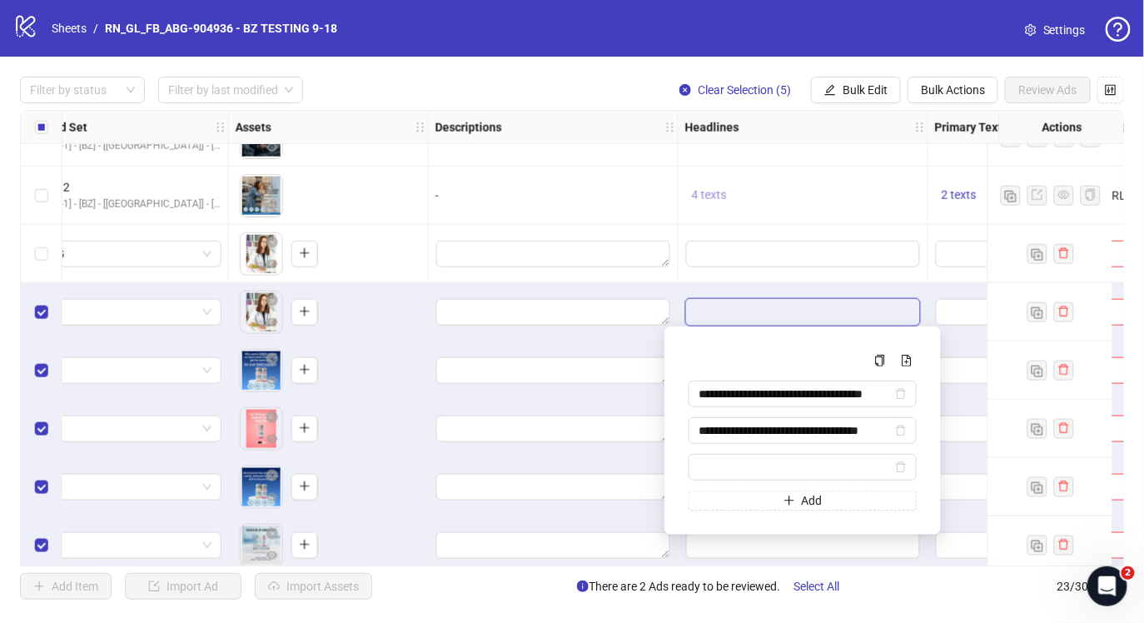
click at [707, 193] on span "4 texts" at bounding box center [709, 194] width 35 height 13
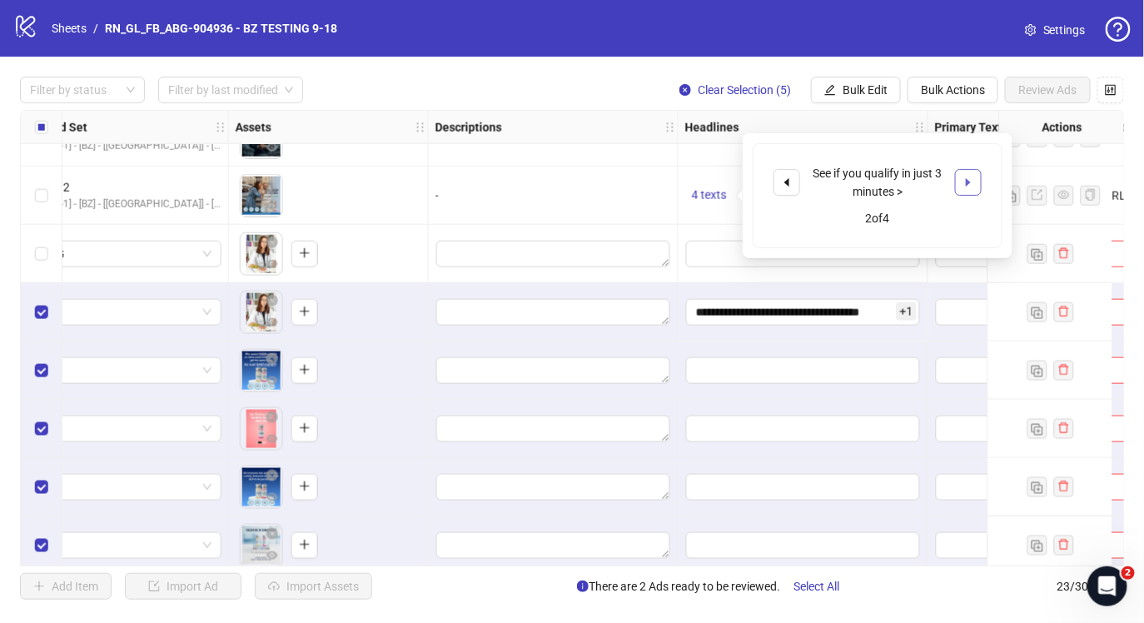
click at [957, 178] on button "button" at bounding box center [968, 182] width 27 height 27
click at [897, 186] on div "Get GLP-1 from $5/day" at bounding box center [877, 182] width 138 height 18
click at [898, 186] on div "Get GLP-1 from $5/day" at bounding box center [877, 182] width 138 height 18
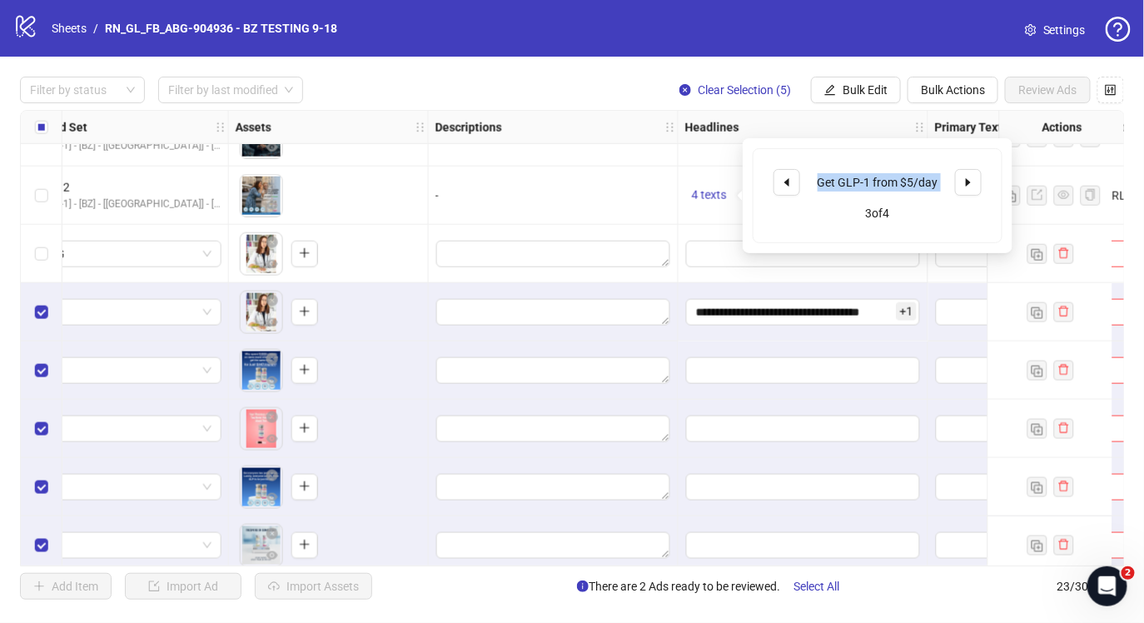
copy div "Get GLP-1 from $5/day"
click at [876, 317] on input "**********" at bounding box center [803, 312] width 234 height 27
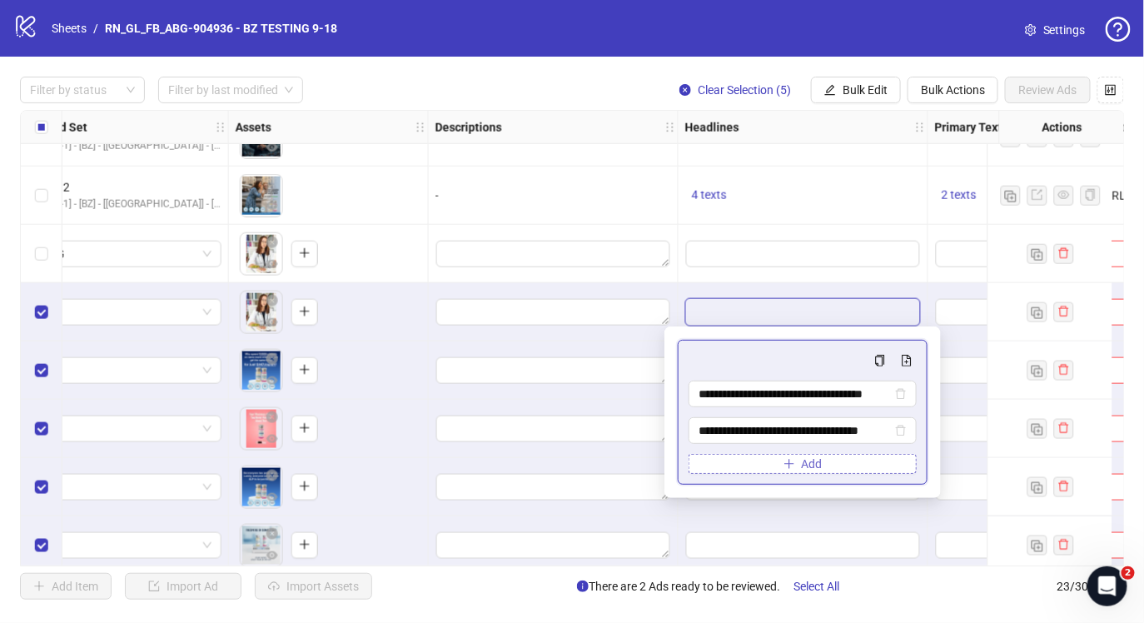
click at [833, 459] on button "Add" at bounding box center [803, 464] width 228 height 20
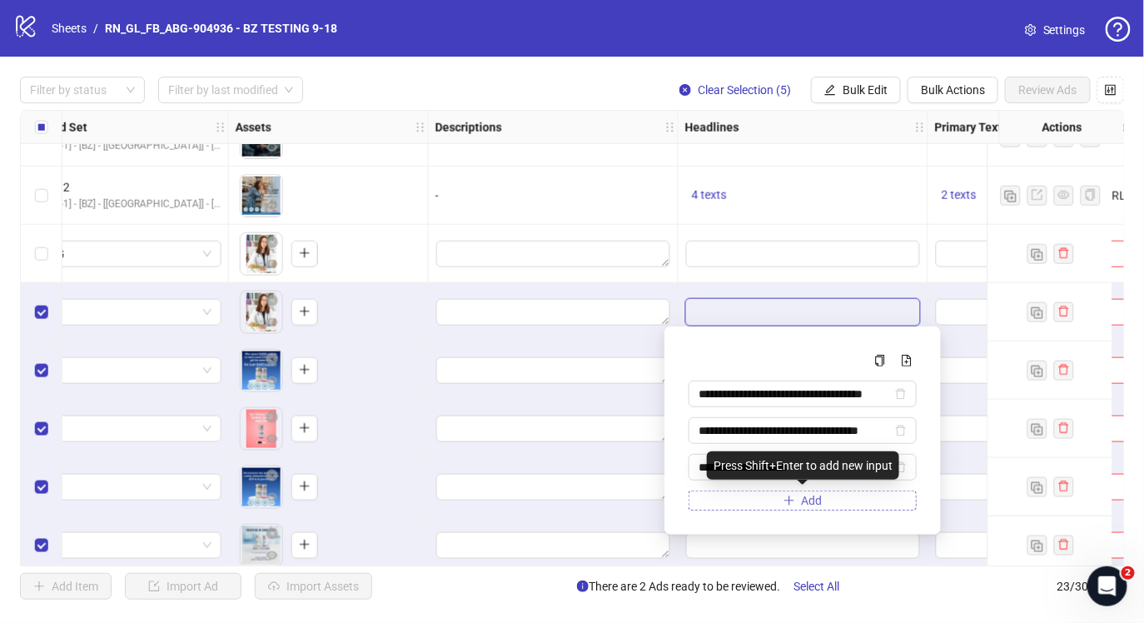
type input "**********"
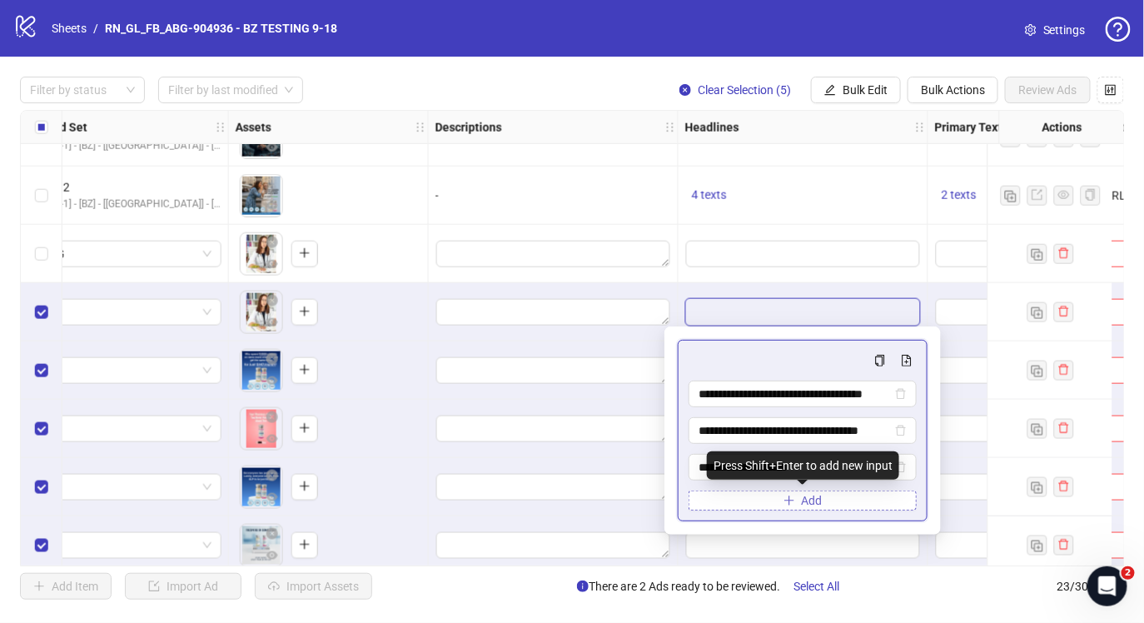
click at [815, 498] on span "Add" at bounding box center [812, 500] width 21 height 13
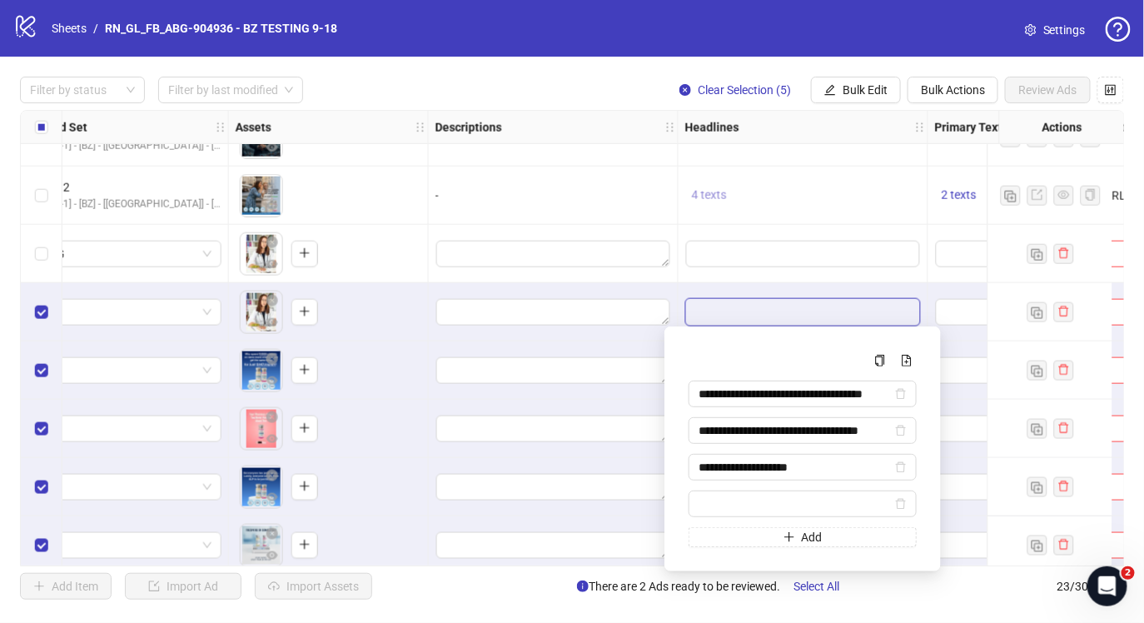
click at [706, 190] on span "4 texts" at bounding box center [709, 194] width 35 height 13
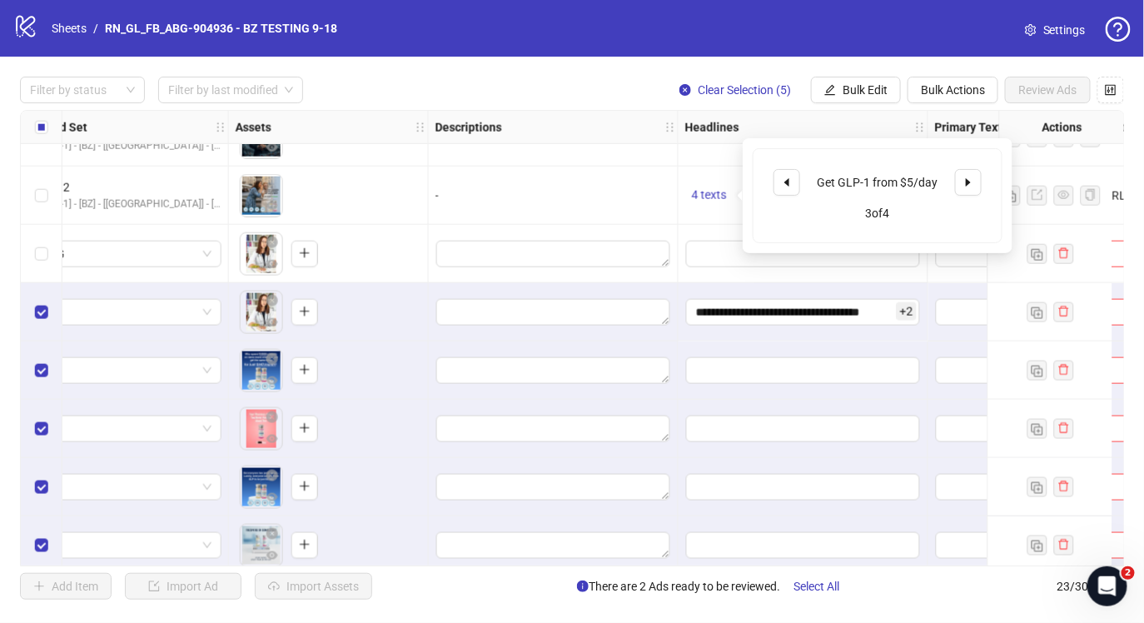
drag, startPoint x: 957, startPoint y: 179, endPoint x: 928, endPoint y: 184, distance: 29.6
click at [957, 179] on button "button" at bounding box center [968, 182] width 27 height 27
click at [842, 341] on div "**********" at bounding box center [804, 312] width 250 height 58
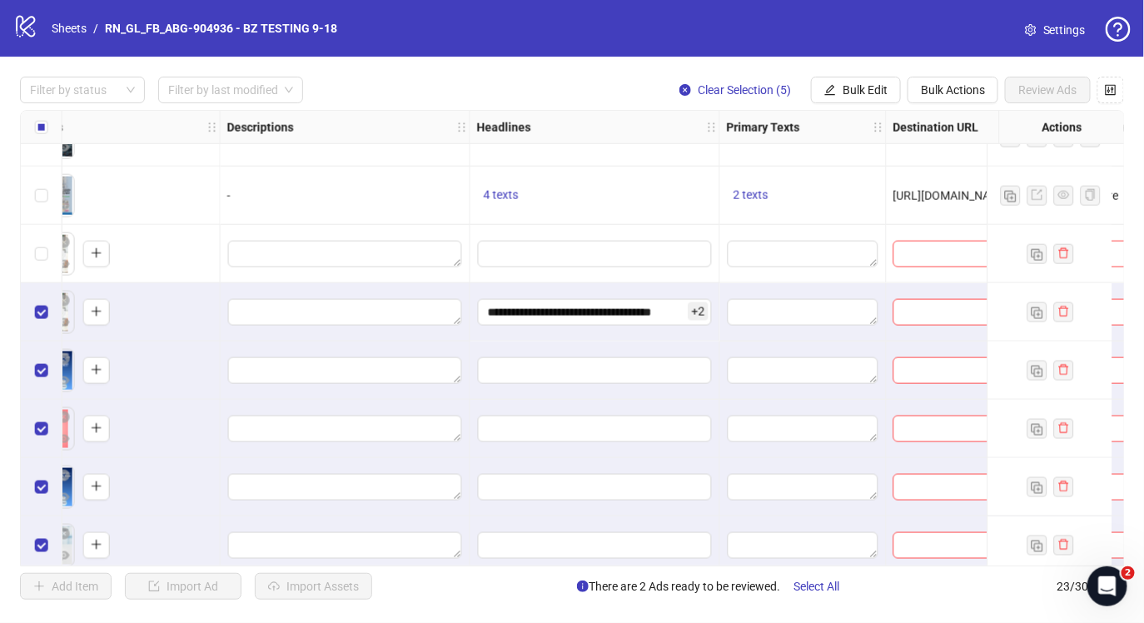
scroll to position [735, 768]
click at [754, 180] on div "2 texts" at bounding box center [802, 196] width 167 height 58
click at [751, 190] on span "2 texts" at bounding box center [749, 194] width 35 height 13
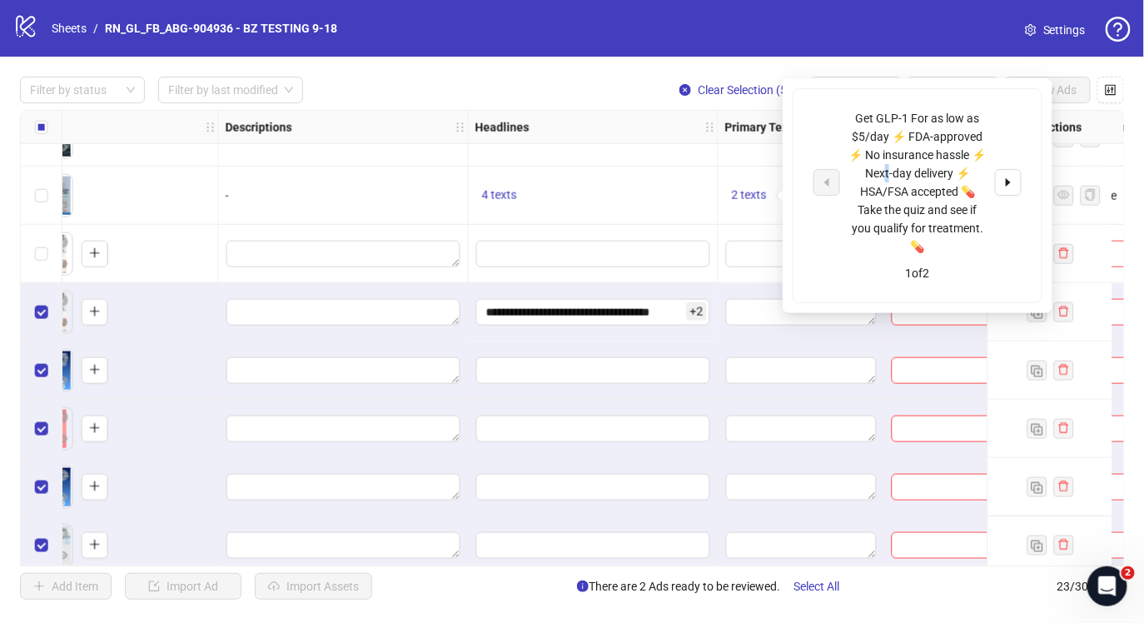
click at [889, 167] on div "Get GLP-1 For as low as $5/day ⚡ FDA-approved ⚡ No insurance hassle ⚡ Next-day …" at bounding box center [917, 182] width 138 height 147
click at [890, 166] on div "Get GLP-1 For as low as $5/day ⚡ FDA-approved ⚡ No insurance hassle ⚡ Next-day …" at bounding box center [917, 182] width 138 height 147
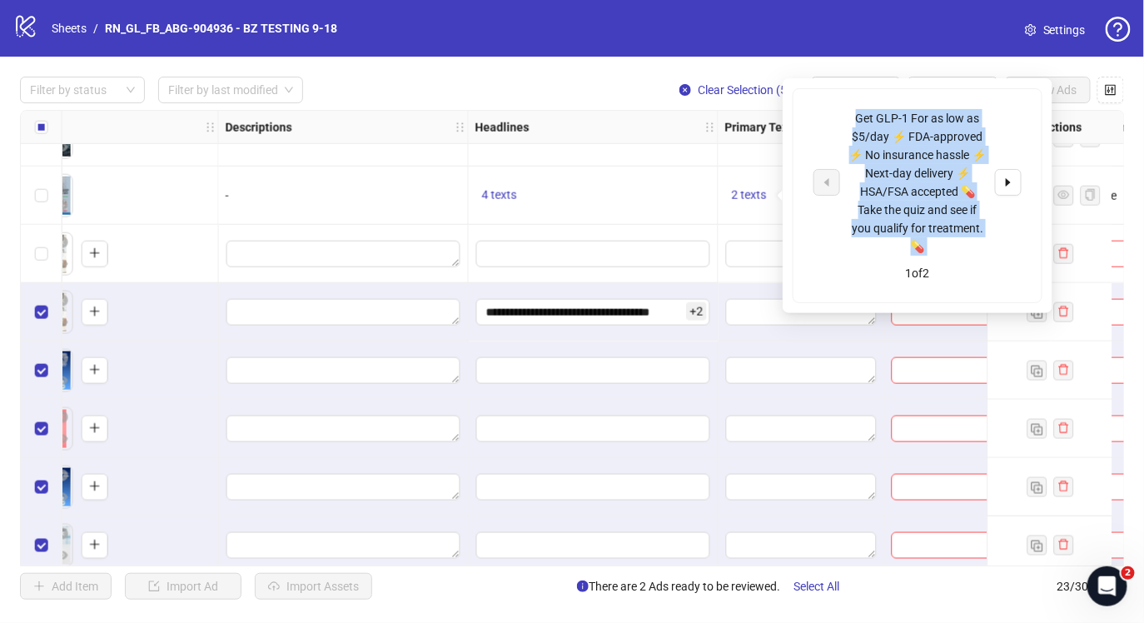
click at [890, 166] on div "Get GLP-1 For as low as $5/day ⚡ FDA-approved ⚡ No insurance hassle ⚡ Next-day …" at bounding box center [917, 182] width 138 height 147
copy div "Get GLP-1 For as low as $5/day ⚡ FDA-approved ⚡ No insurance hassle ⚡ Next-day …"
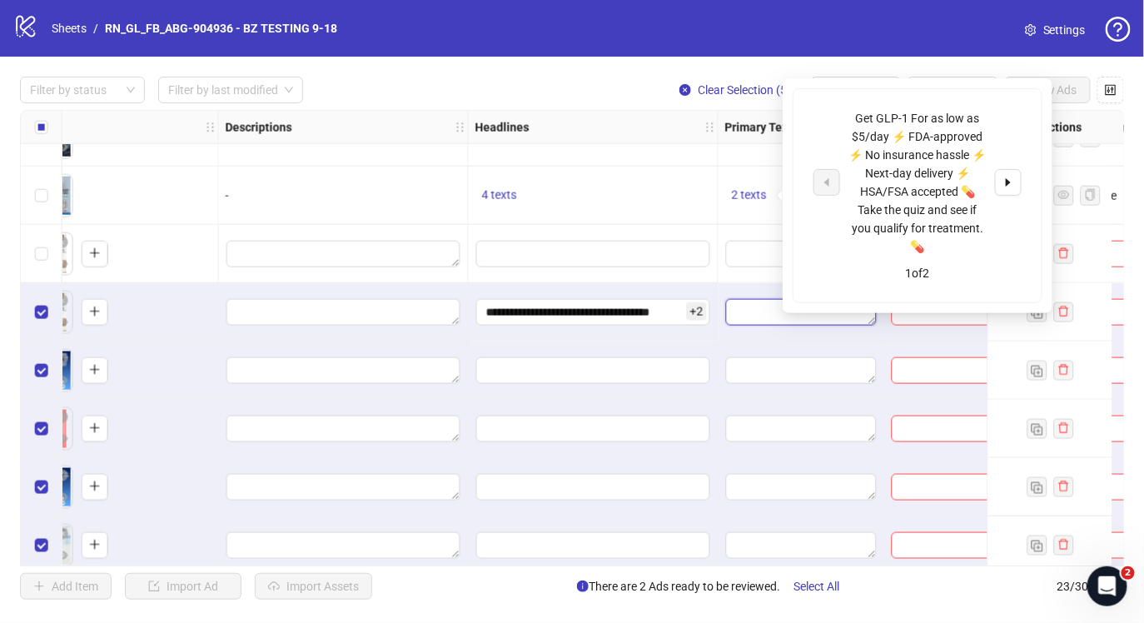
click at [734, 319] on textarea "Edit values" at bounding box center [801, 312] width 151 height 27
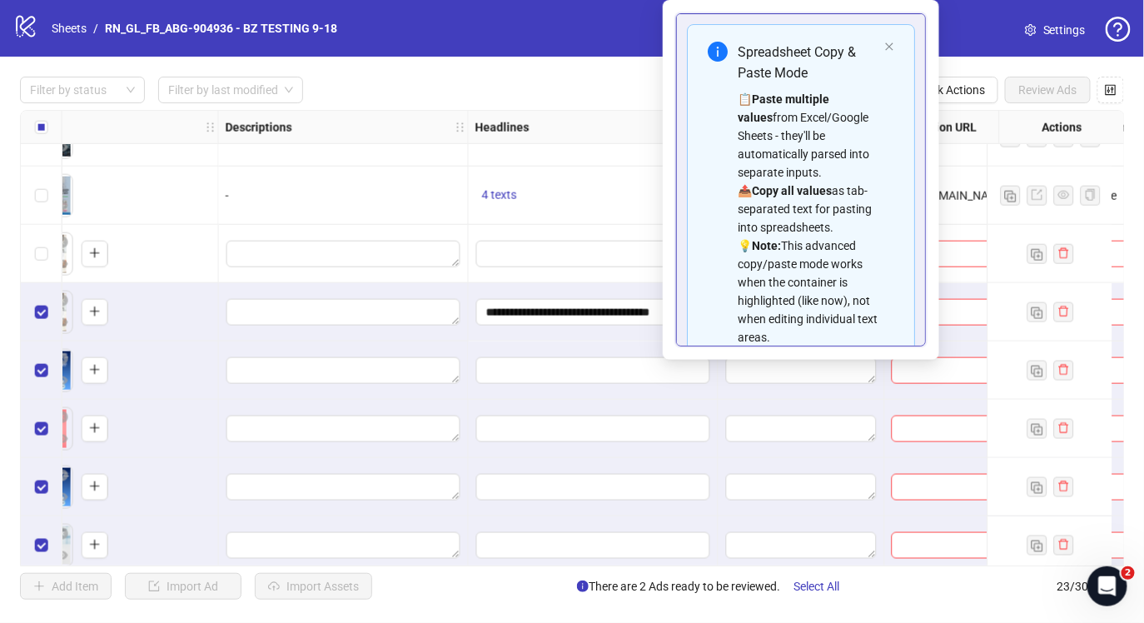
scroll to position [112, 0]
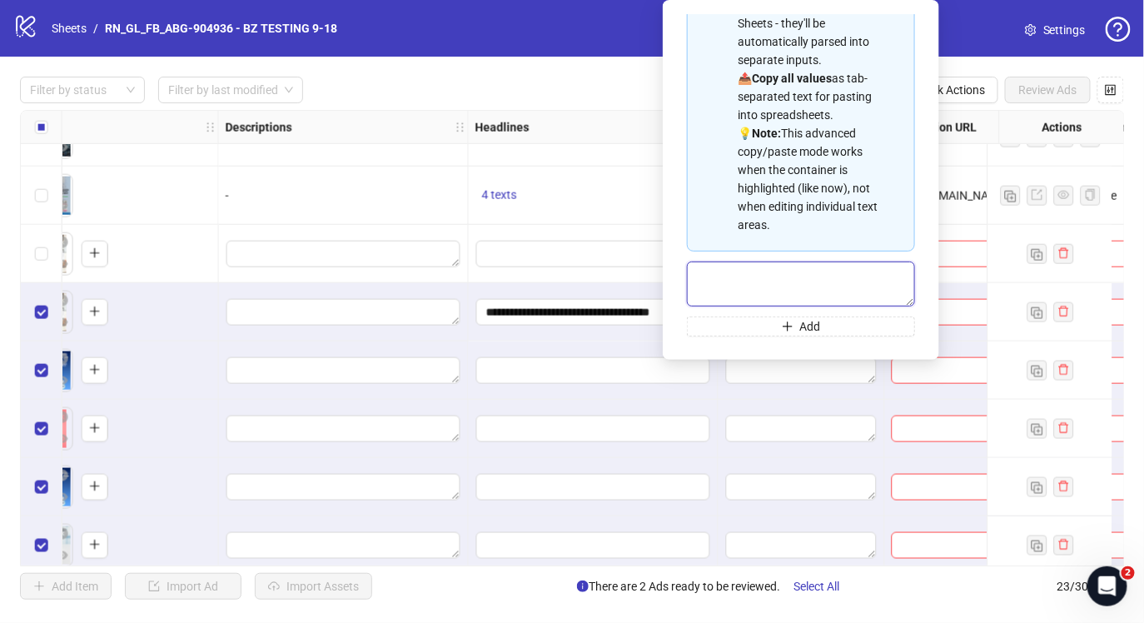
click at [783, 281] on textarea "Multi-text input container - paste or copy values" at bounding box center [801, 283] width 228 height 45
paste textarea "**********"
type textarea "**********"
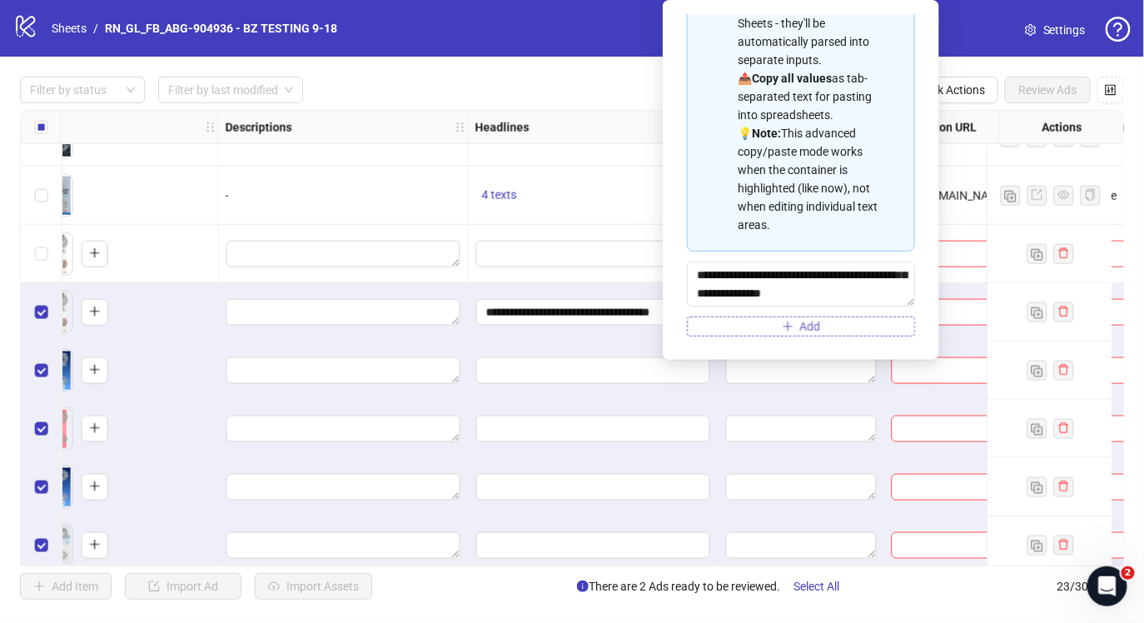
click at [788, 325] on icon "plus" at bounding box center [787, 325] width 1 height 9
click at [600, 279] on div at bounding box center [594, 254] width 250 height 58
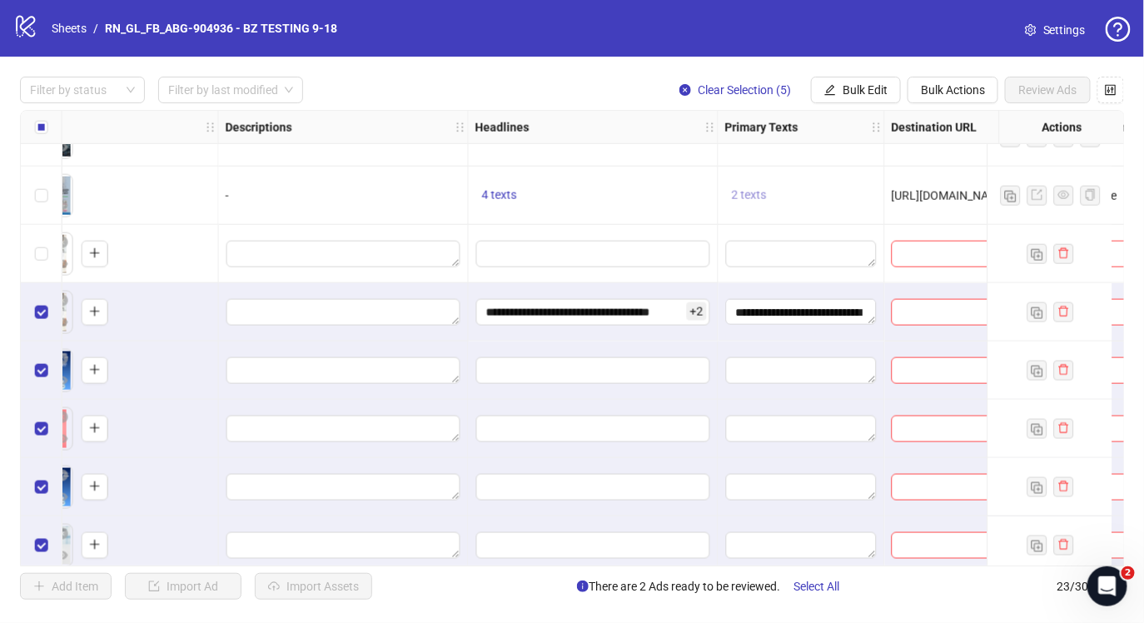
click at [749, 193] on span "2 texts" at bounding box center [749, 194] width 35 height 13
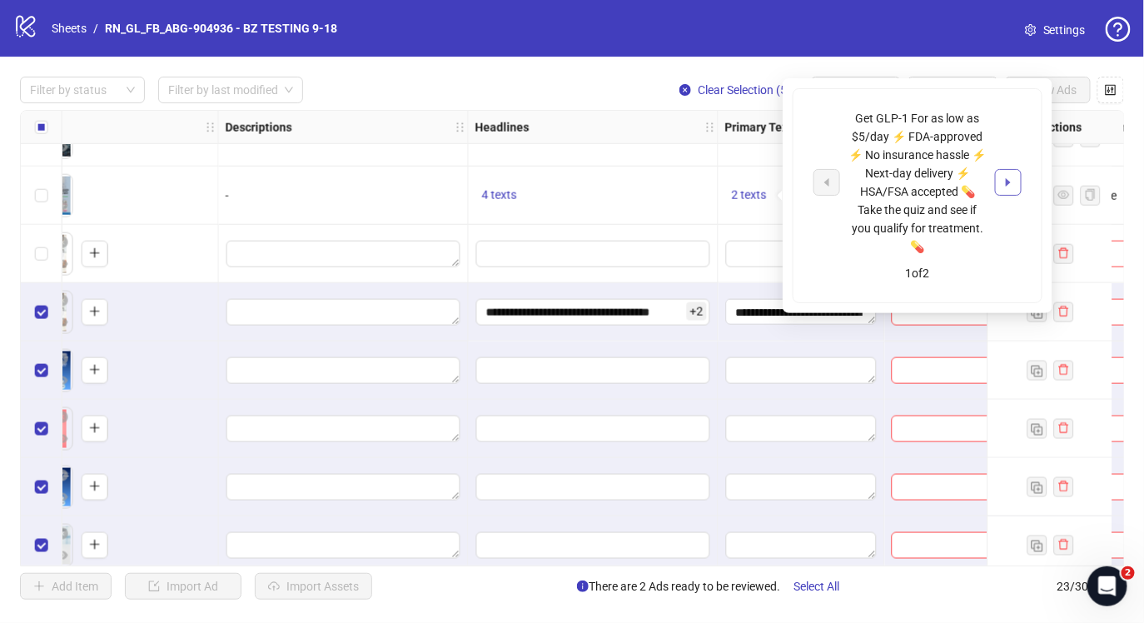
click at [1012, 186] on icon "caret-right" at bounding box center [1008, 183] width 12 height 12
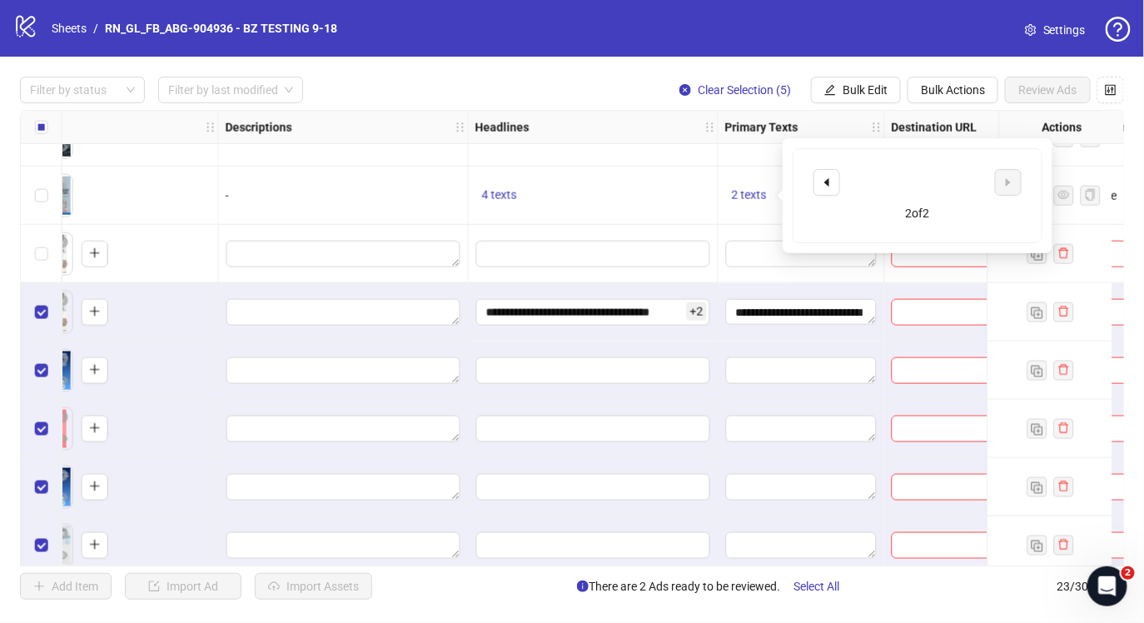
click at [724, 206] on div "2 texts" at bounding box center [802, 196] width 167 height 58
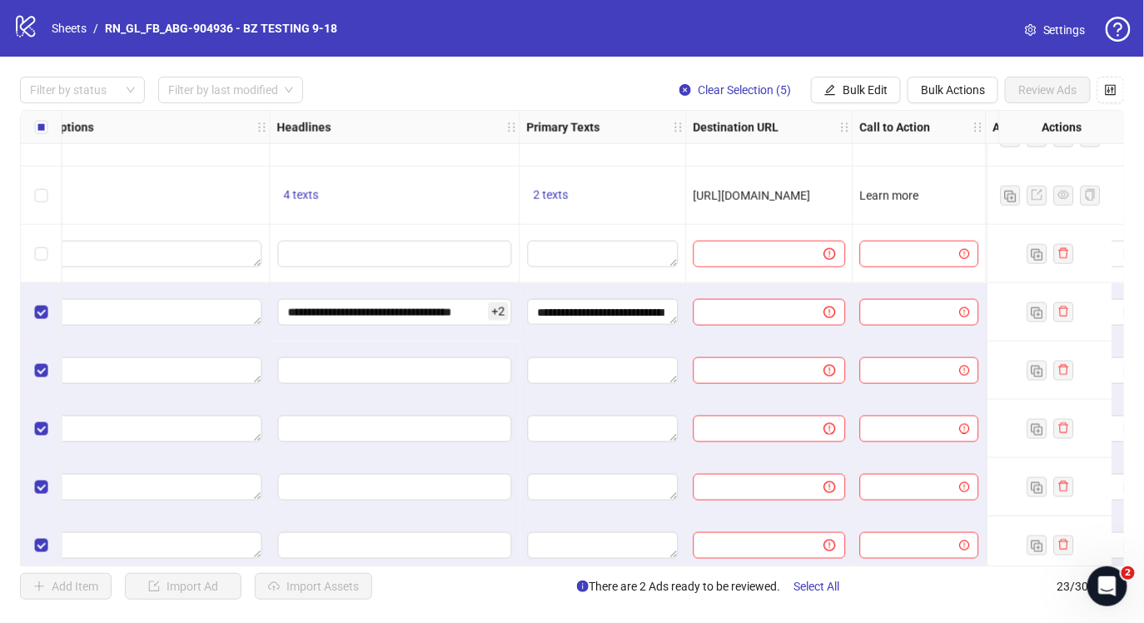
scroll to position [735, 976]
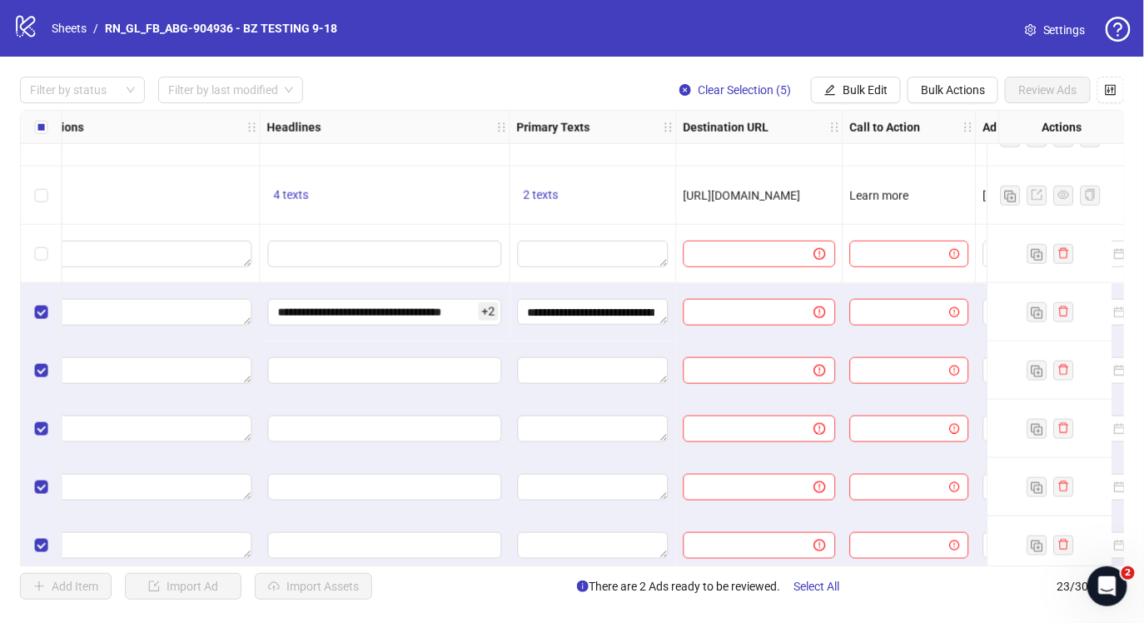
click at [730, 196] on span "[URL][DOMAIN_NAME]" at bounding box center [742, 195] width 117 height 13
click at [730, 195] on span "[URL][DOMAIN_NAME]" at bounding box center [742, 195] width 117 height 13
copy span "[URL][DOMAIN_NAME]"
click at [734, 310] on input "text" at bounding box center [742, 312] width 97 height 18
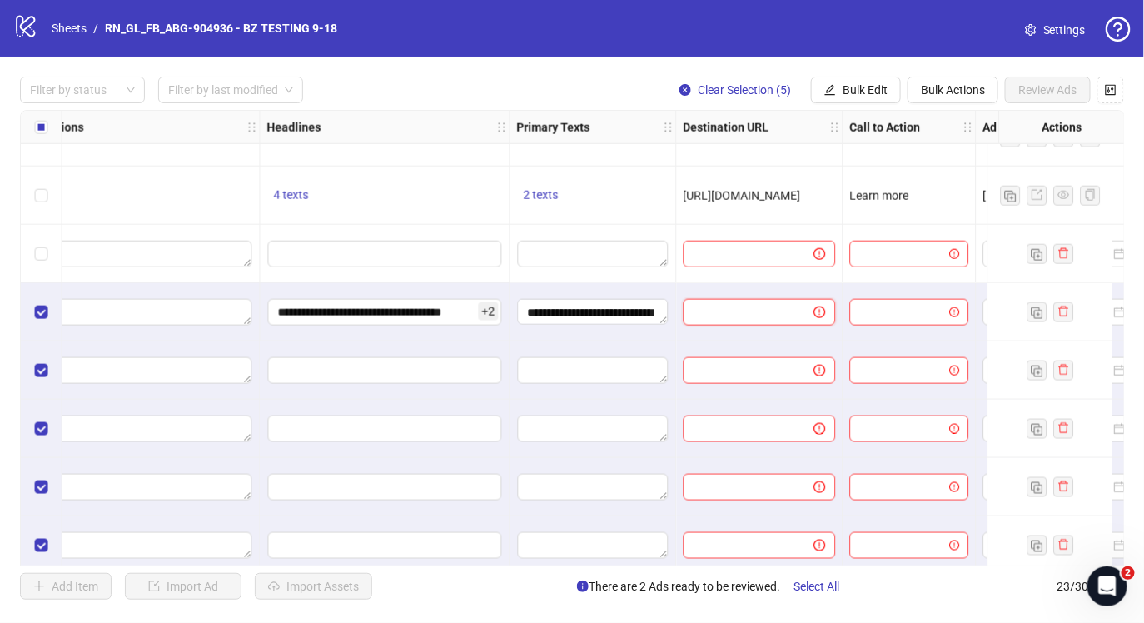
paste input "**********"
type input "**********"
click at [873, 197] on span "Learn more" at bounding box center [879, 195] width 59 height 13
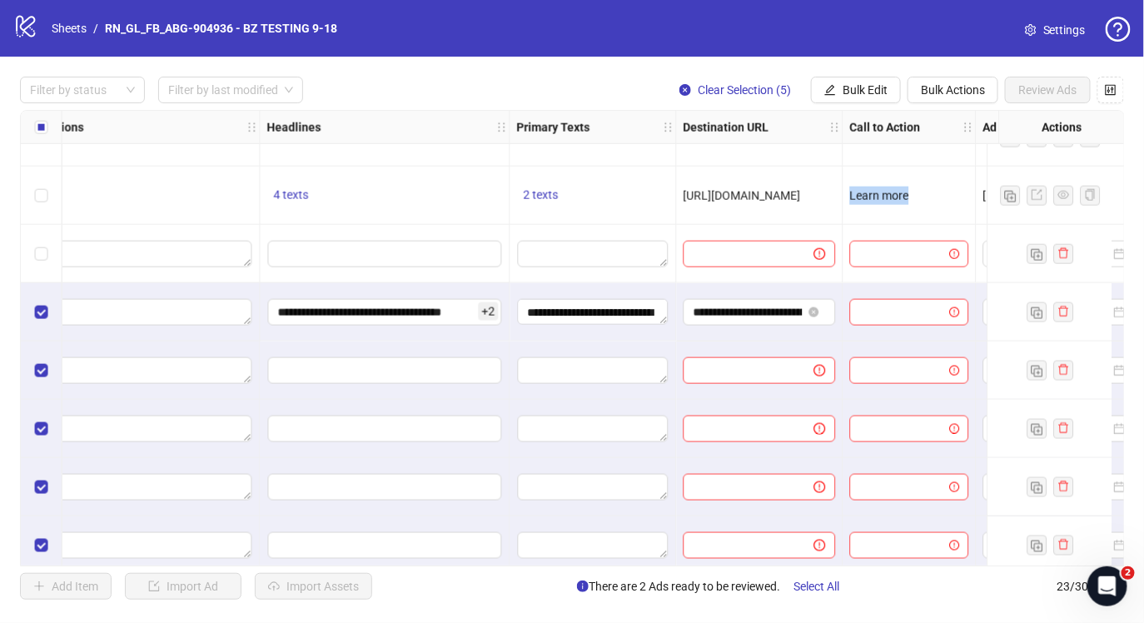
click at [873, 197] on span "Learn more" at bounding box center [879, 195] width 59 height 13
copy span "Learn more"
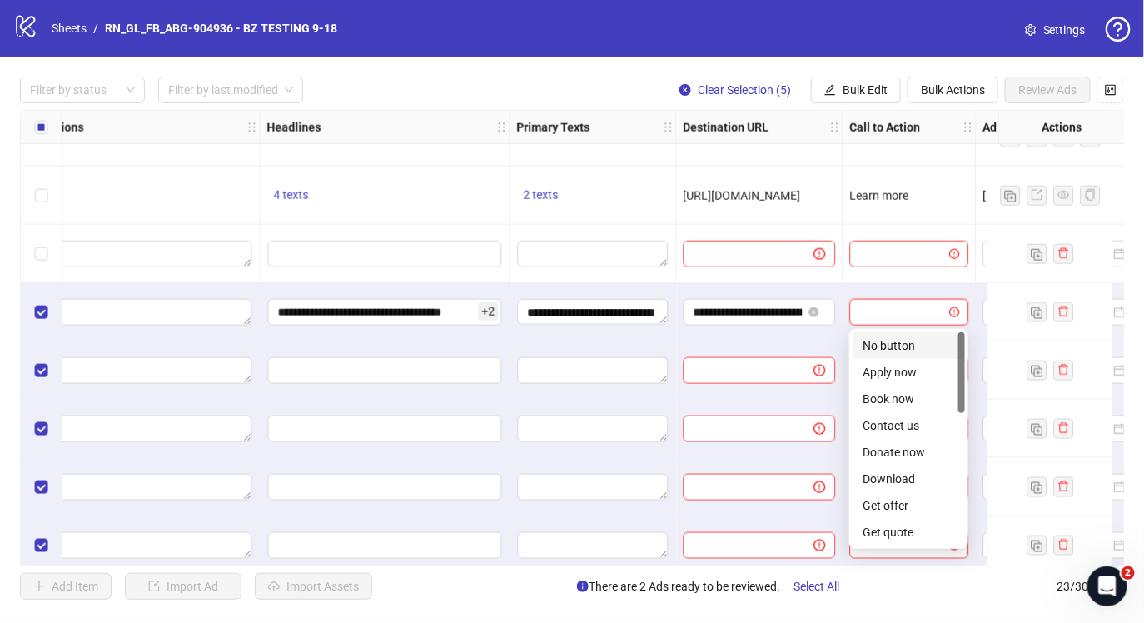
click at [868, 308] on input "search" at bounding box center [902, 312] width 84 height 25
paste input "**********"
type input "**********"
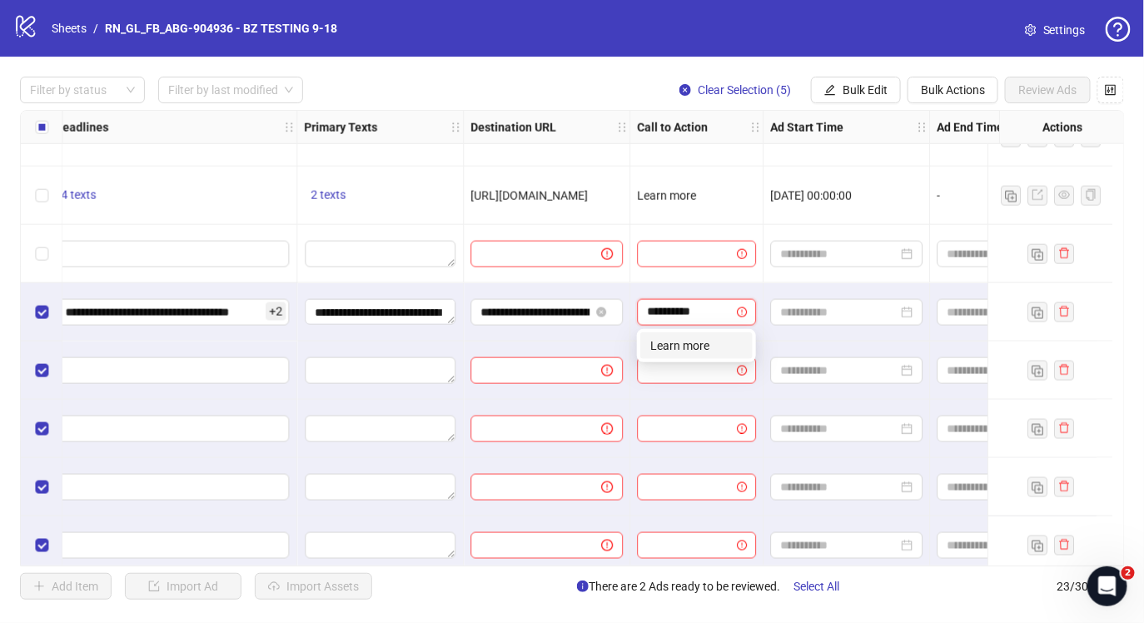
scroll to position [735, 1209]
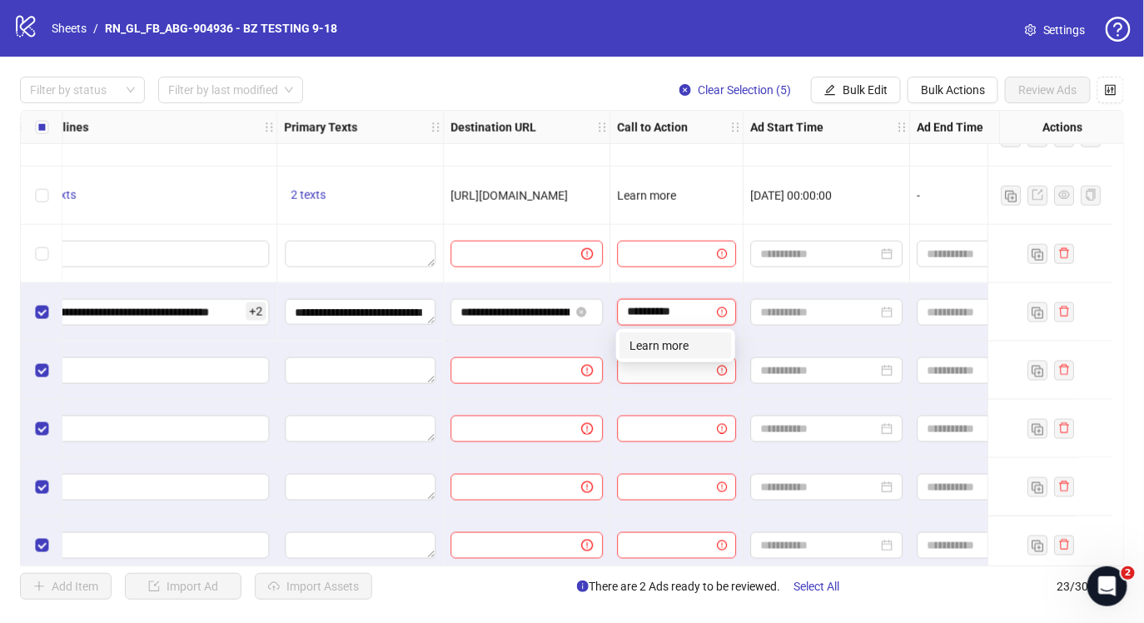
click at [684, 337] on div "Learn more" at bounding box center [675, 345] width 92 height 18
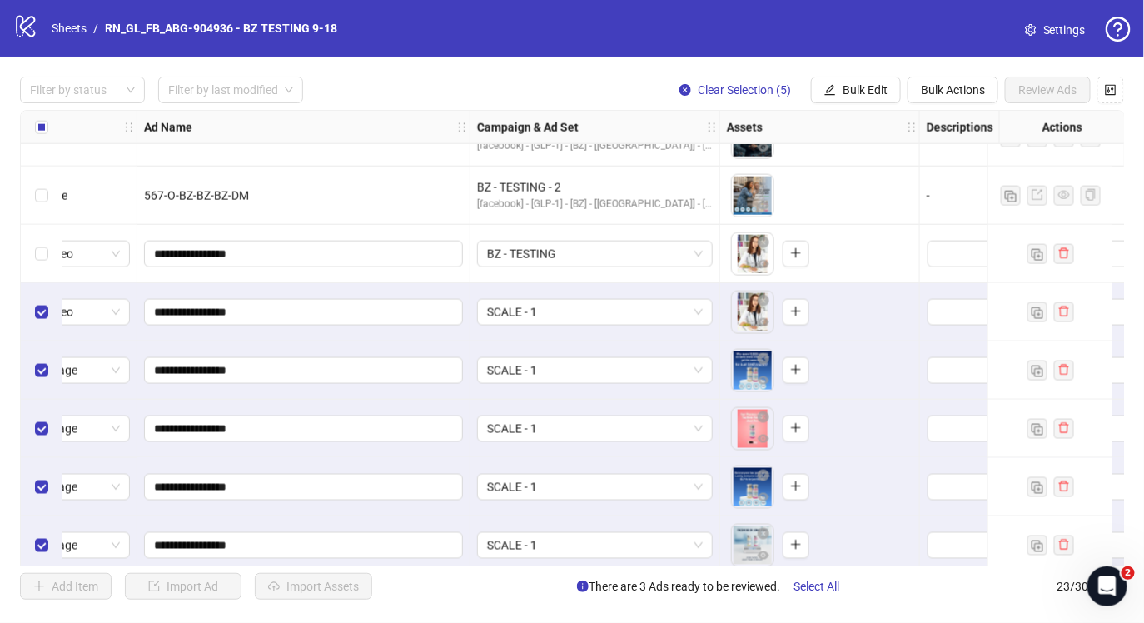
scroll to position [735, 71]
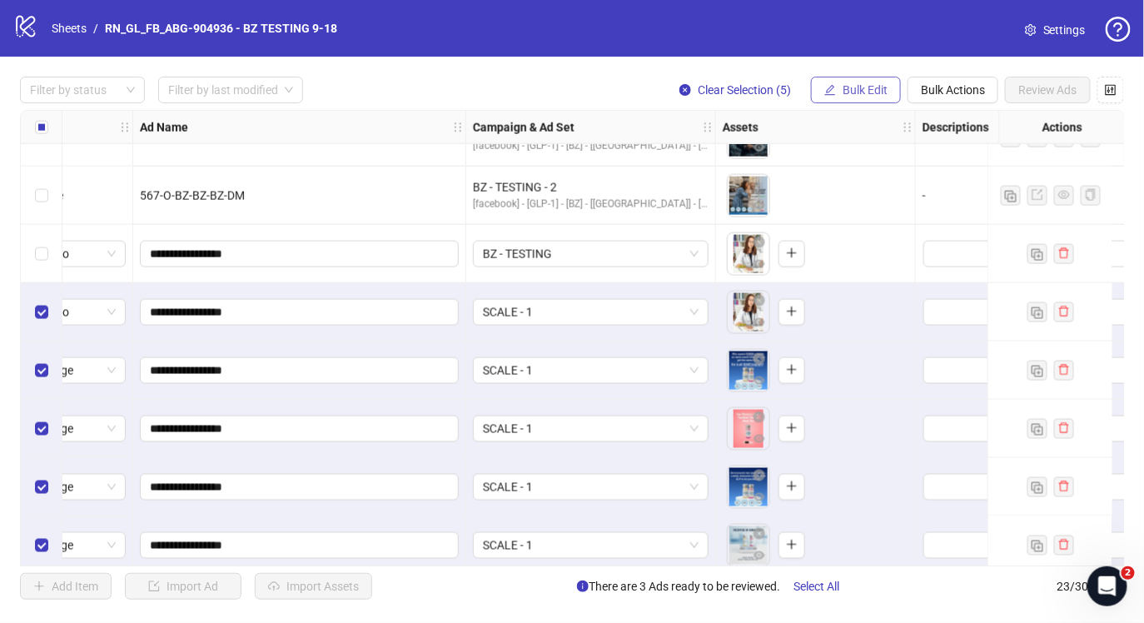
click at [839, 83] on button "Bulk Edit" at bounding box center [856, 90] width 90 height 27
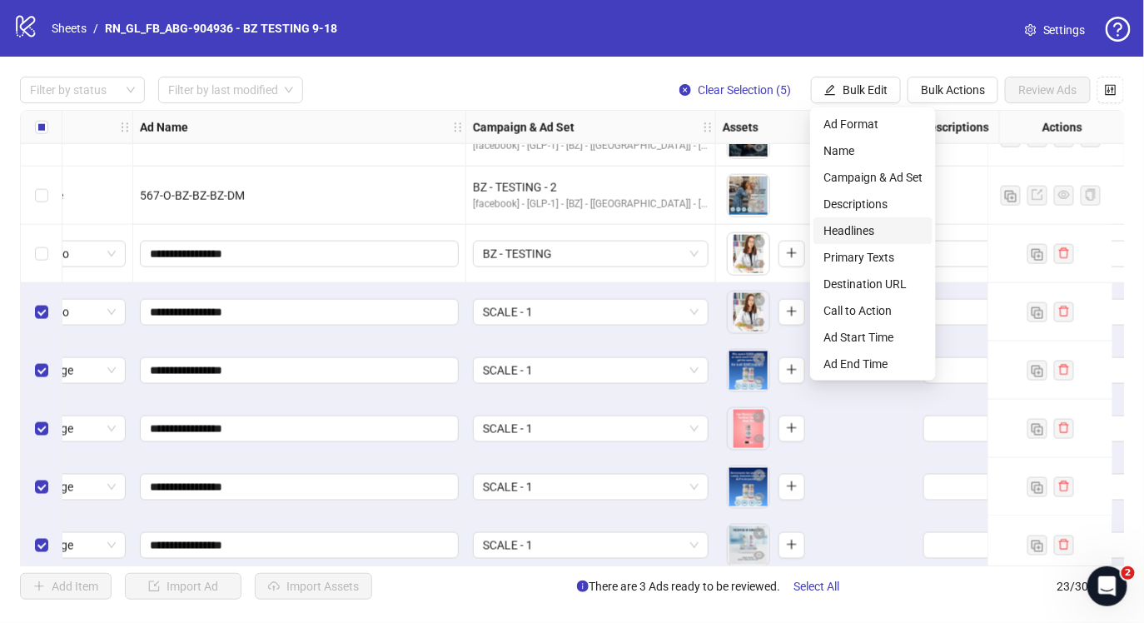
click at [864, 230] on span "Headlines" at bounding box center [872, 230] width 99 height 18
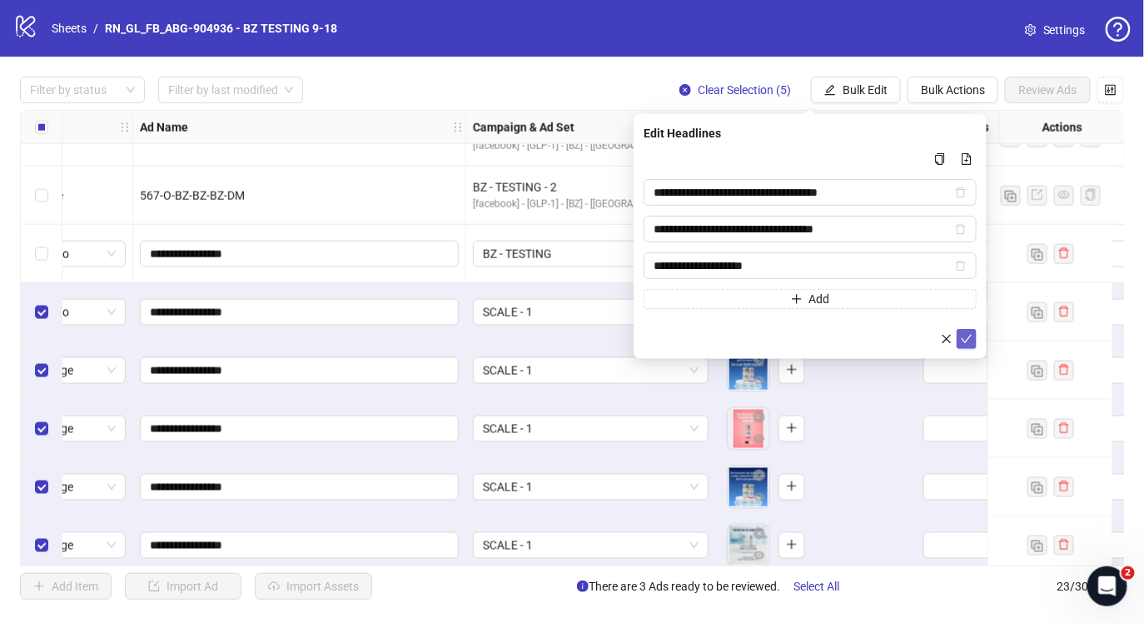
click at [965, 335] on icon "check" at bounding box center [967, 339] width 12 height 12
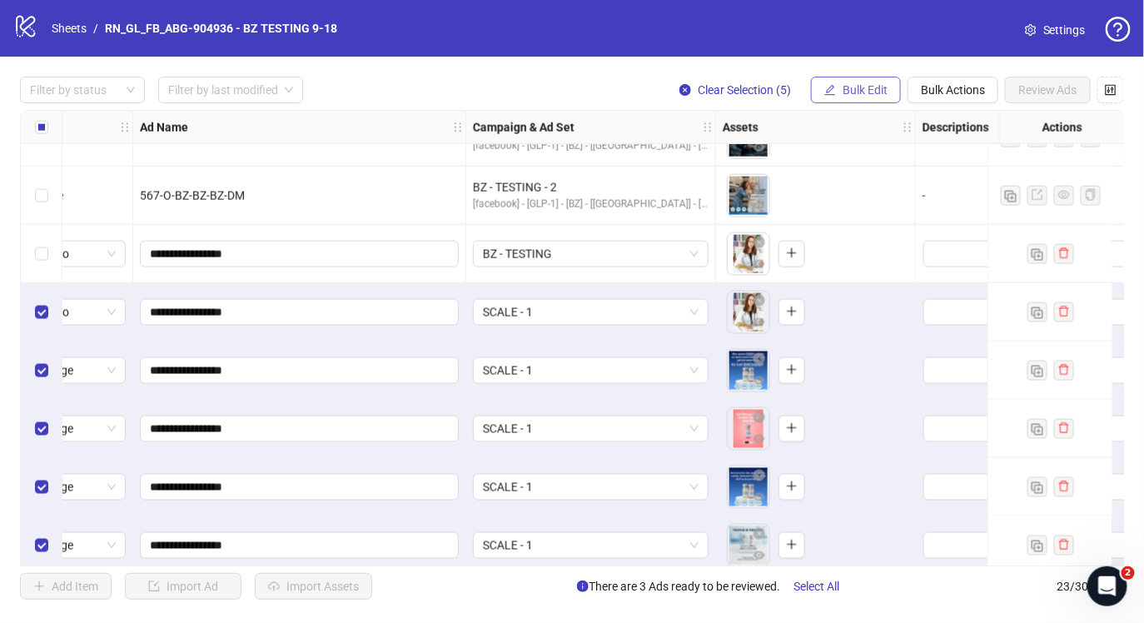
click at [858, 85] on span "Bulk Edit" at bounding box center [865, 89] width 45 height 13
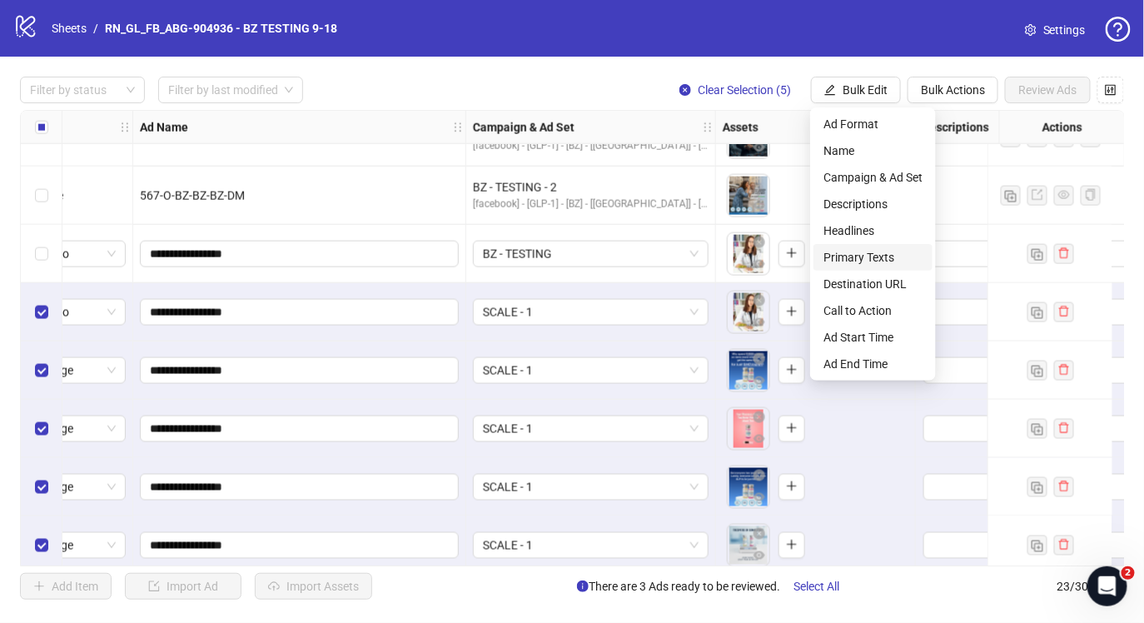
click at [871, 258] on span "Primary Texts" at bounding box center [872, 257] width 99 height 18
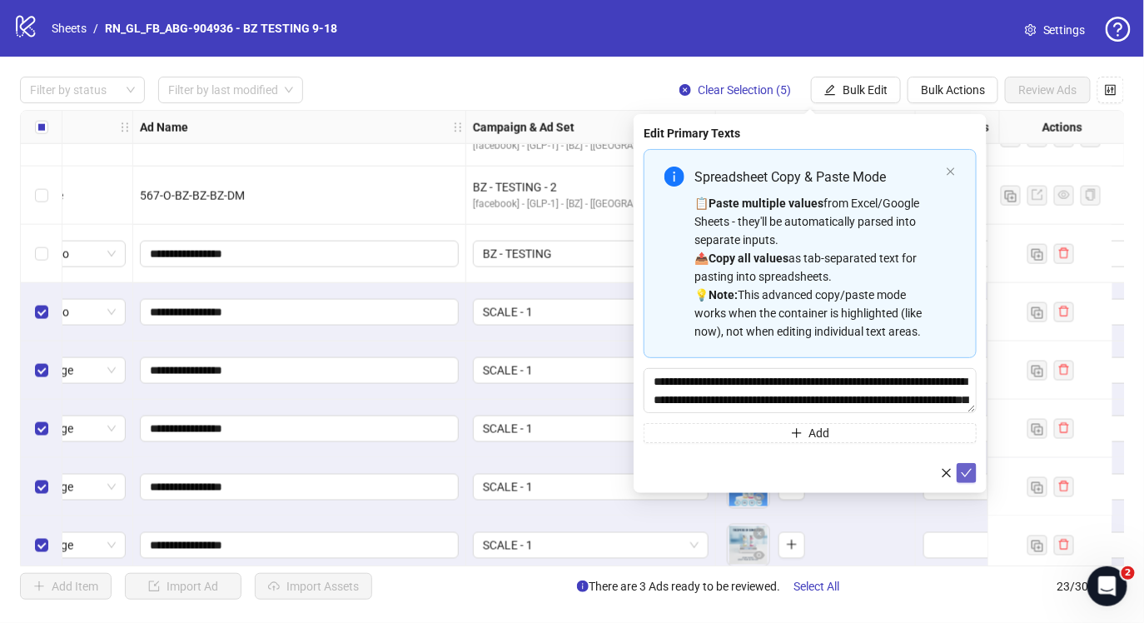
drag, startPoint x: 963, startPoint y: 477, endPoint x: 962, endPoint y: 455, distance: 22.5
click at [963, 477] on icon "check" at bounding box center [967, 473] width 12 height 12
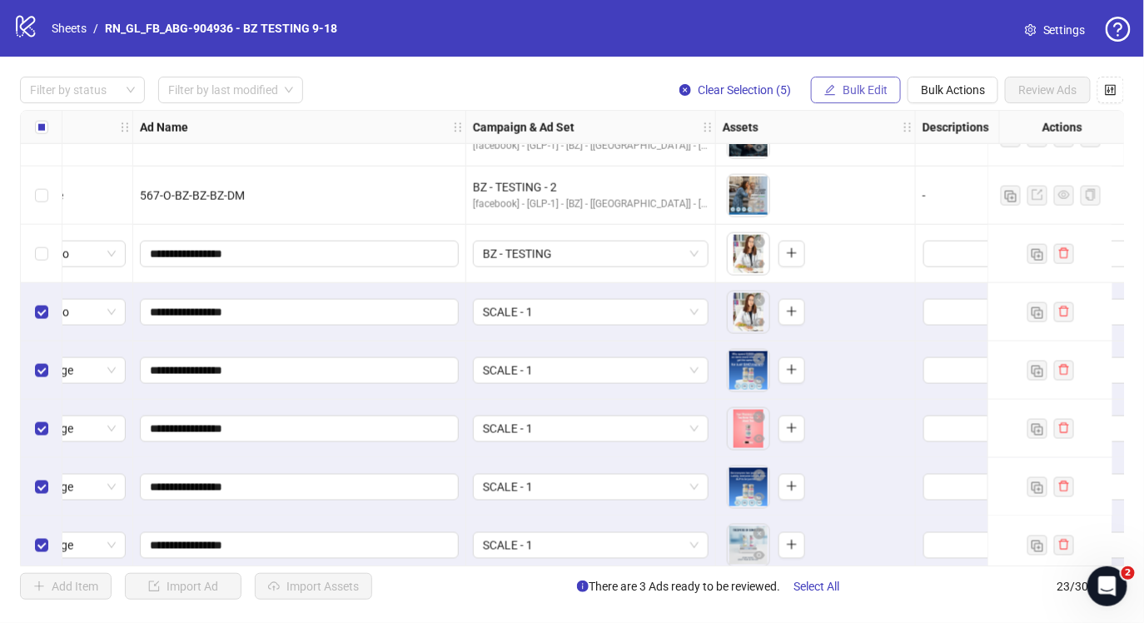
click at [839, 77] on button "Bulk Edit" at bounding box center [856, 90] width 90 height 27
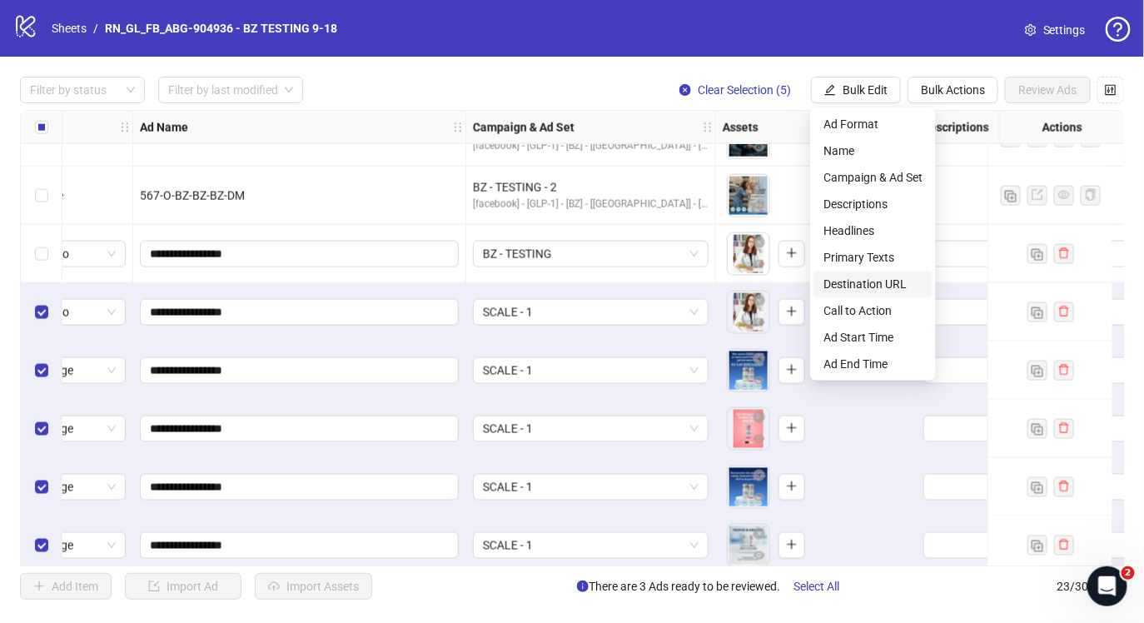
click at [871, 281] on span "Destination URL" at bounding box center [872, 284] width 99 height 18
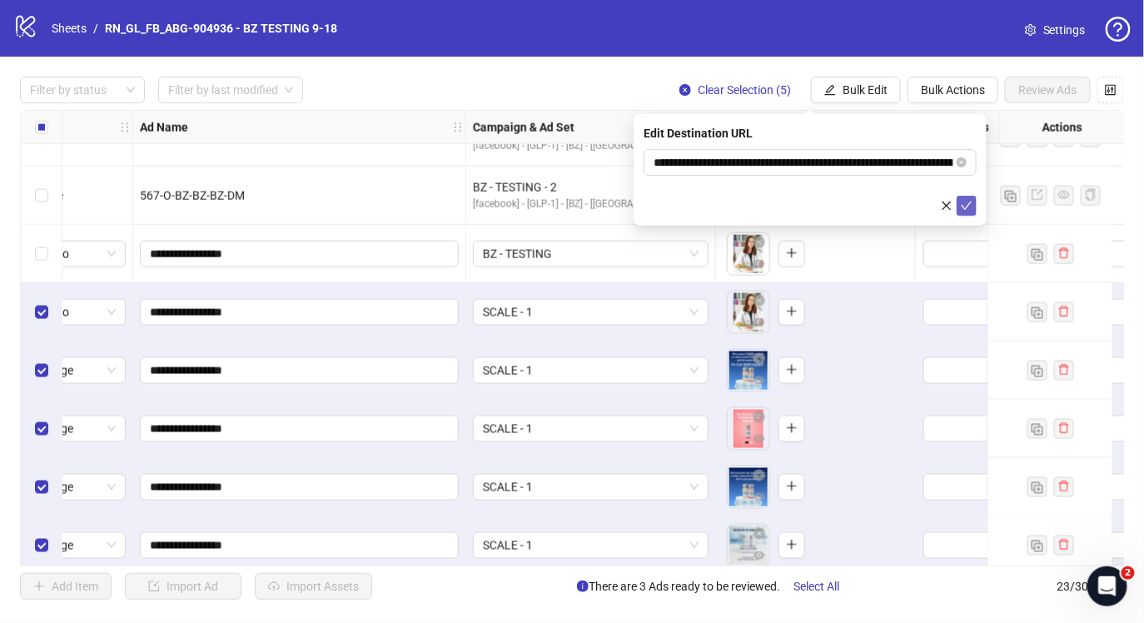
click at [965, 201] on icon "check" at bounding box center [967, 206] width 12 height 12
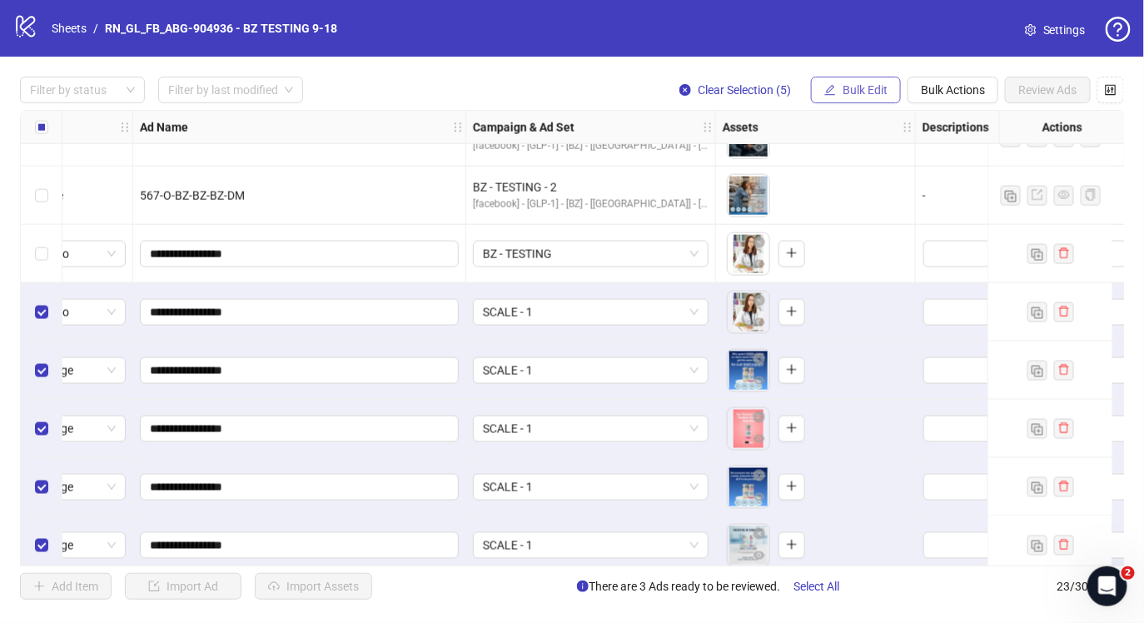
click at [866, 85] on span "Bulk Edit" at bounding box center [865, 89] width 45 height 13
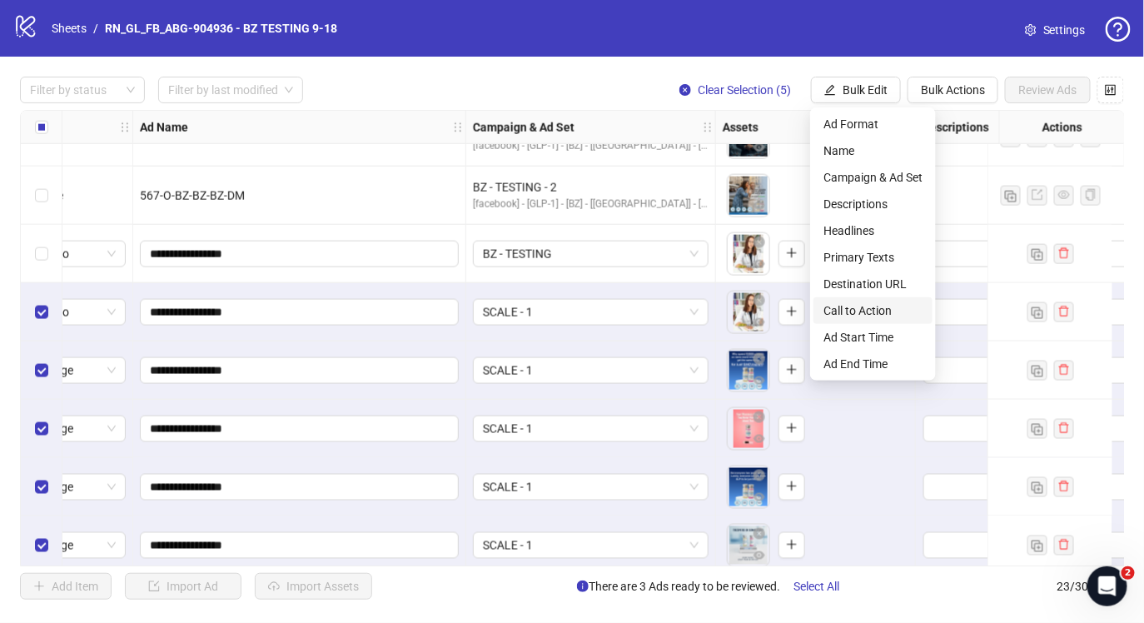
click at [883, 314] on span "Call to Action" at bounding box center [872, 310] width 99 height 18
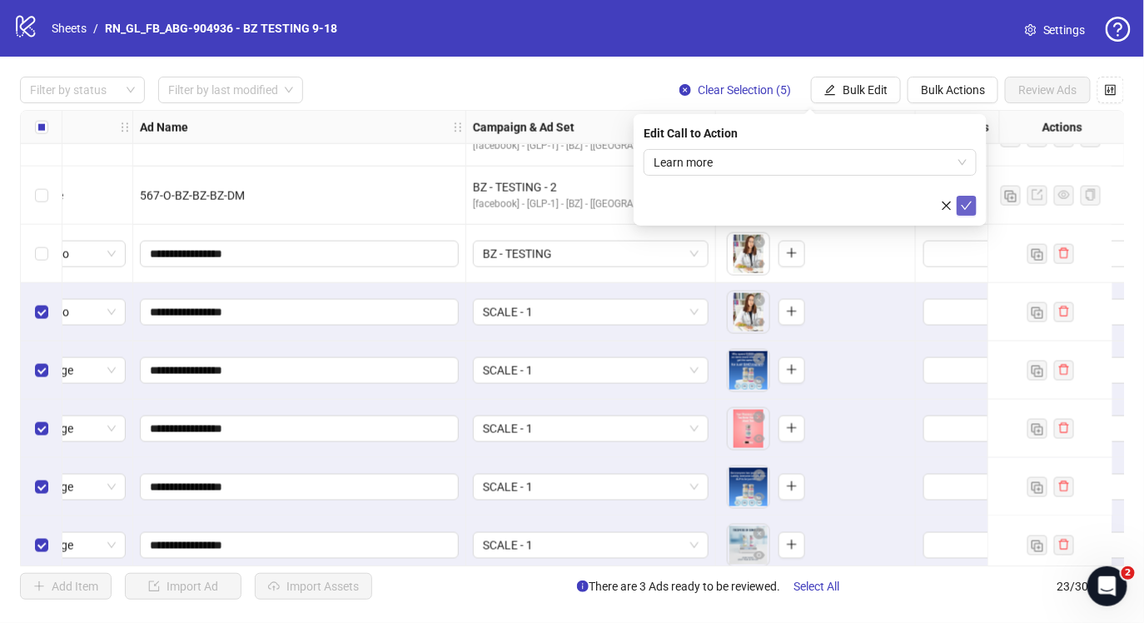
click at [968, 197] on button "submit" at bounding box center [967, 206] width 20 height 20
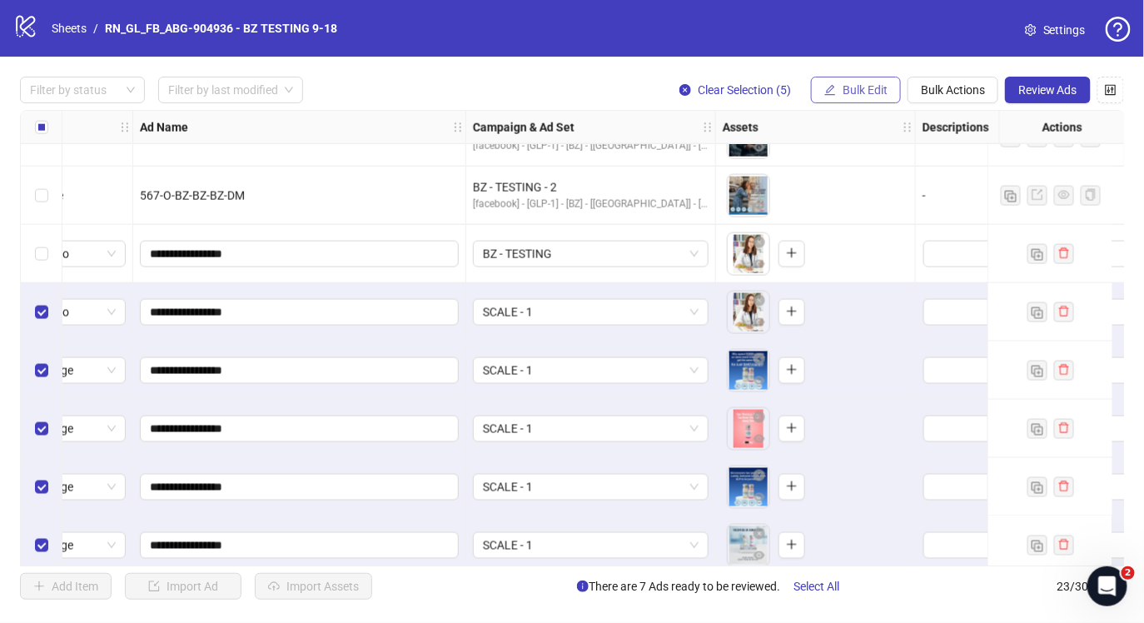
click at [866, 83] on span "Bulk Edit" at bounding box center [865, 89] width 45 height 13
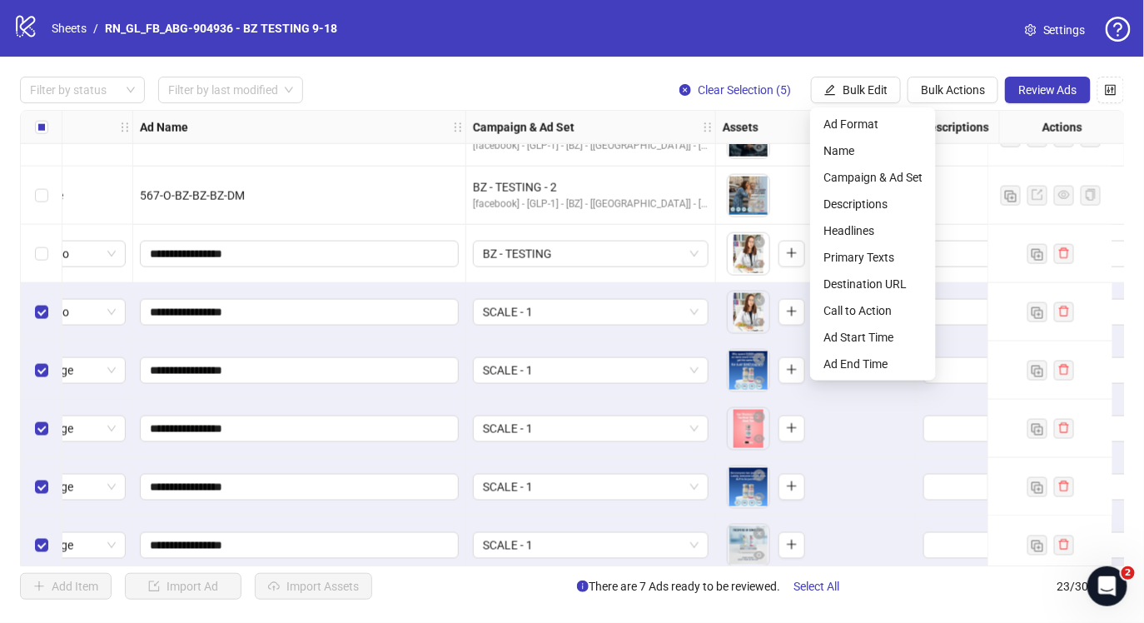
click at [6, 75] on div "Filter by status Filter by last modified Clear Selection (5) Bulk Edit Bulk Act…" at bounding box center [572, 338] width 1144 height 563
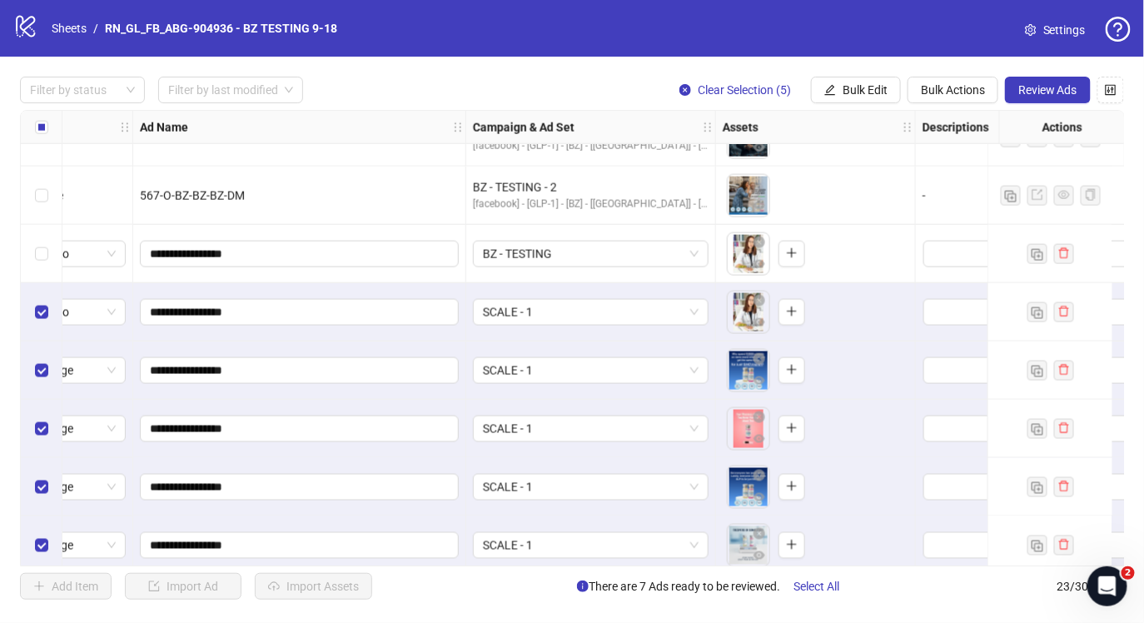
scroll to position [845, 71]
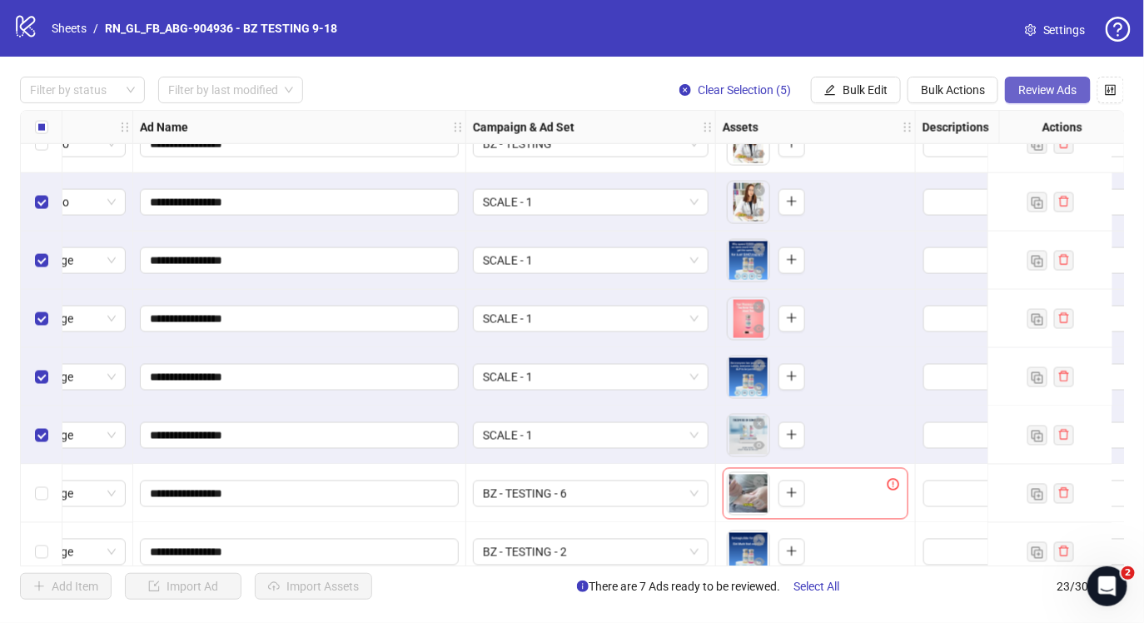
click at [1047, 90] on span "Review Ads" at bounding box center [1047, 89] width 59 height 13
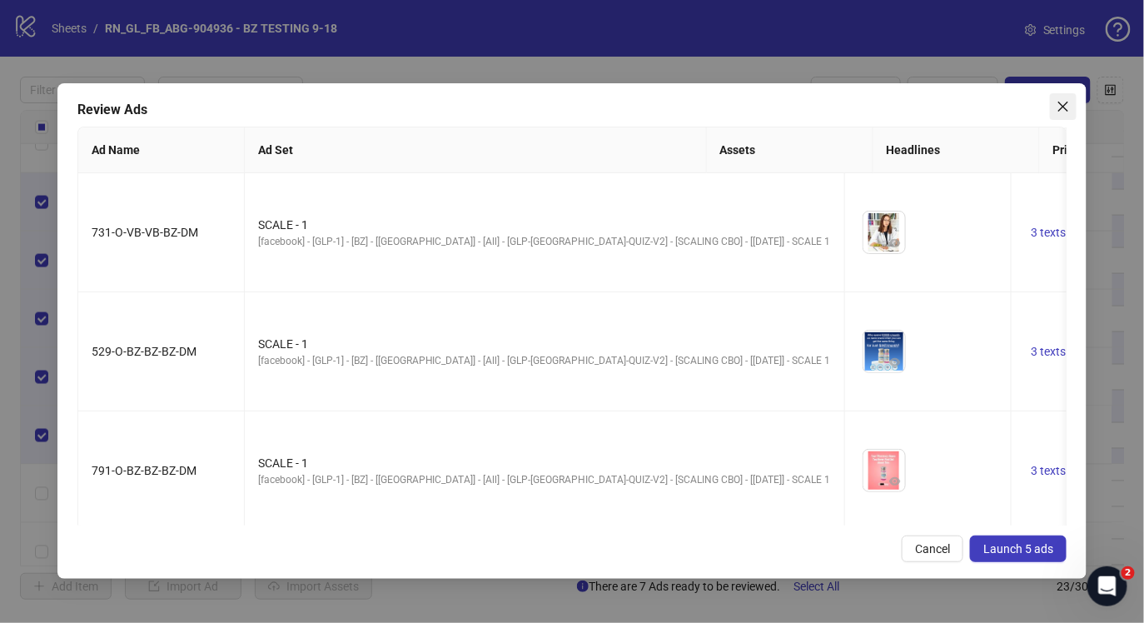
click at [1062, 107] on icon "close" at bounding box center [1063, 106] width 13 height 13
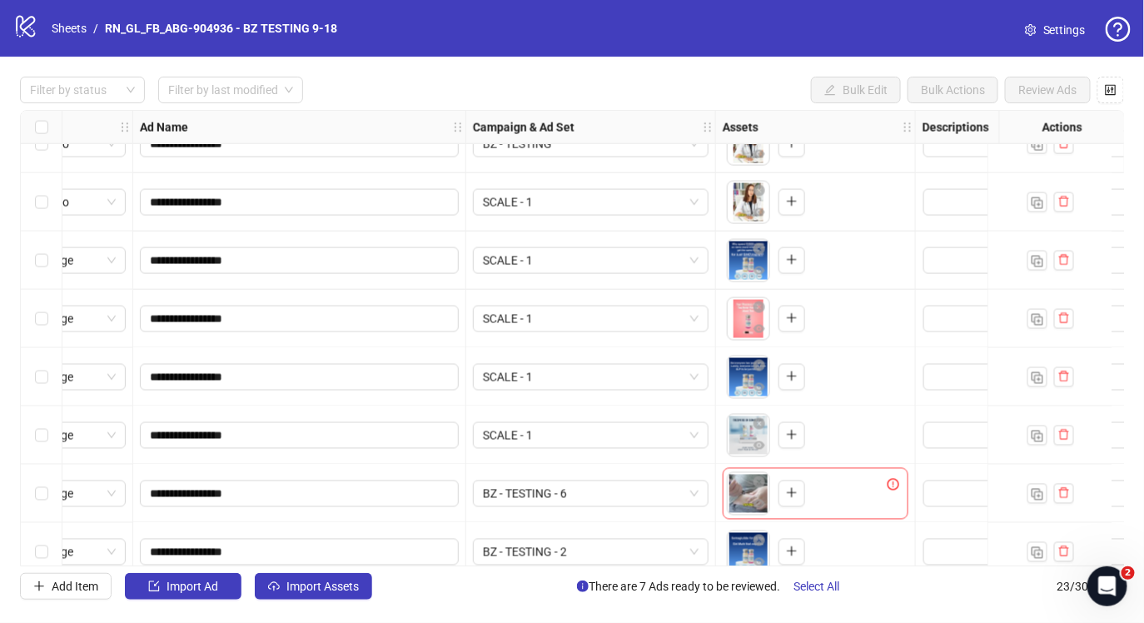
scroll to position [845, 0]
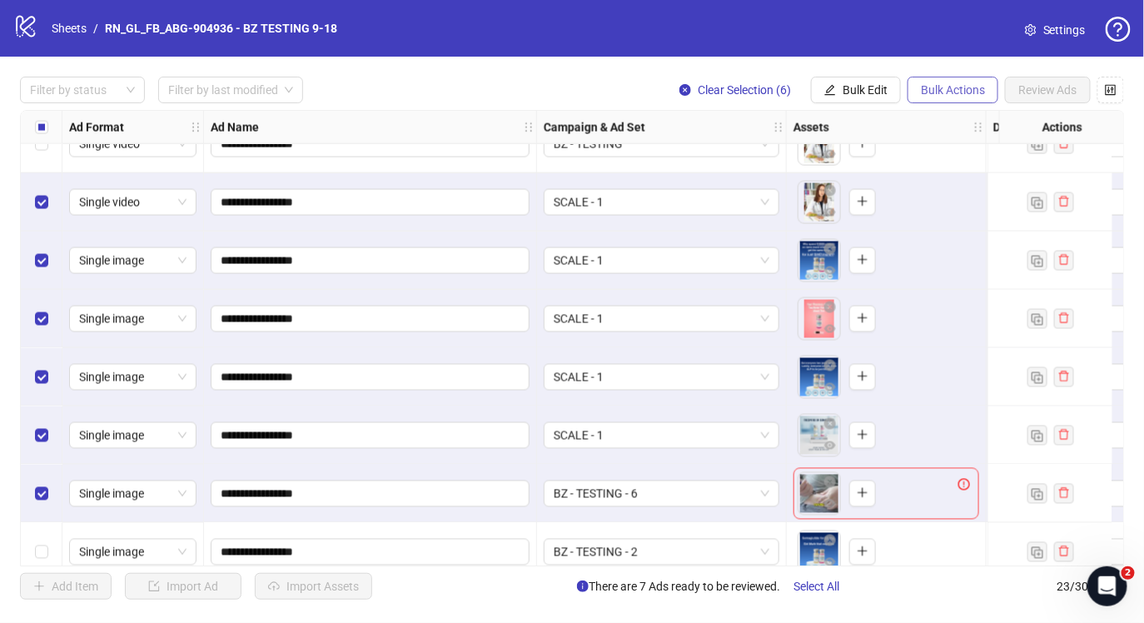
click at [938, 89] on span "Bulk Actions" at bounding box center [953, 89] width 64 height 13
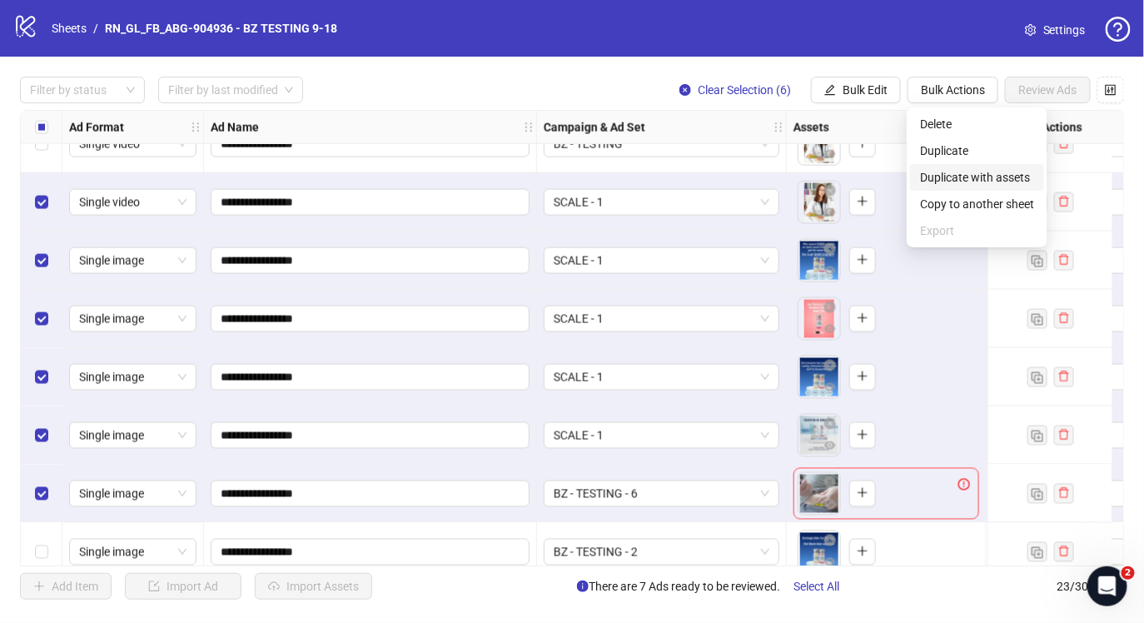
click at [971, 171] on span "Duplicate with assets" at bounding box center [977, 177] width 114 height 18
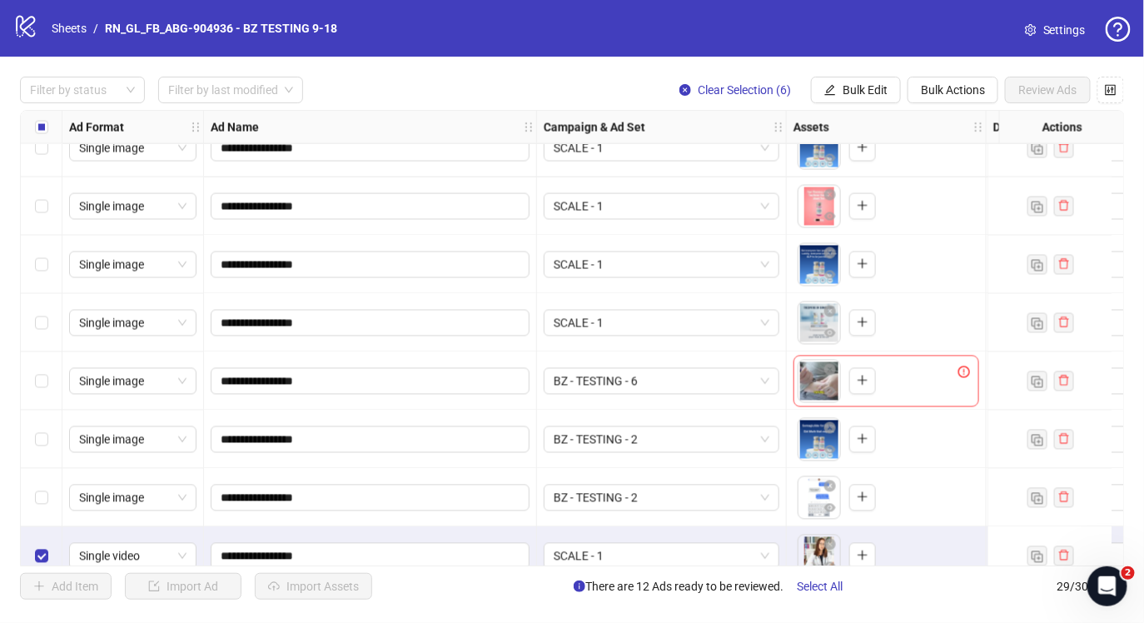
scroll to position [1275, 0]
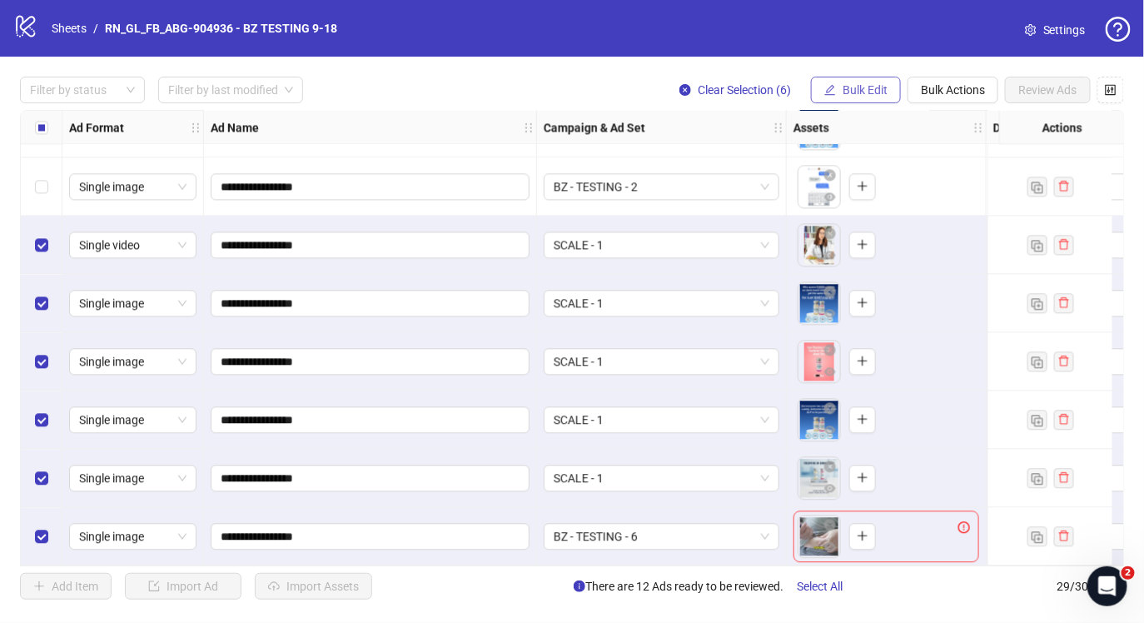
click at [846, 87] on span "Bulk Edit" at bounding box center [865, 89] width 45 height 13
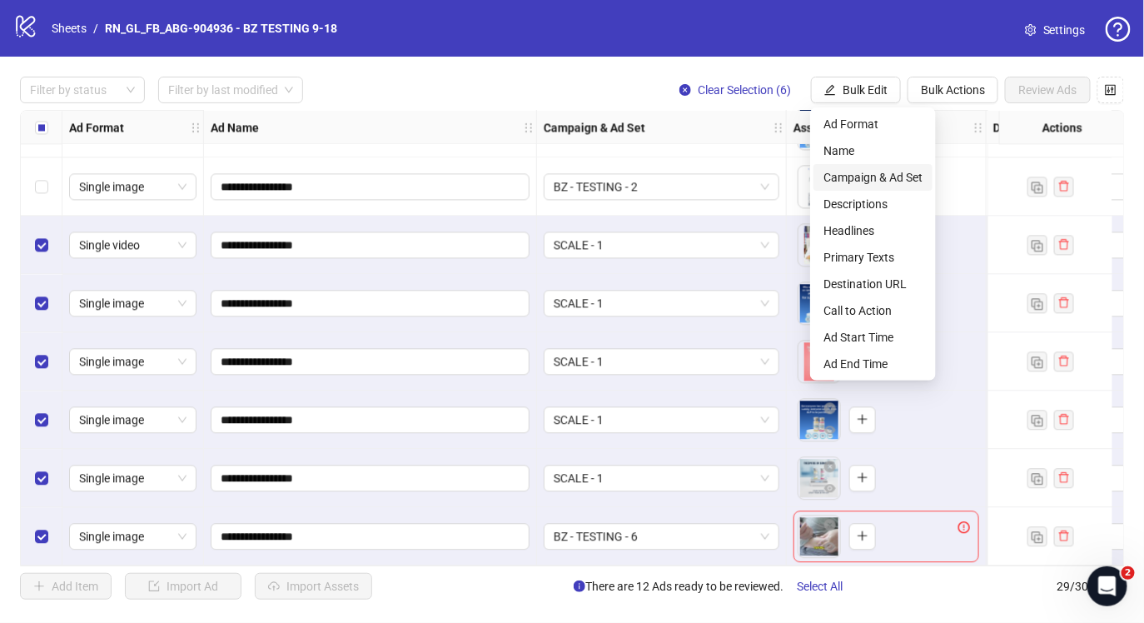
click at [880, 182] on span "Campaign & Ad Set" at bounding box center [872, 177] width 99 height 18
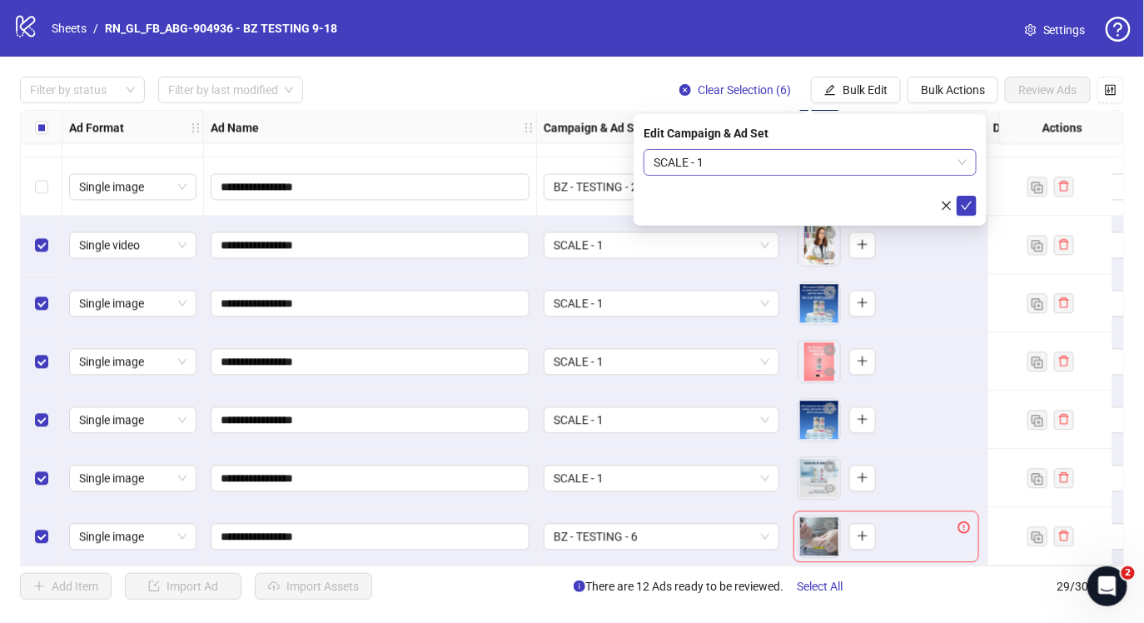
click at [786, 159] on span "SCALE - 1" at bounding box center [810, 162] width 313 height 25
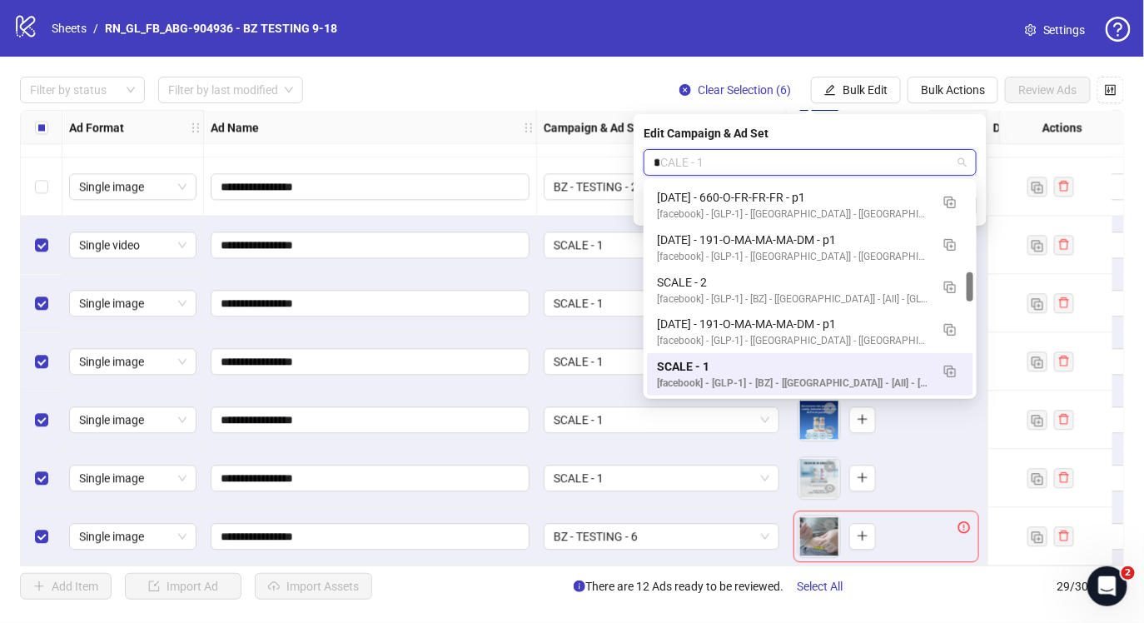
scroll to position [0, 0]
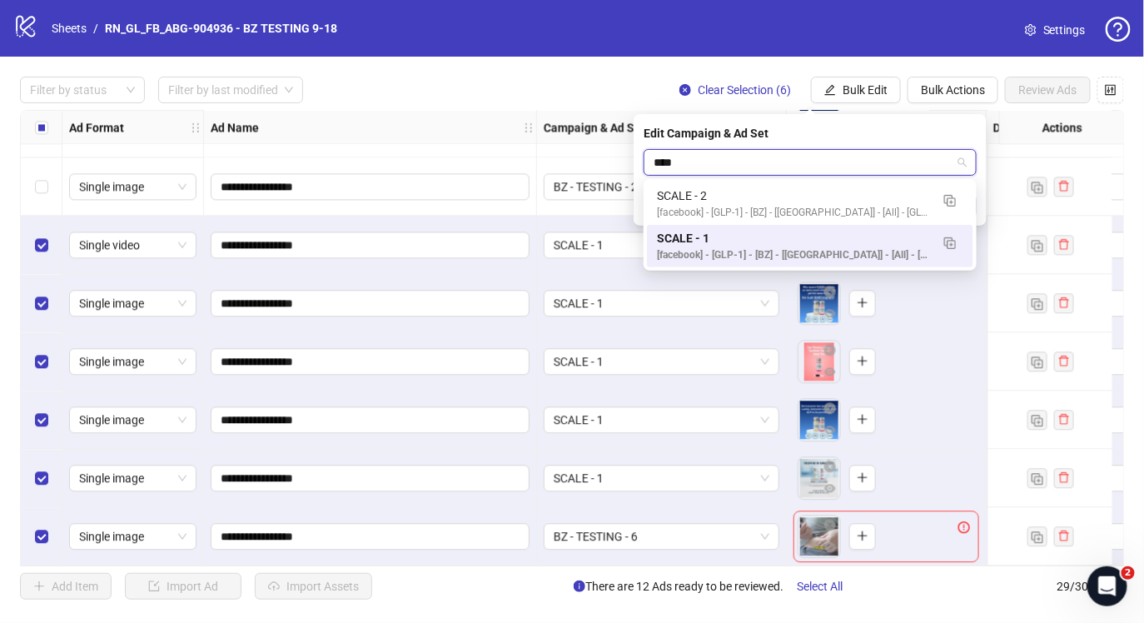
type input "*****"
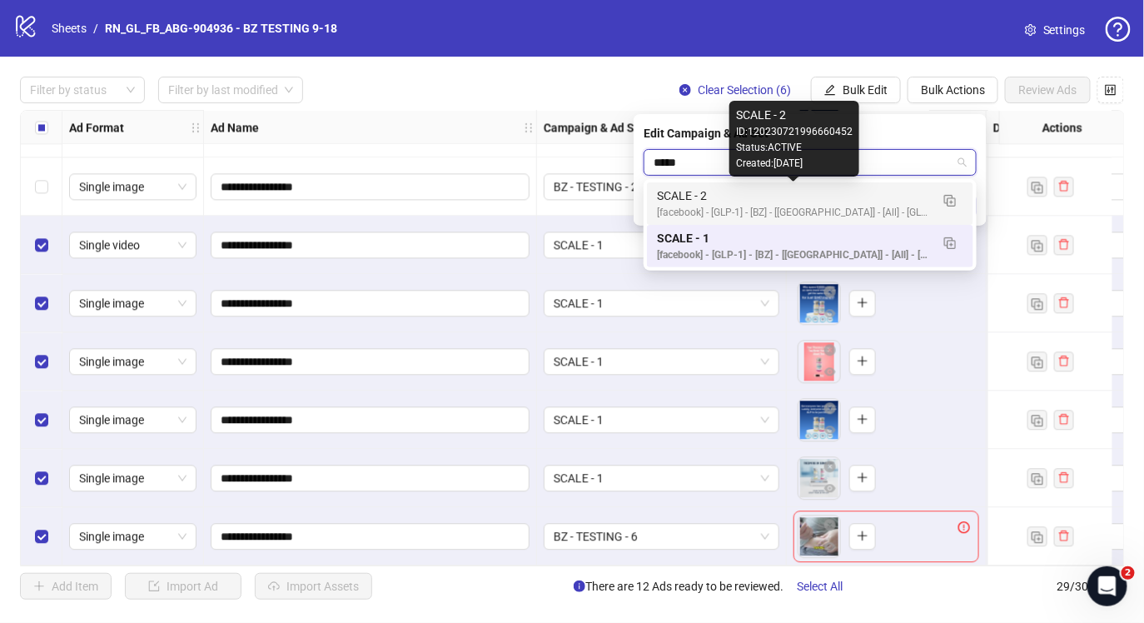
click at [768, 196] on div "SCALE - 2" at bounding box center [793, 195] width 273 height 18
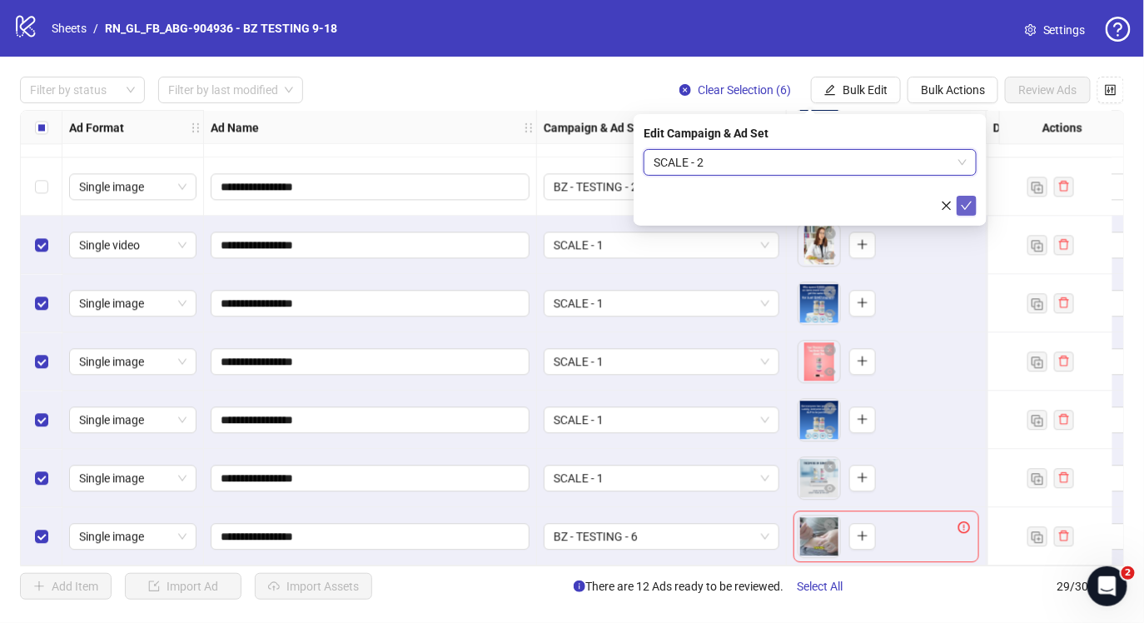
click at [971, 206] on icon "check" at bounding box center [967, 206] width 12 height 12
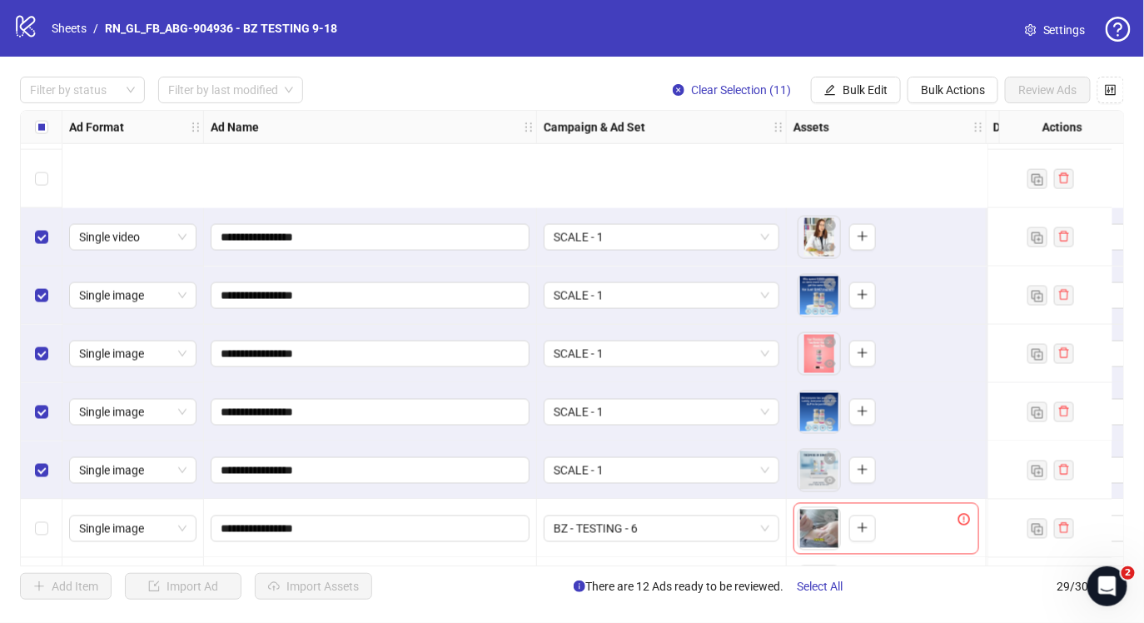
scroll to position [979, 0]
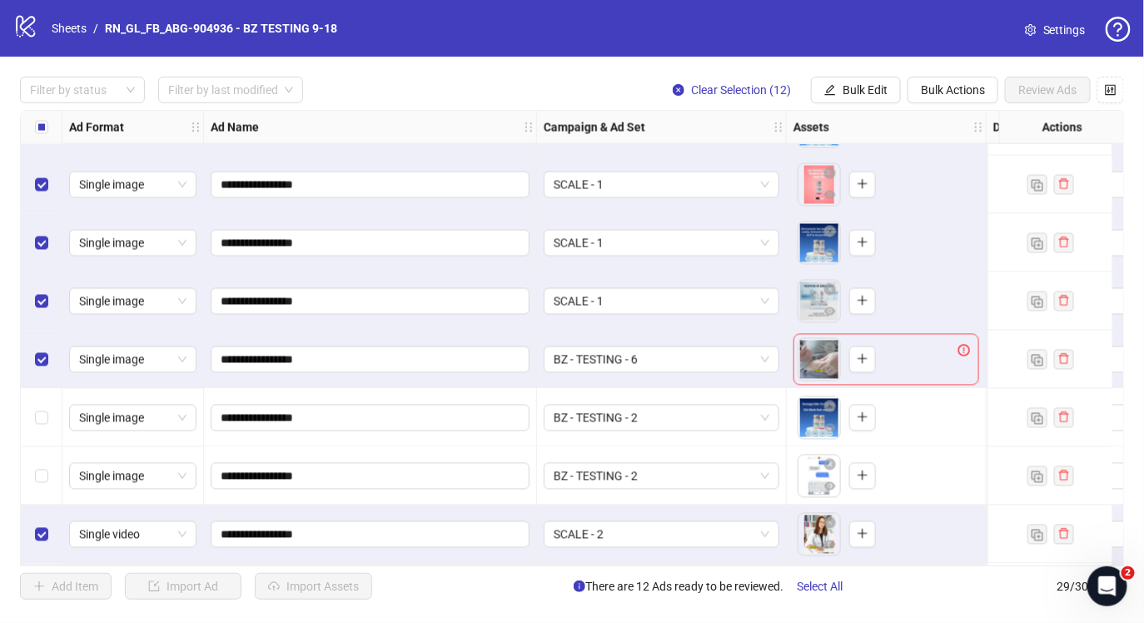
click at [36, 368] on div "Select row 21" at bounding box center [42, 360] width 42 height 58
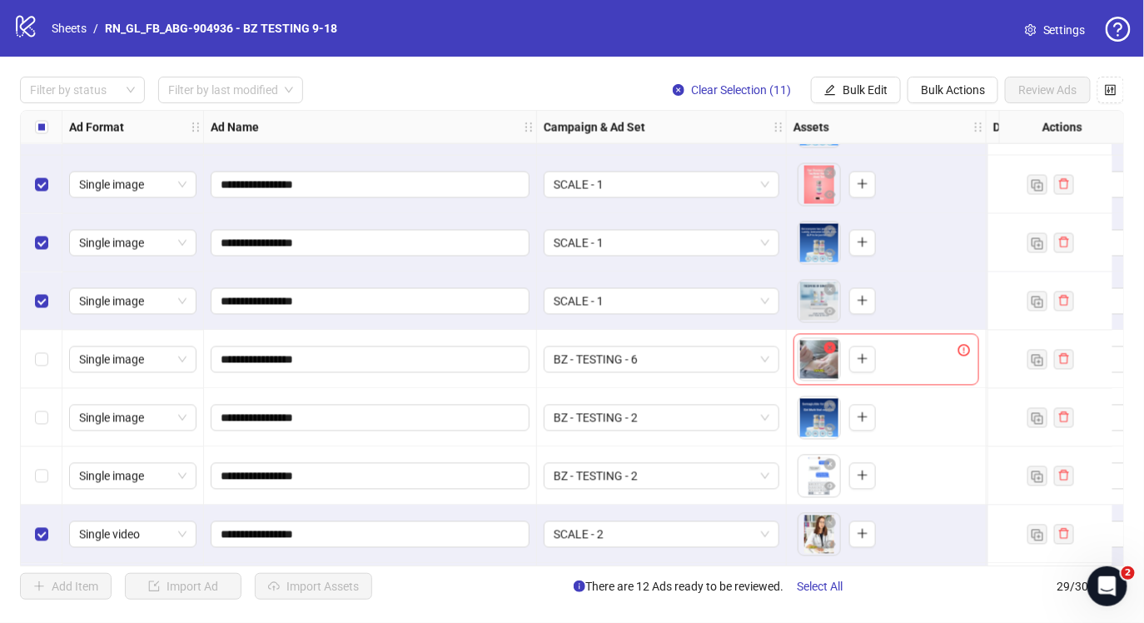
click at [830, 350] on icon "close-circle" at bounding box center [830, 348] width 12 height 12
click at [829, 351] on div "To pick up a draggable item, press the space bar. While dragging, use the arrow…" at bounding box center [837, 359] width 78 height 43
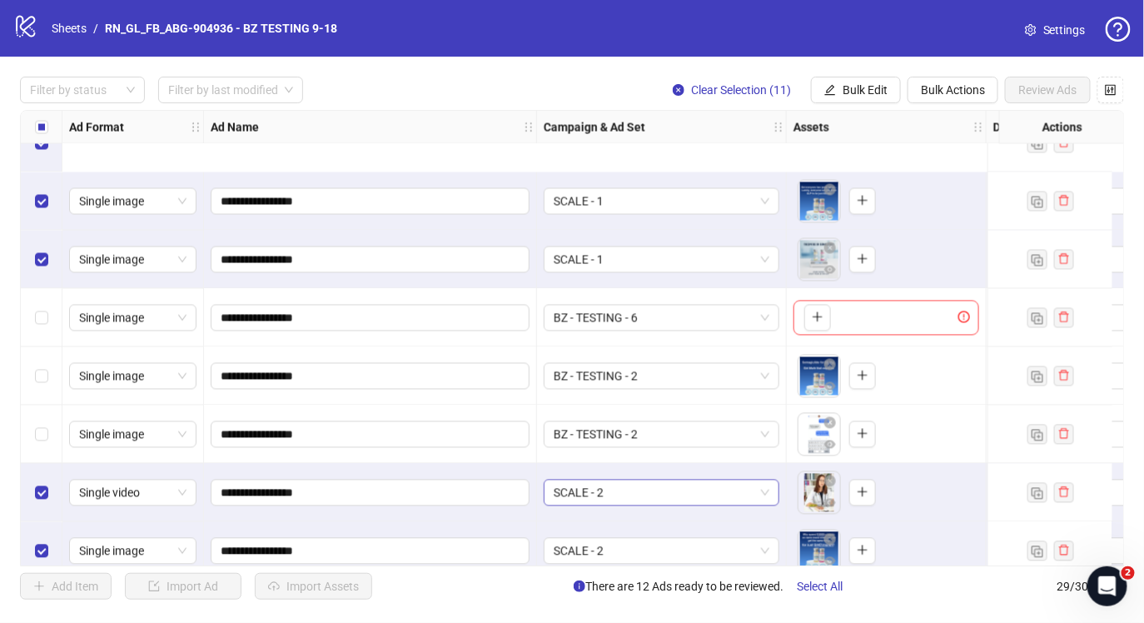
scroll to position [1275, 0]
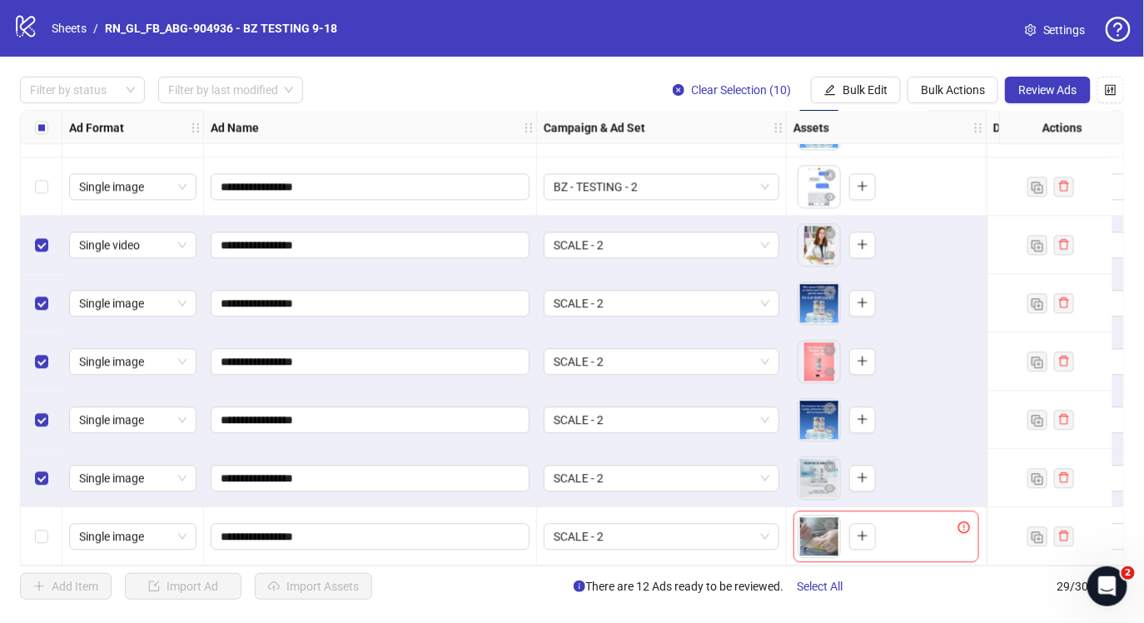
click at [1069, 97] on button "Review Ads" at bounding box center [1048, 90] width 86 height 27
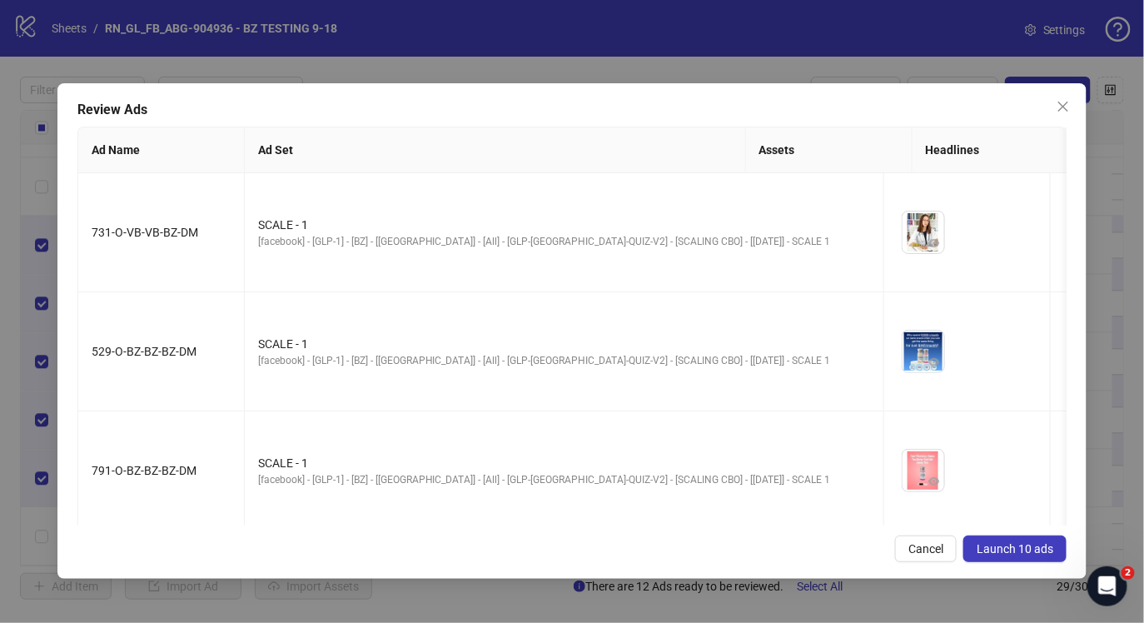
click at [1031, 549] on span "Launch 10 ads" at bounding box center [1015, 548] width 77 height 13
